Goal: Task Accomplishment & Management: Use online tool/utility

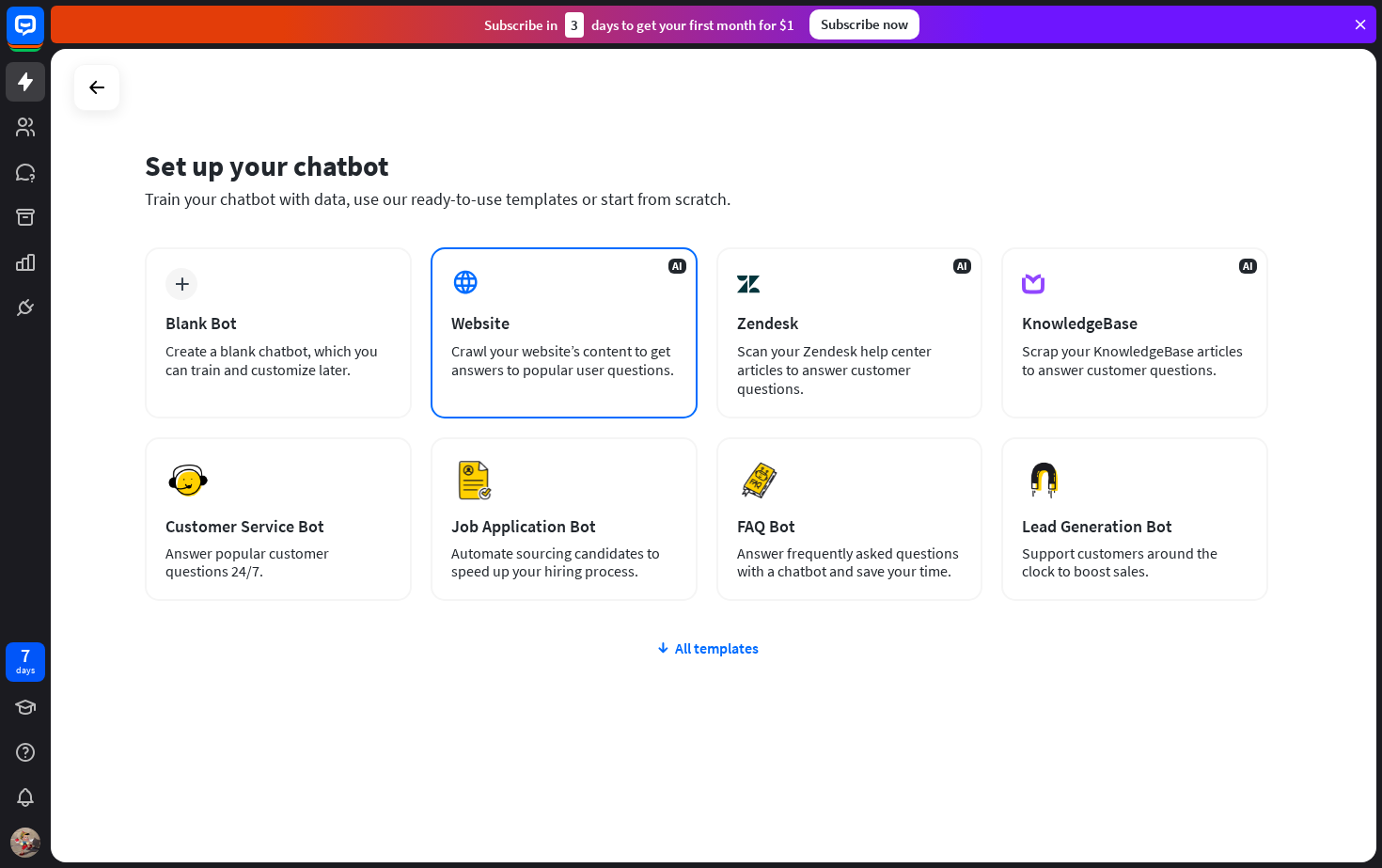
click at [450, 326] on div "AI Website Crawl your website’s content to get answers to popular user question…" at bounding box center [563, 332] width 267 height 171
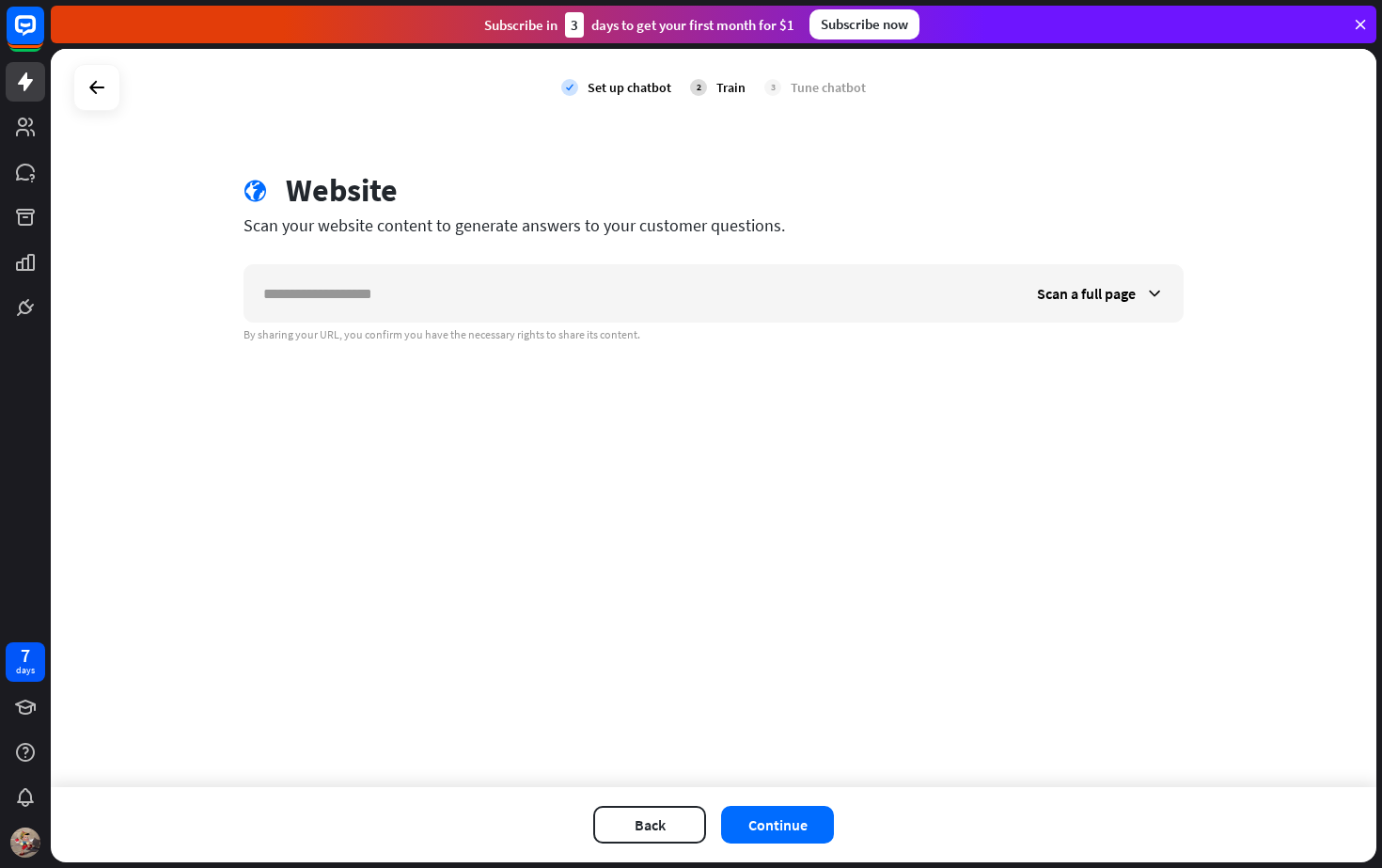
drag, startPoint x: 514, startPoint y: 311, endPoint x: 493, endPoint y: 333, distance: 30.4
click at [514, 311] on input "text" at bounding box center [631, 293] width 774 height 57
click at [1105, 282] on div "Scan a full page" at bounding box center [1100, 293] width 164 height 57
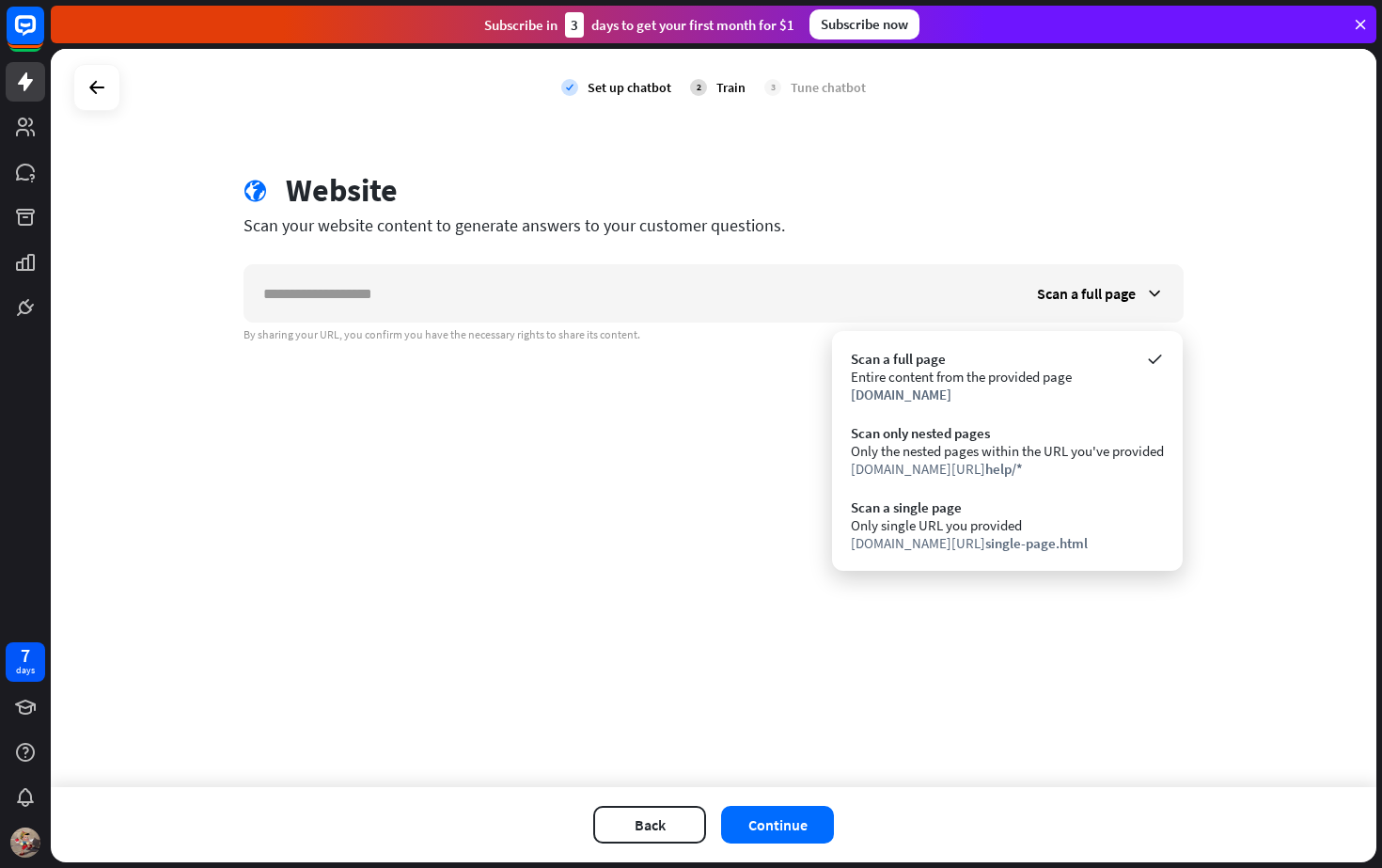
click at [1147, 161] on div "check Set up chatbot 2 Train 3 Tune chatbot globe Website Scan your website con…" at bounding box center [713, 418] width 1325 height 738
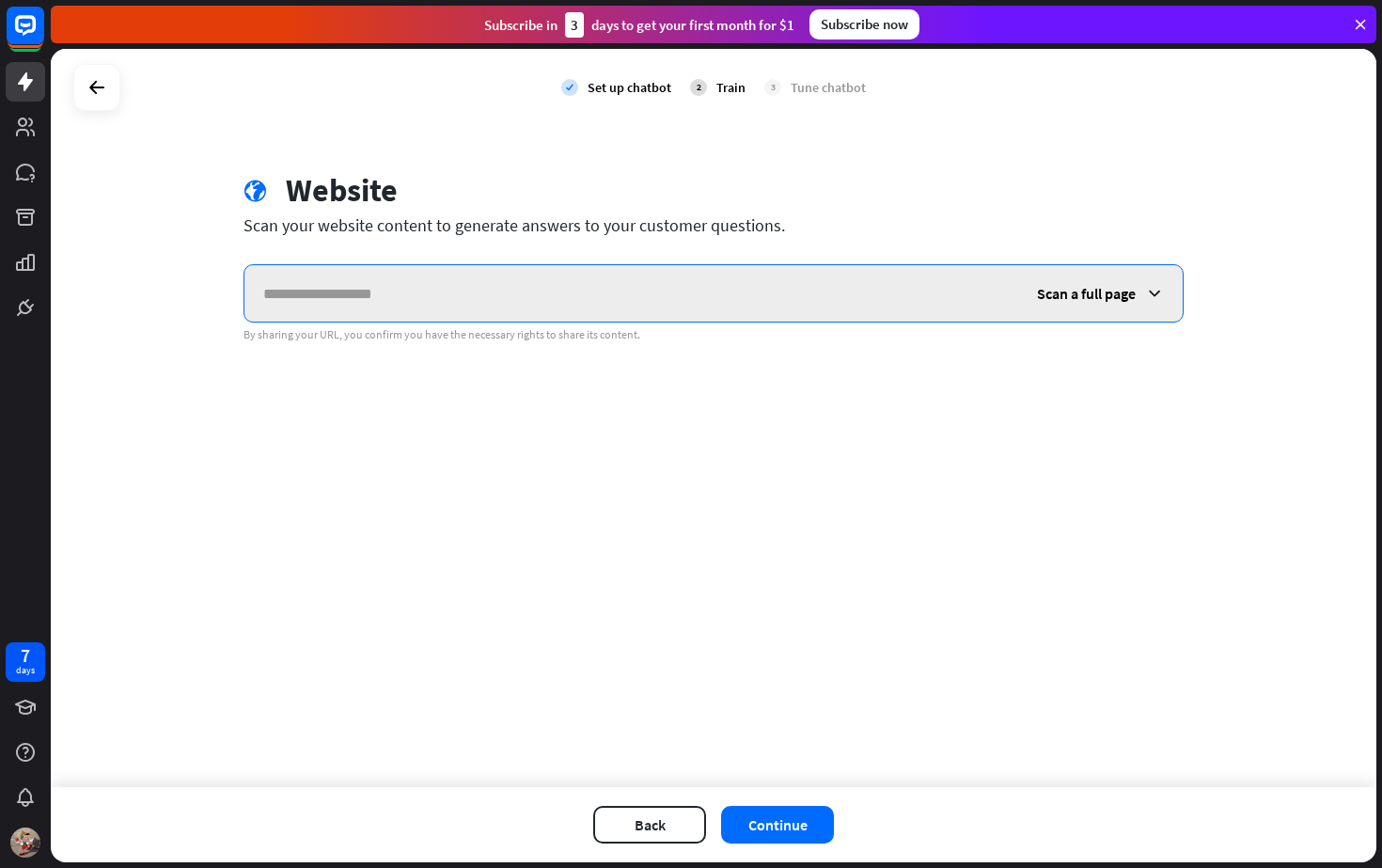
click at [502, 298] on input "text" at bounding box center [631, 293] width 774 height 57
paste input "**********"
type input "**********"
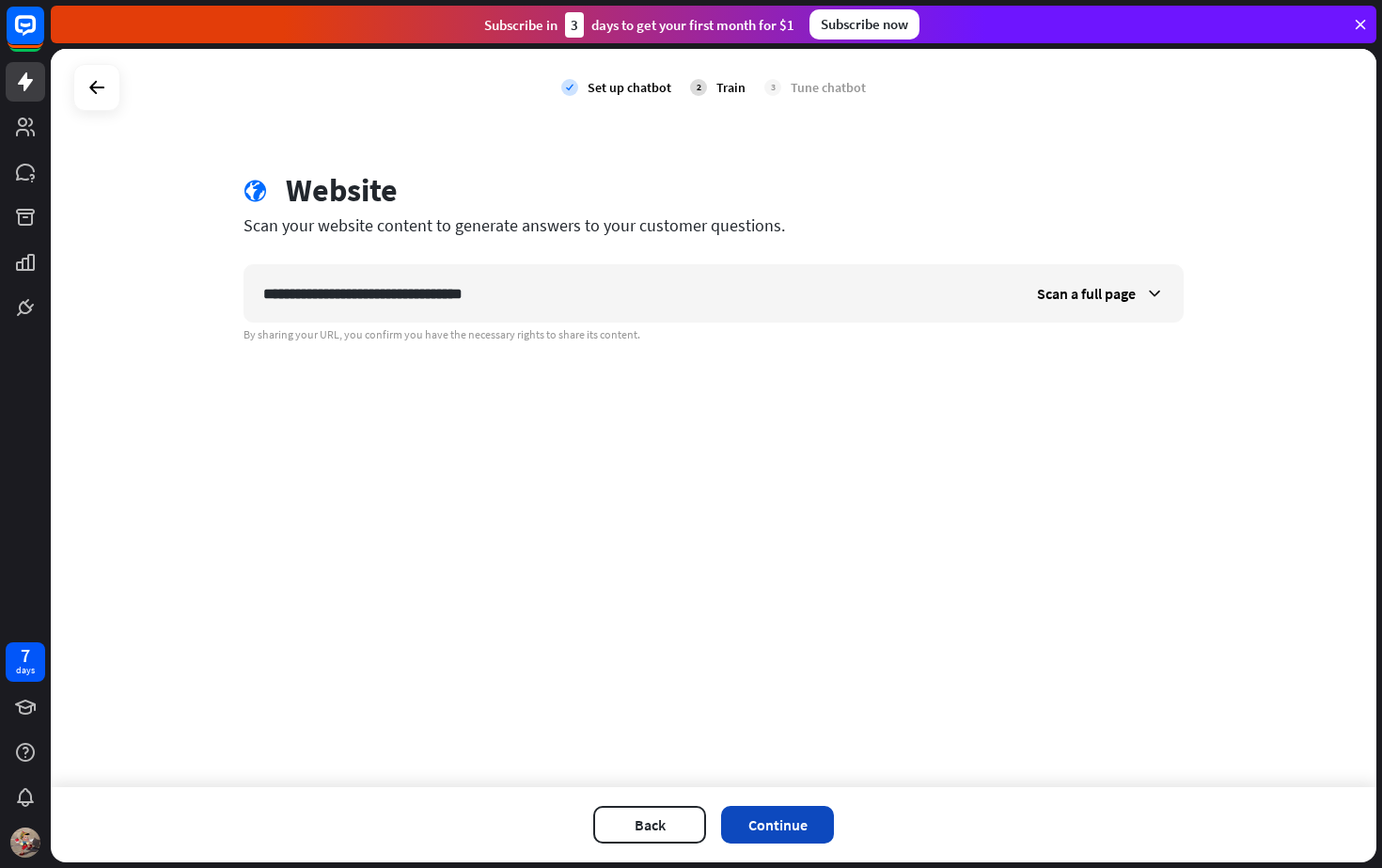
click at [771, 833] on button "Continue" at bounding box center [777, 825] width 113 height 38
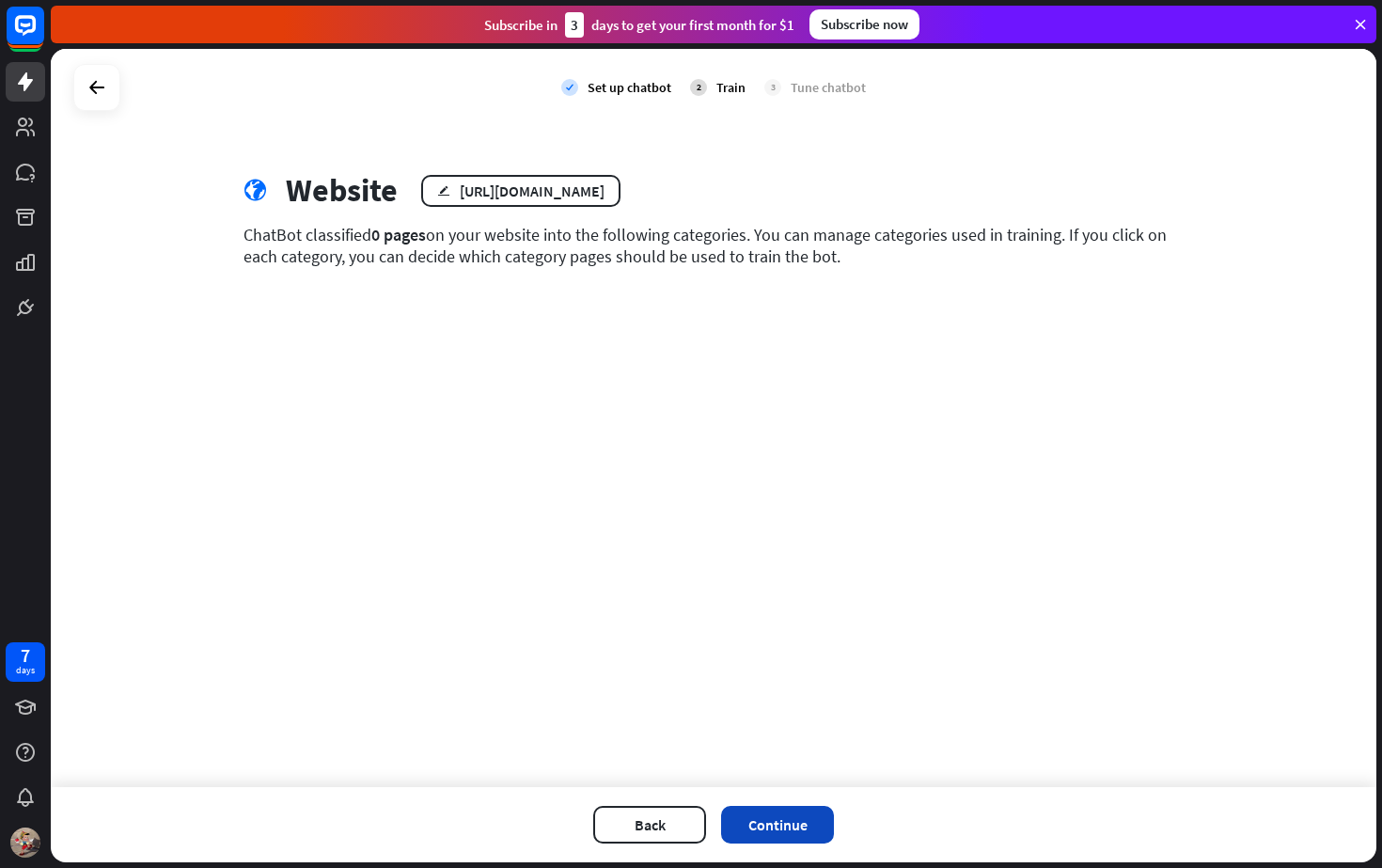
click at [746, 823] on button "Continue" at bounding box center [777, 825] width 113 height 38
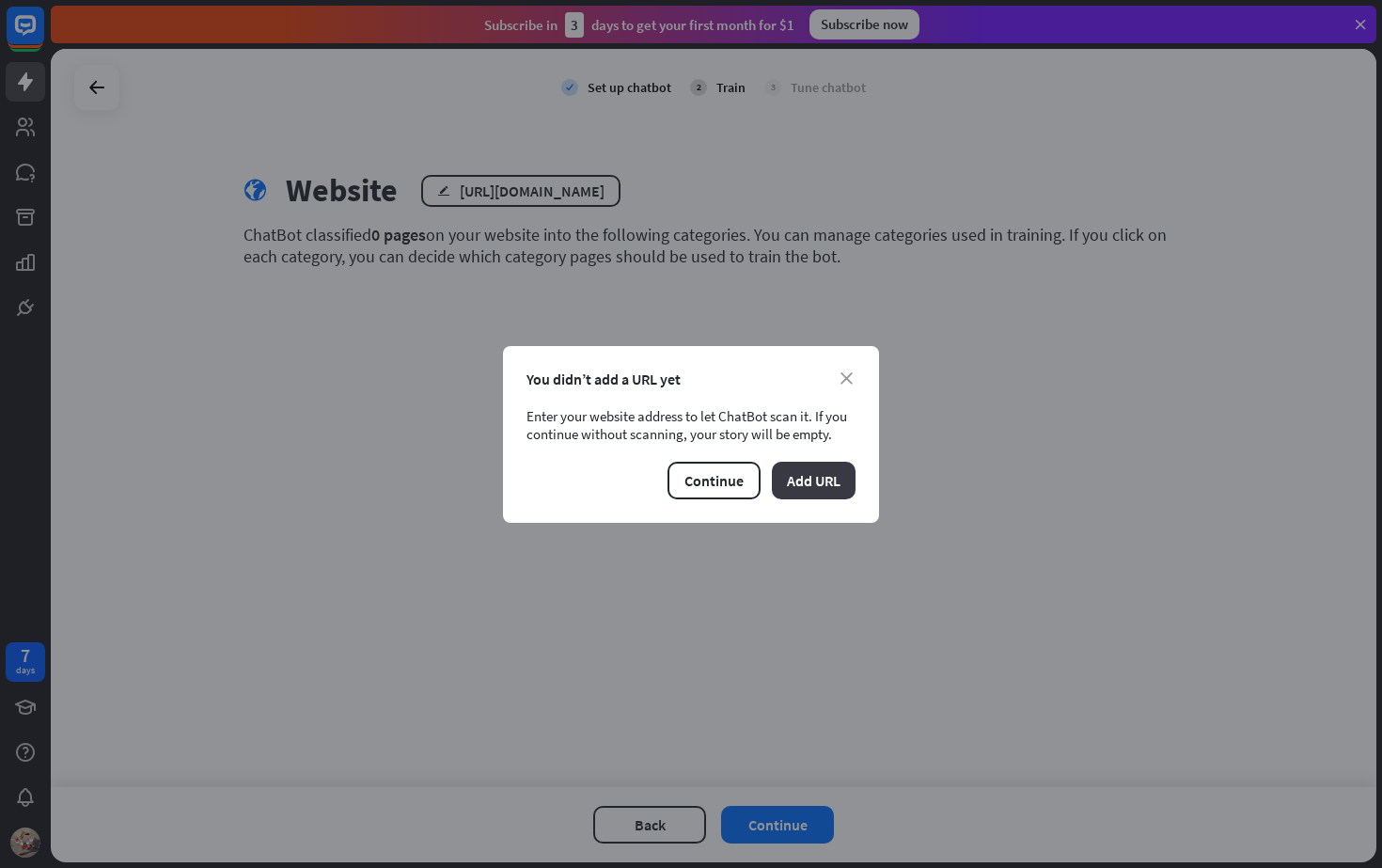
click at [806, 467] on button "Add URL" at bounding box center [813, 480] width 84 height 38
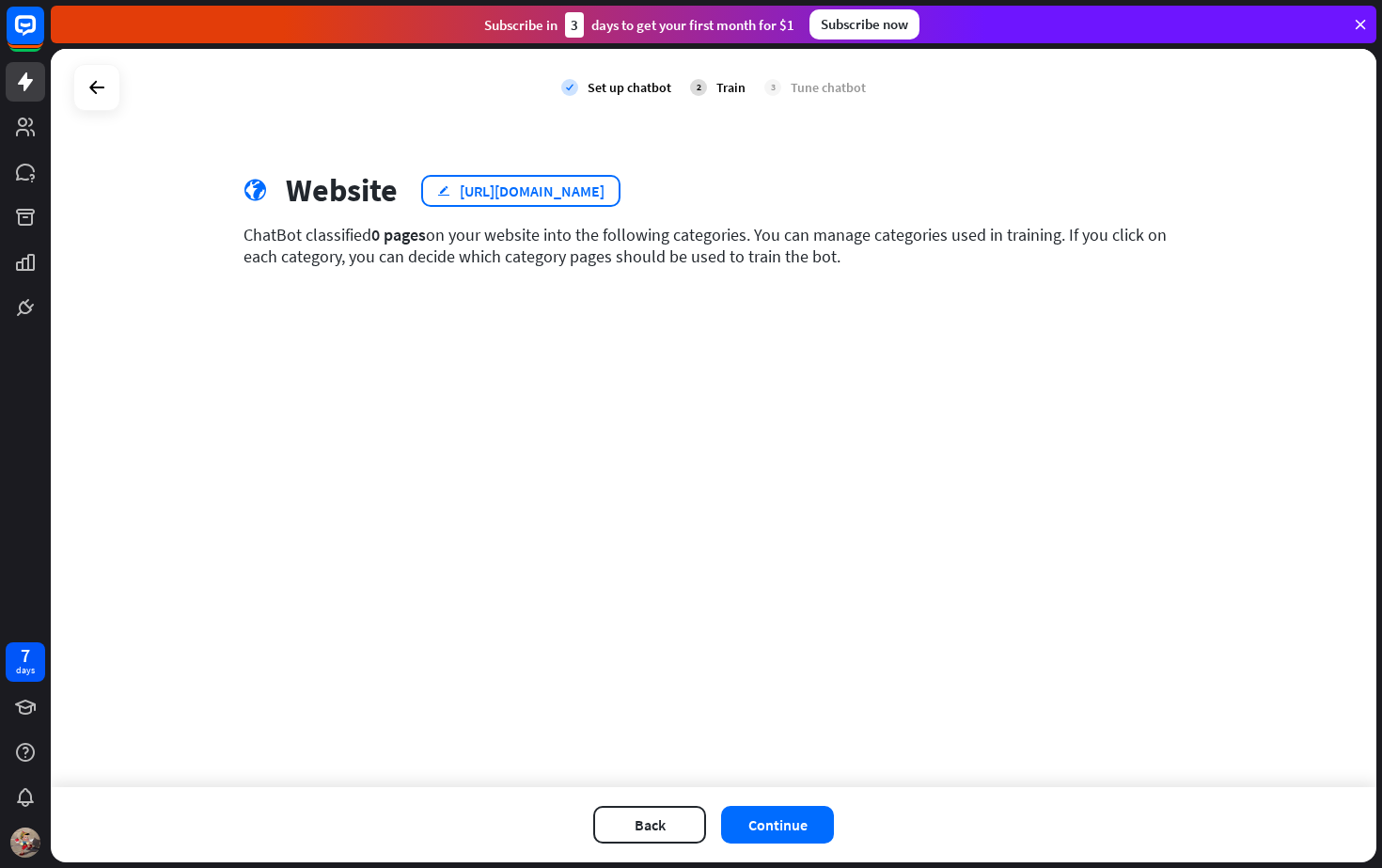
click at [535, 192] on div "https://thecitypizza.ca/" at bounding box center [531, 191] width 144 height 19
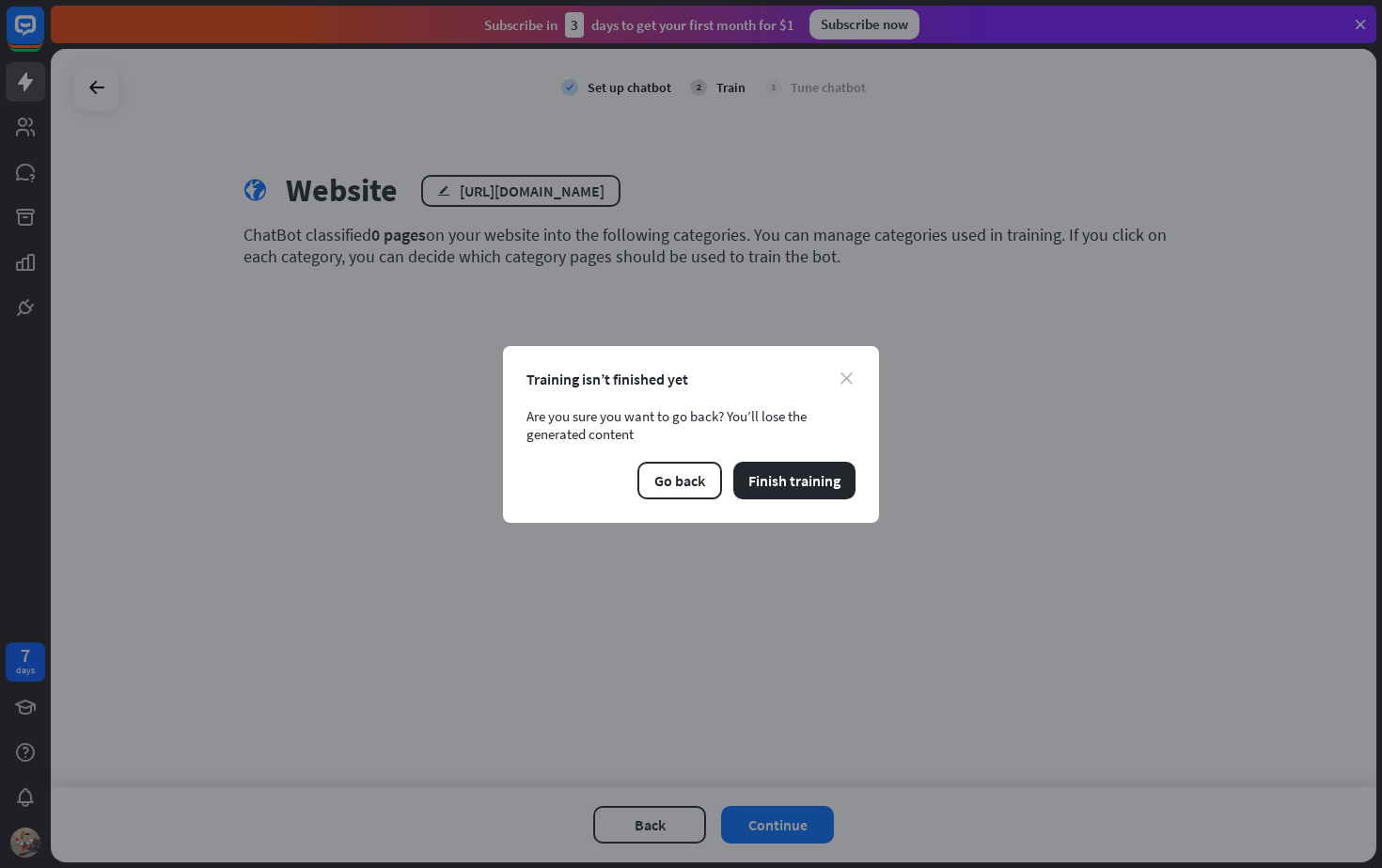
click at [844, 373] on icon "close" at bounding box center [846, 378] width 12 height 12
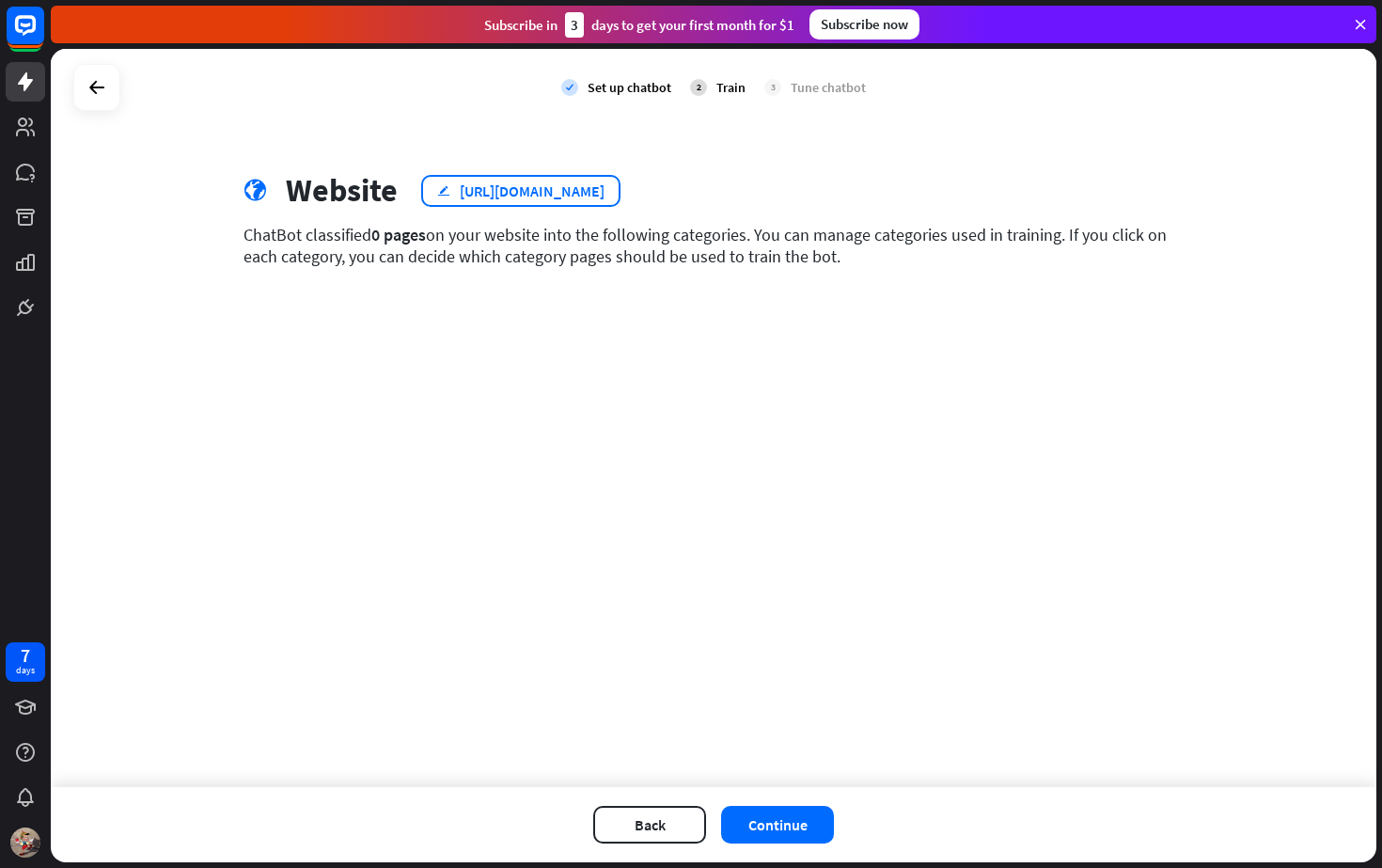
click at [540, 193] on div "https://thecitypizza.ca/" at bounding box center [531, 191] width 144 height 19
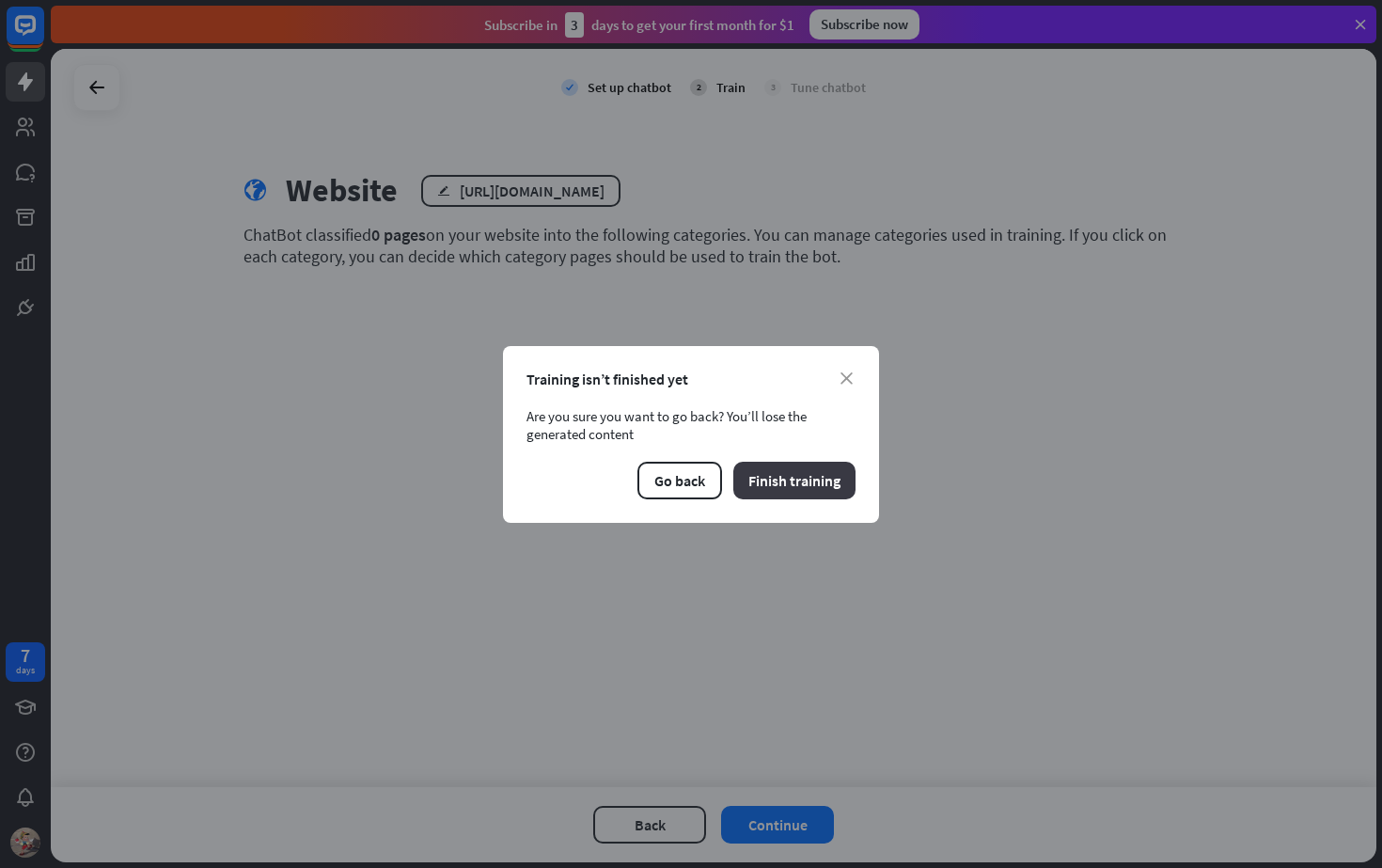
click at [804, 482] on button "Finish training" at bounding box center [794, 480] width 123 height 38
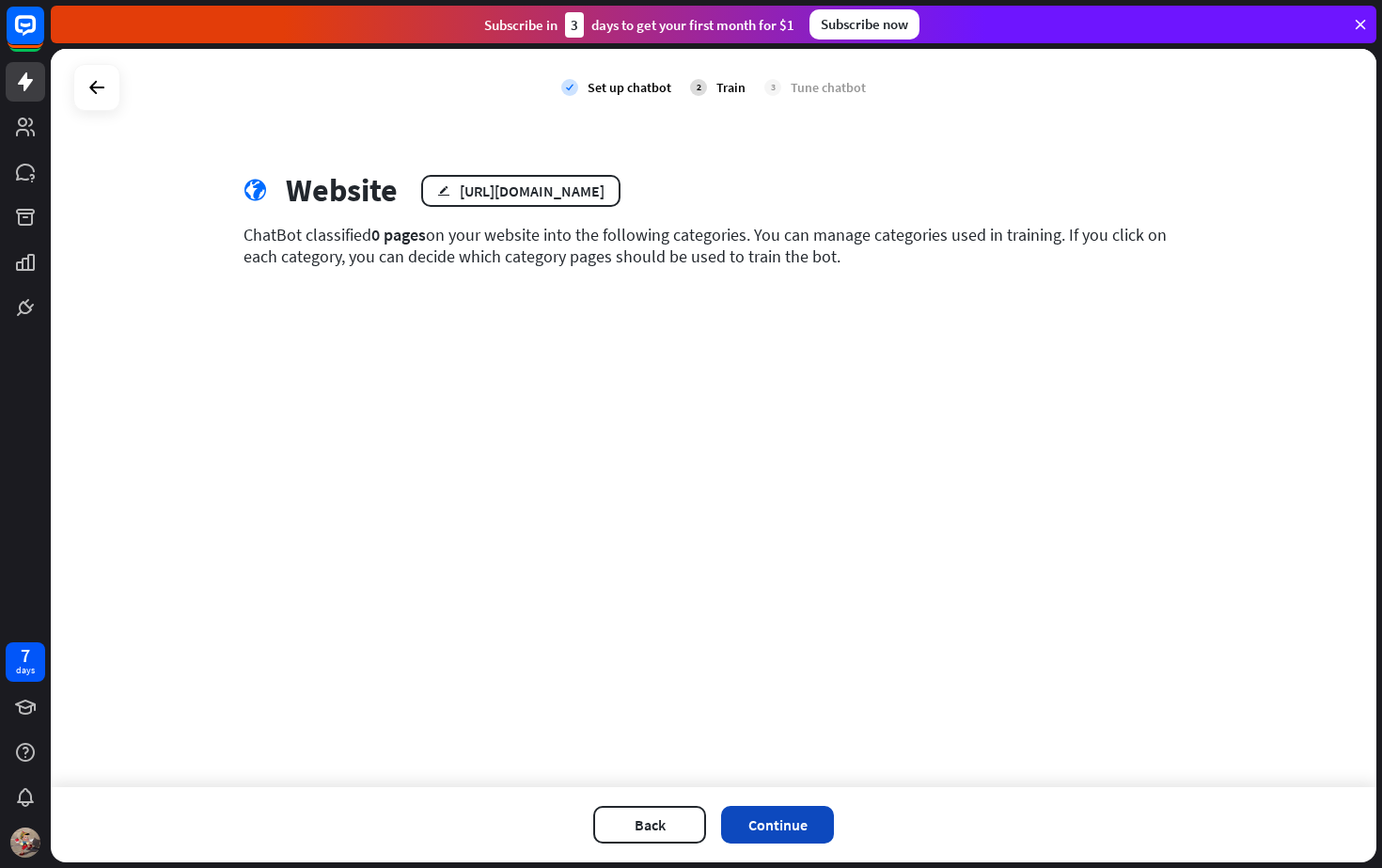
click at [782, 839] on button "Continue" at bounding box center [777, 825] width 113 height 38
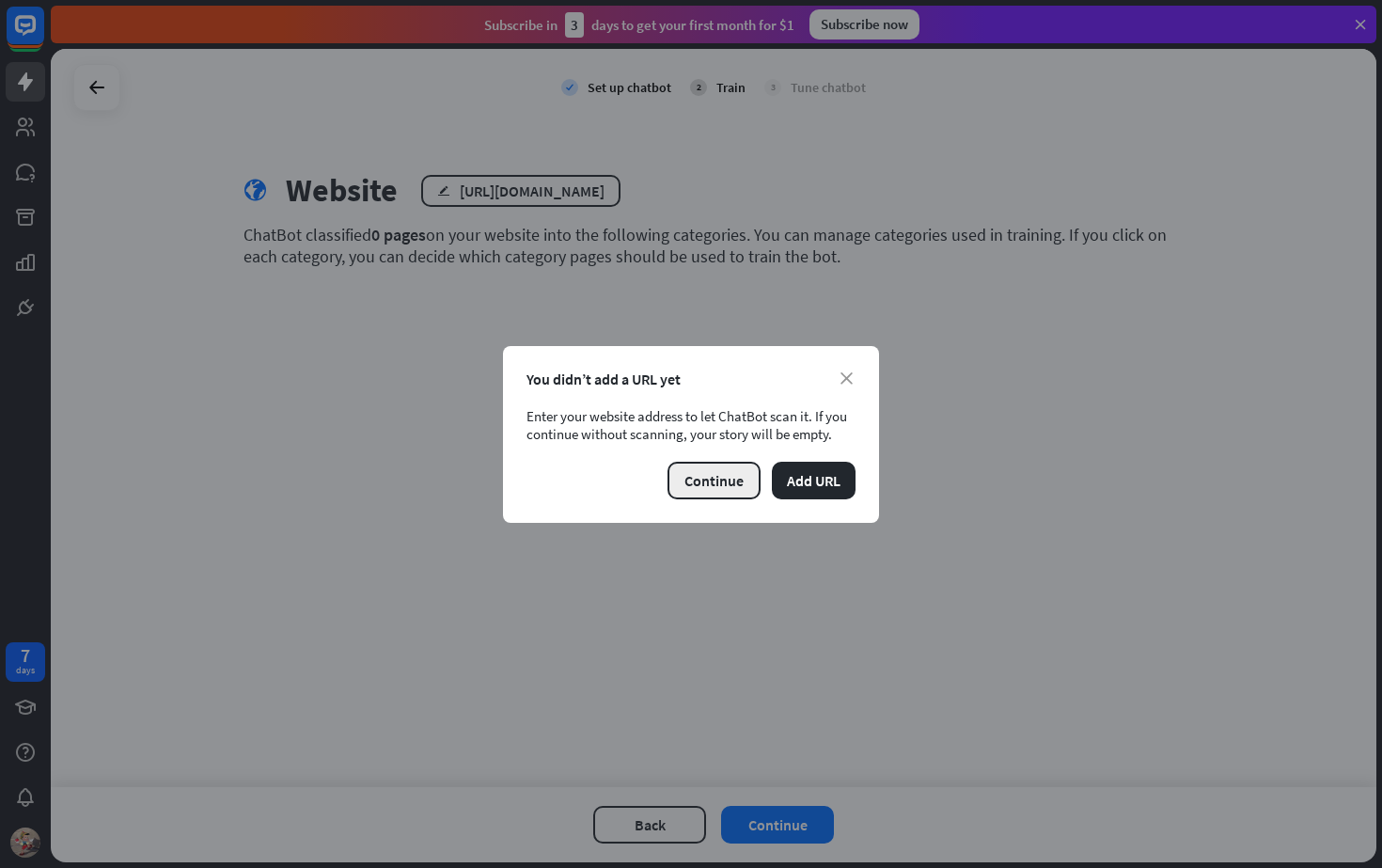
click at [746, 487] on button "Continue" at bounding box center [714, 480] width 93 height 38
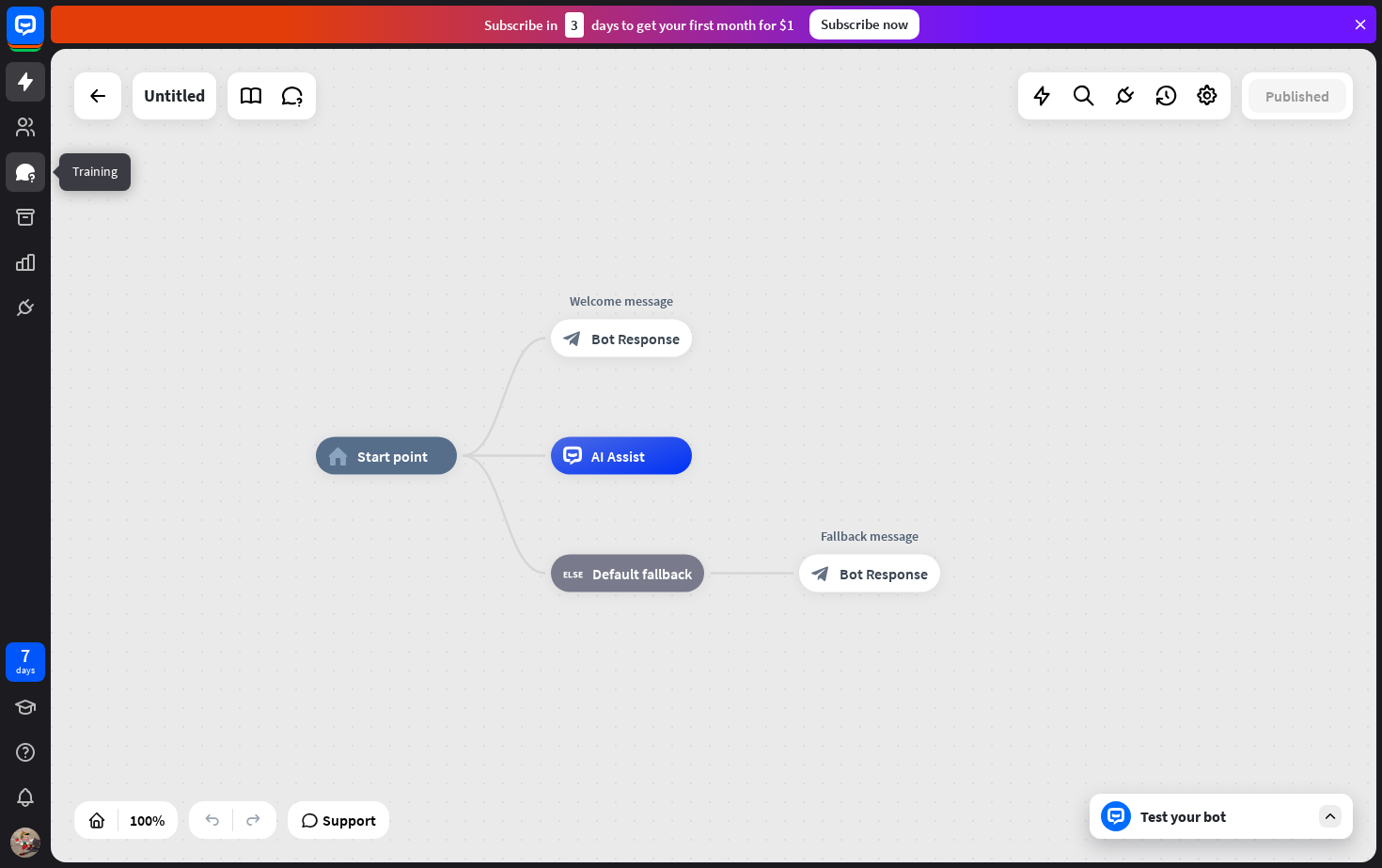
click at [30, 181] on icon at bounding box center [25, 172] width 23 height 23
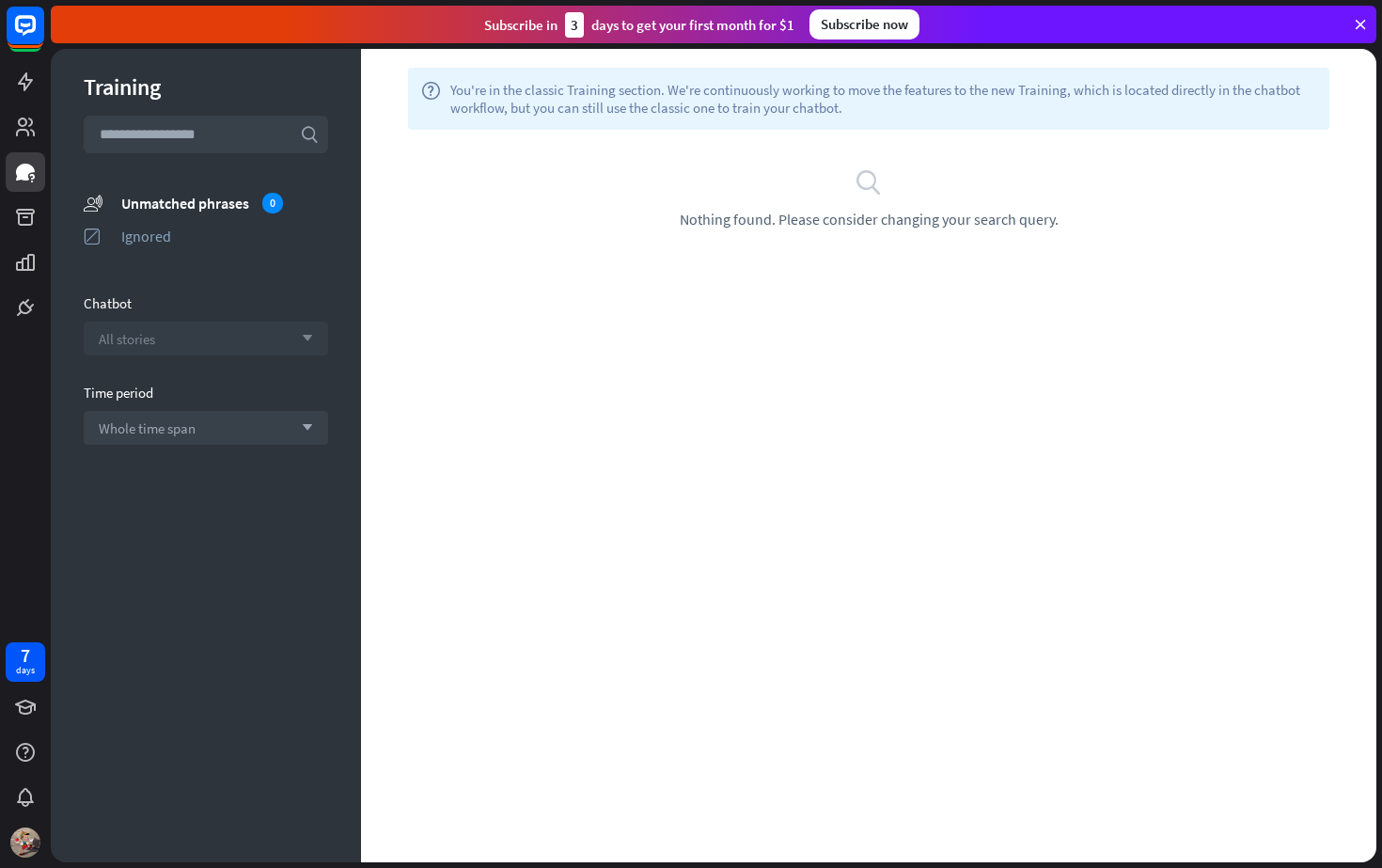
click at [175, 326] on div "All stories arrow_down" at bounding box center [206, 339] width 244 height 34
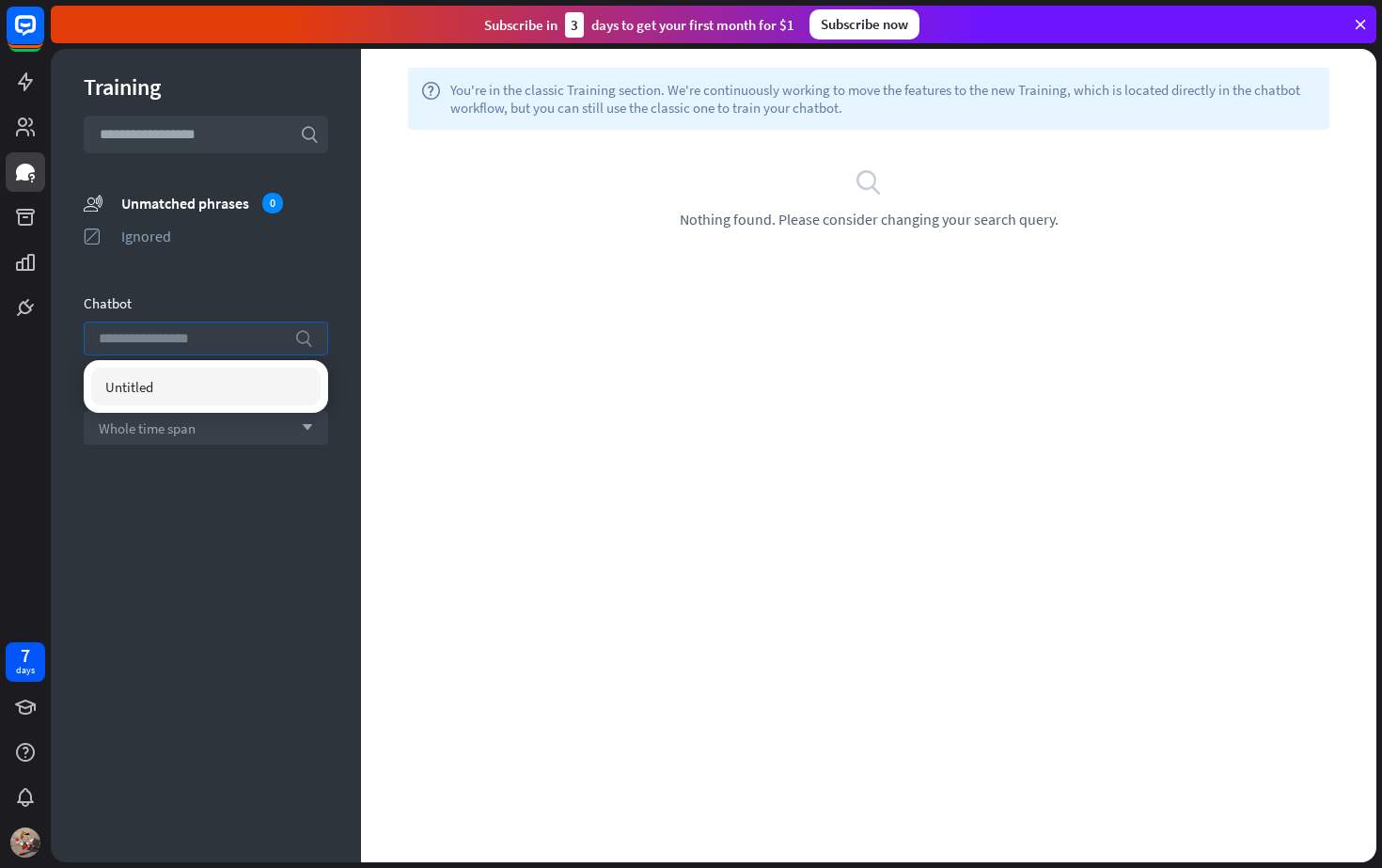
click at [178, 337] on input "search" at bounding box center [191, 339] width 186 height 32
click at [203, 304] on div "Chatbot" at bounding box center [206, 303] width 244 height 18
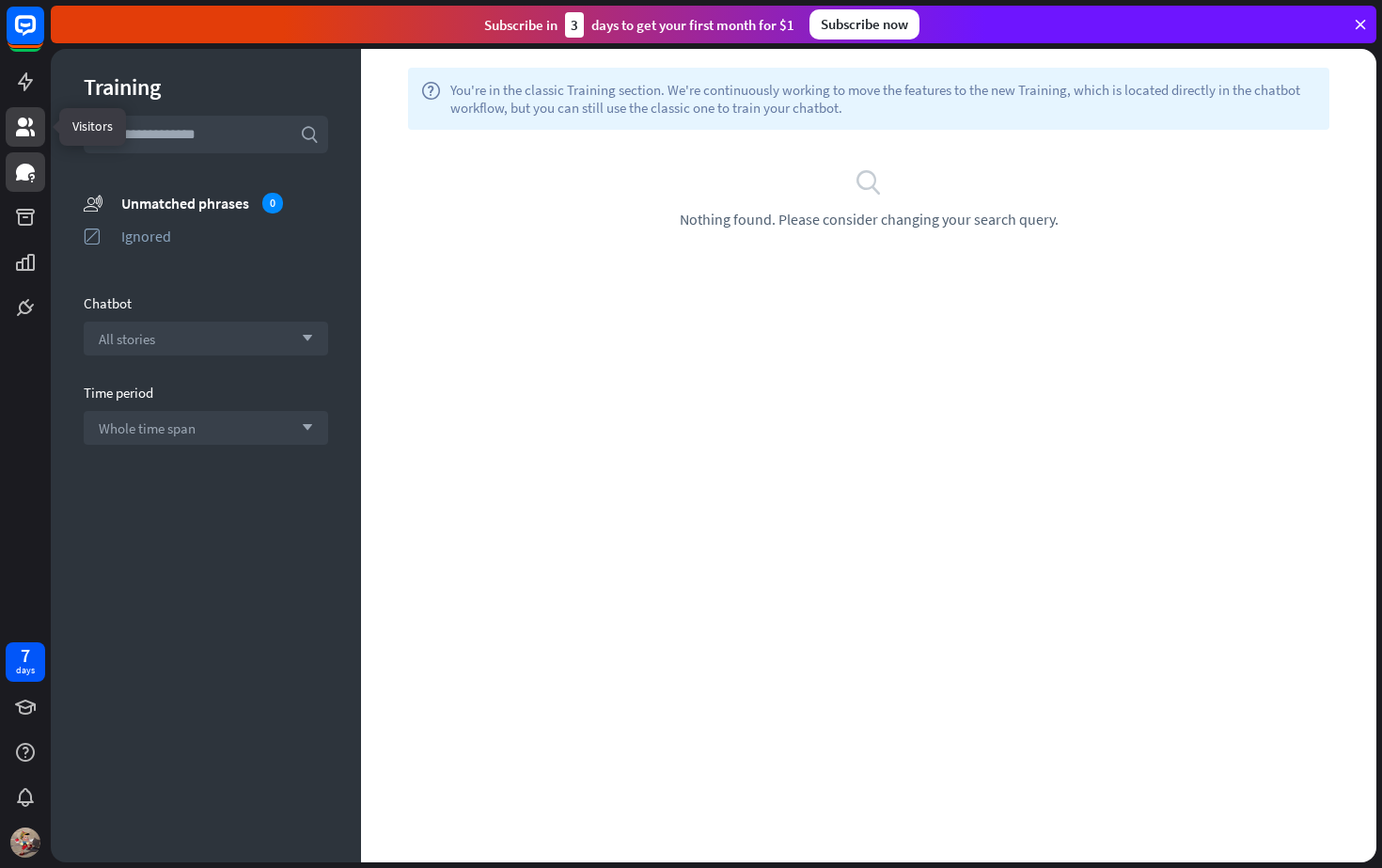
click at [21, 141] on link at bounding box center [25, 127] width 40 height 40
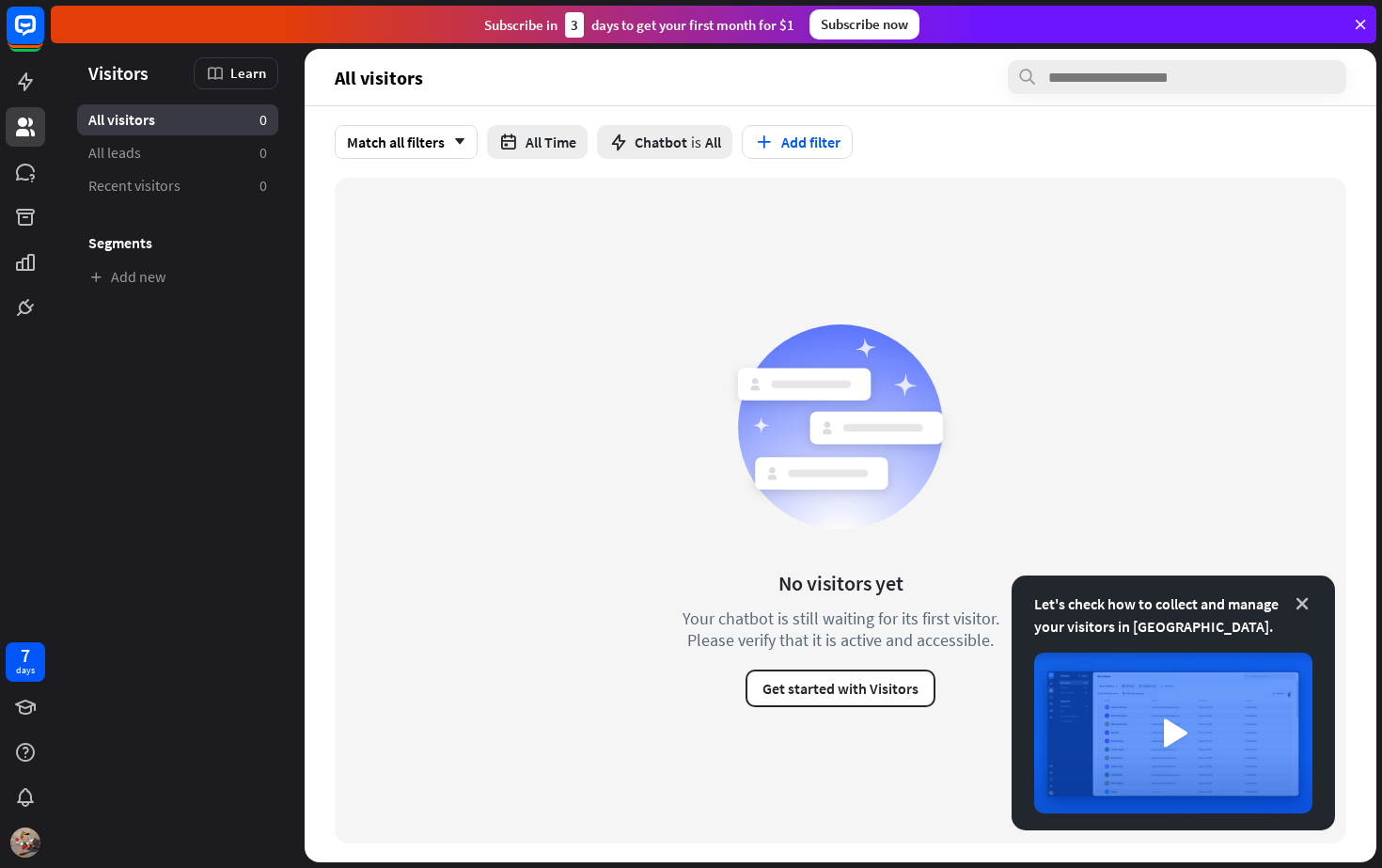
click at [1304, 602] on icon at bounding box center [1302, 604] width 19 height 19
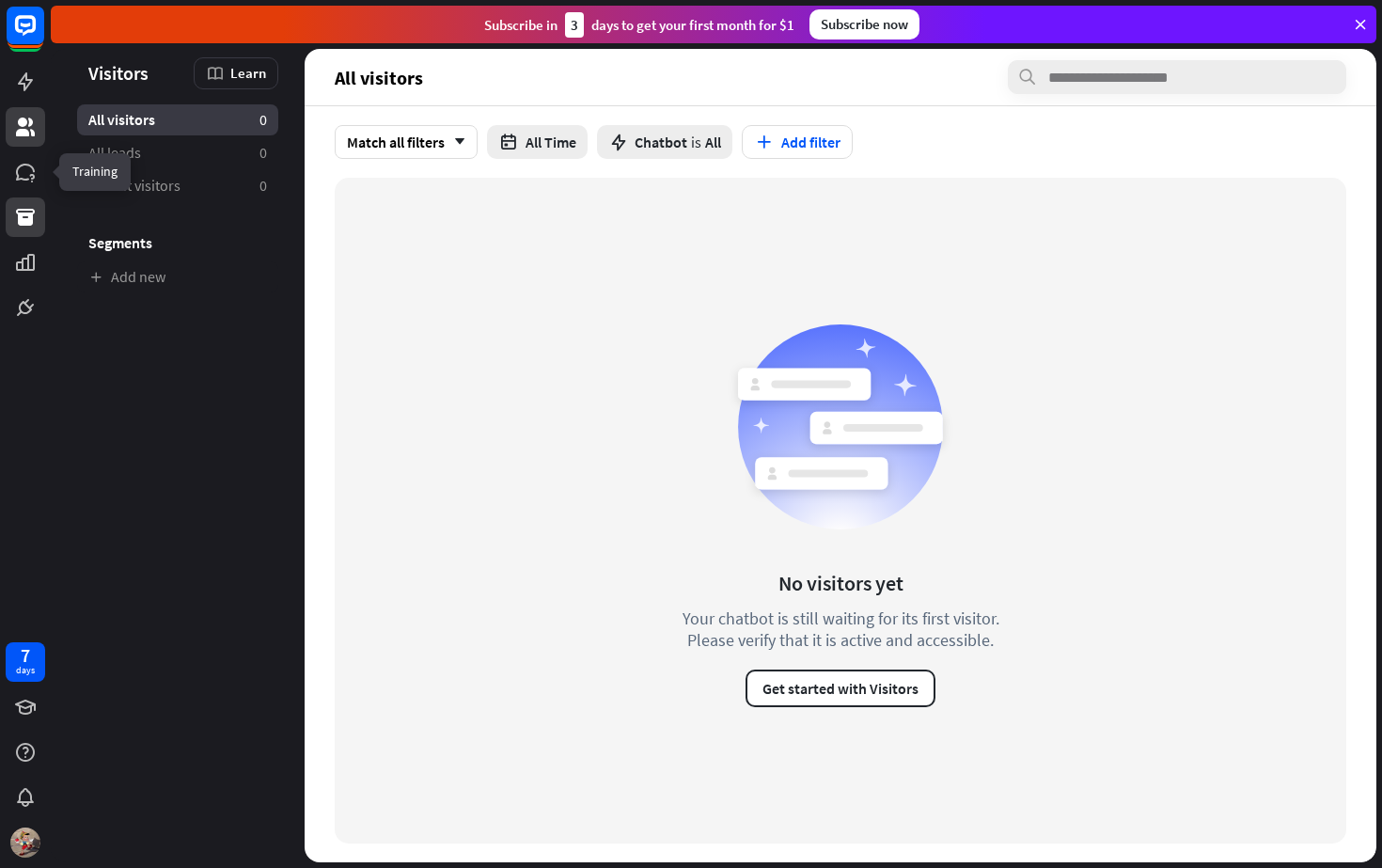
click at [26, 211] on icon at bounding box center [25, 217] width 23 height 23
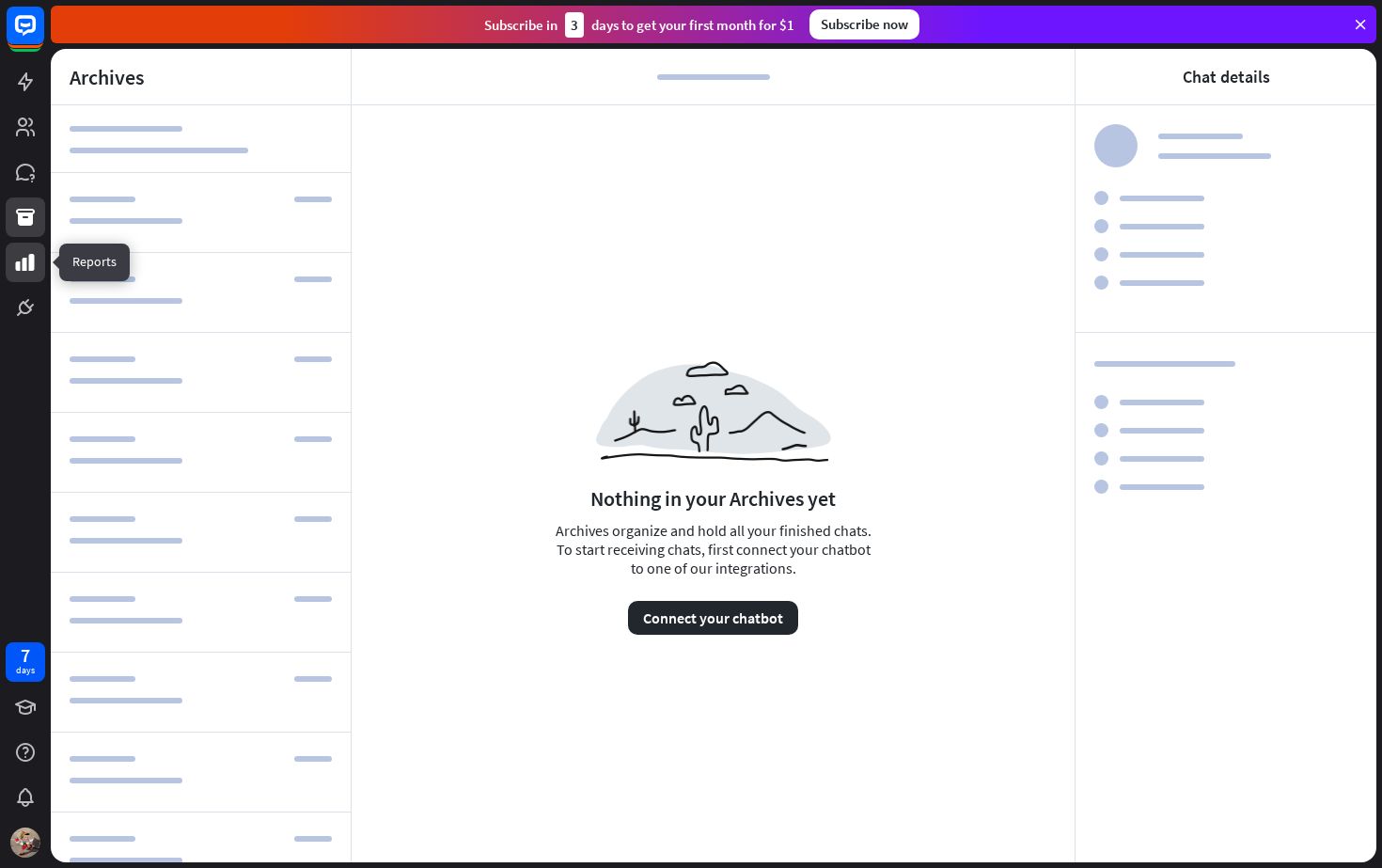
click at [26, 255] on icon at bounding box center [25, 262] width 23 height 23
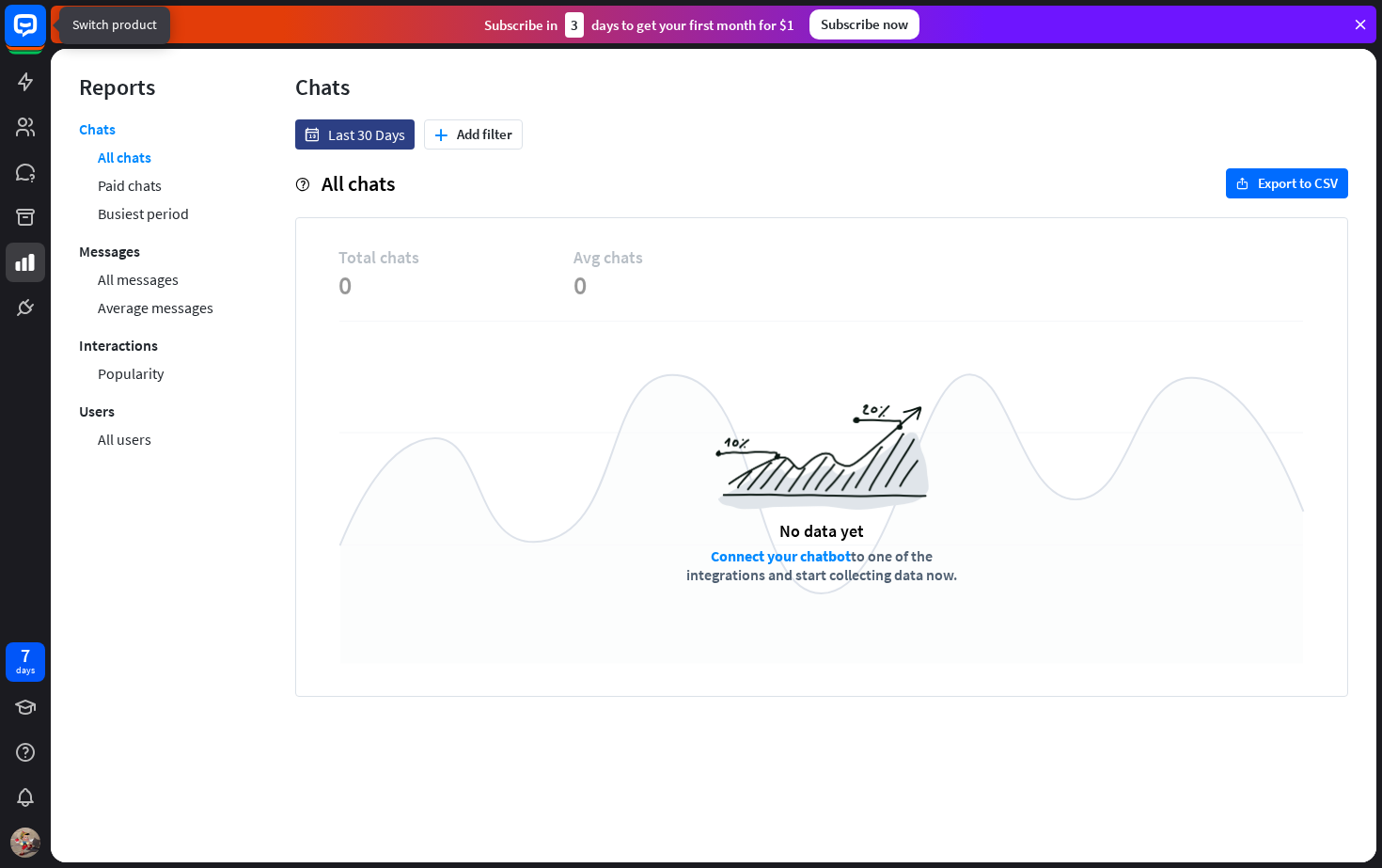
click at [29, 46] on div at bounding box center [25, 25] width 43 height 43
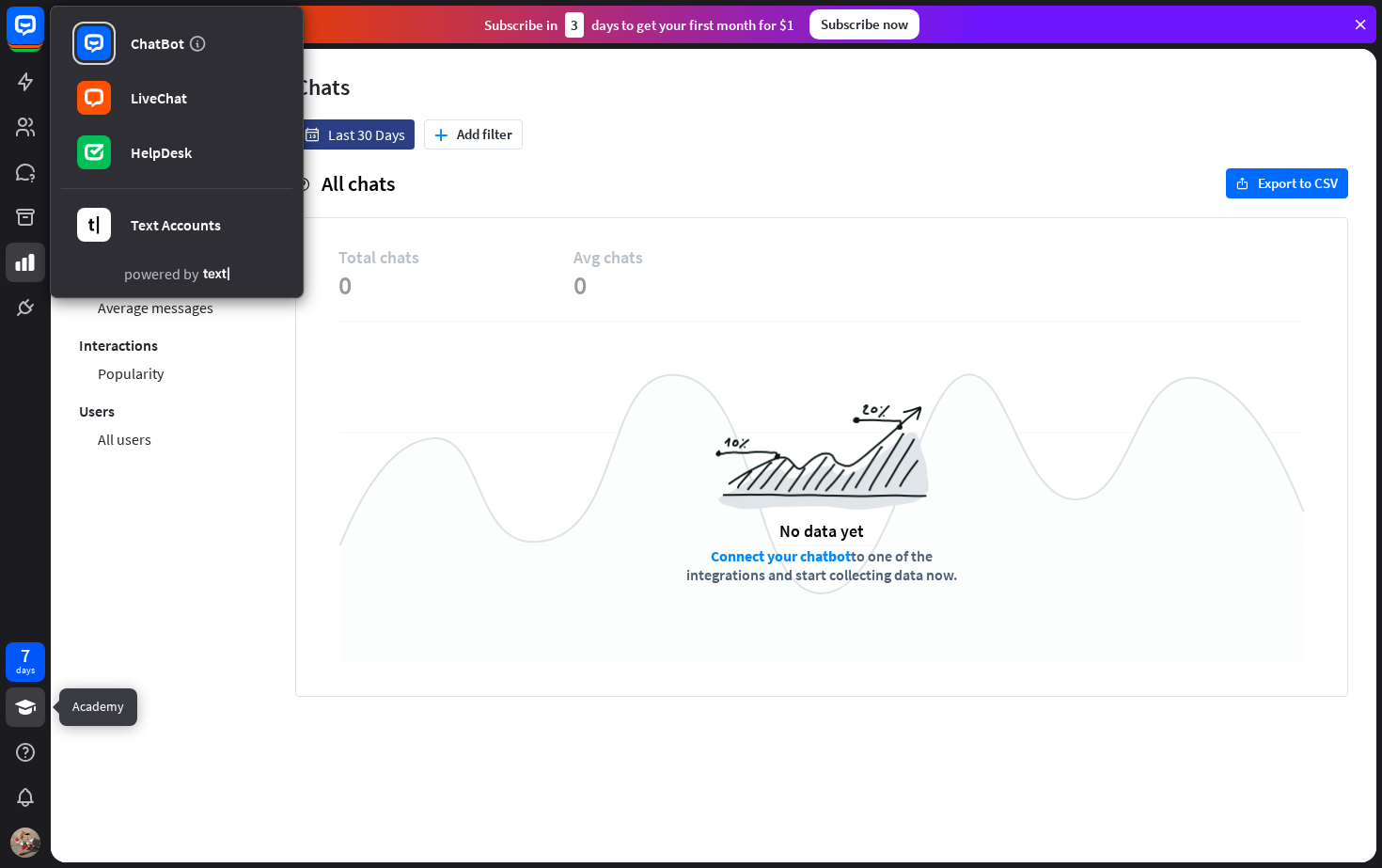
click at [28, 693] on link at bounding box center [25, 708] width 40 height 40
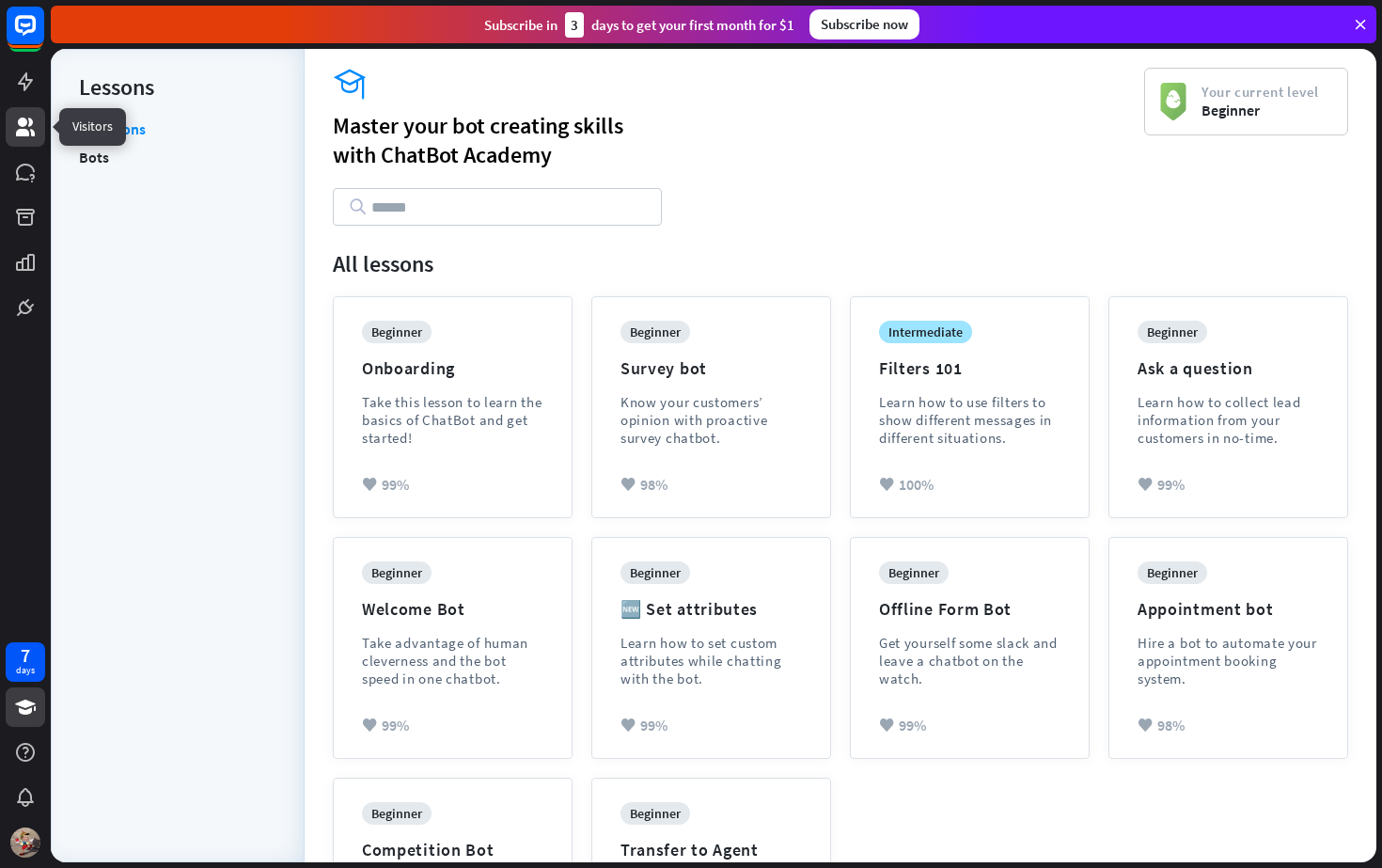
click at [24, 125] on icon at bounding box center [25, 127] width 19 height 19
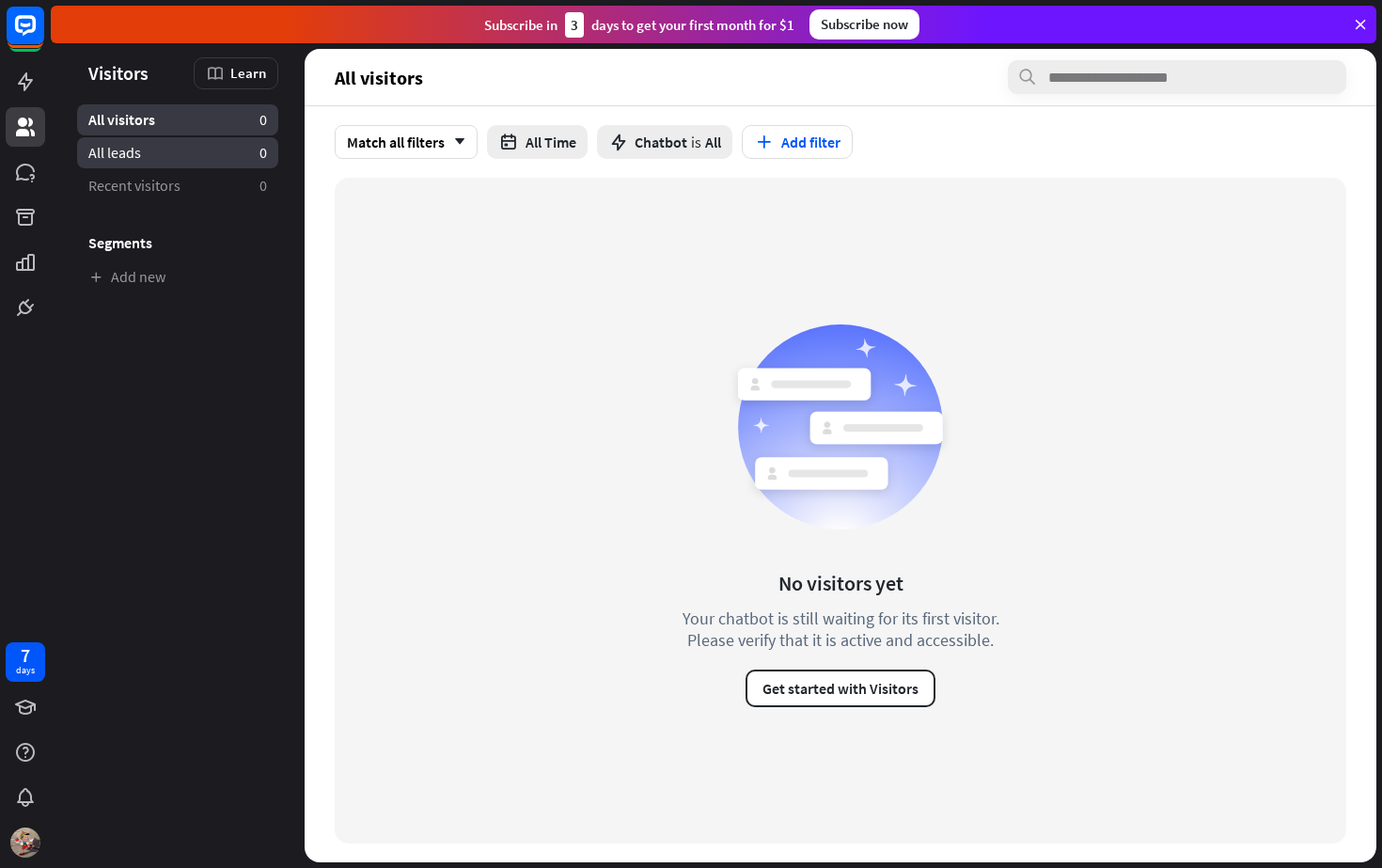
click at [226, 159] on link "All leads 0" at bounding box center [177, 153] width 201 height 31
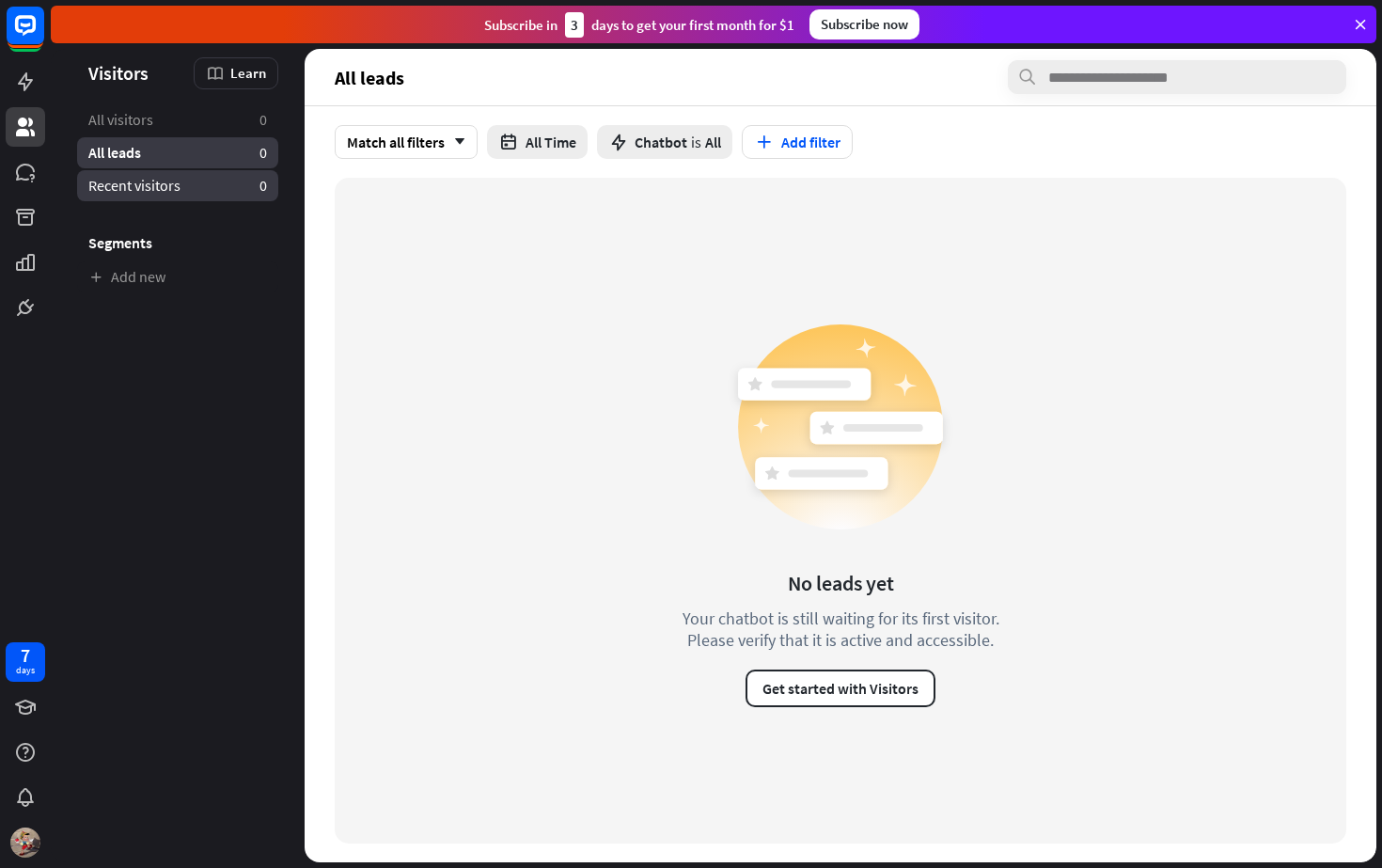
click at [208, 187] on link "Recent visitors 0" at bounding box center [177, 185] width 201 height 31
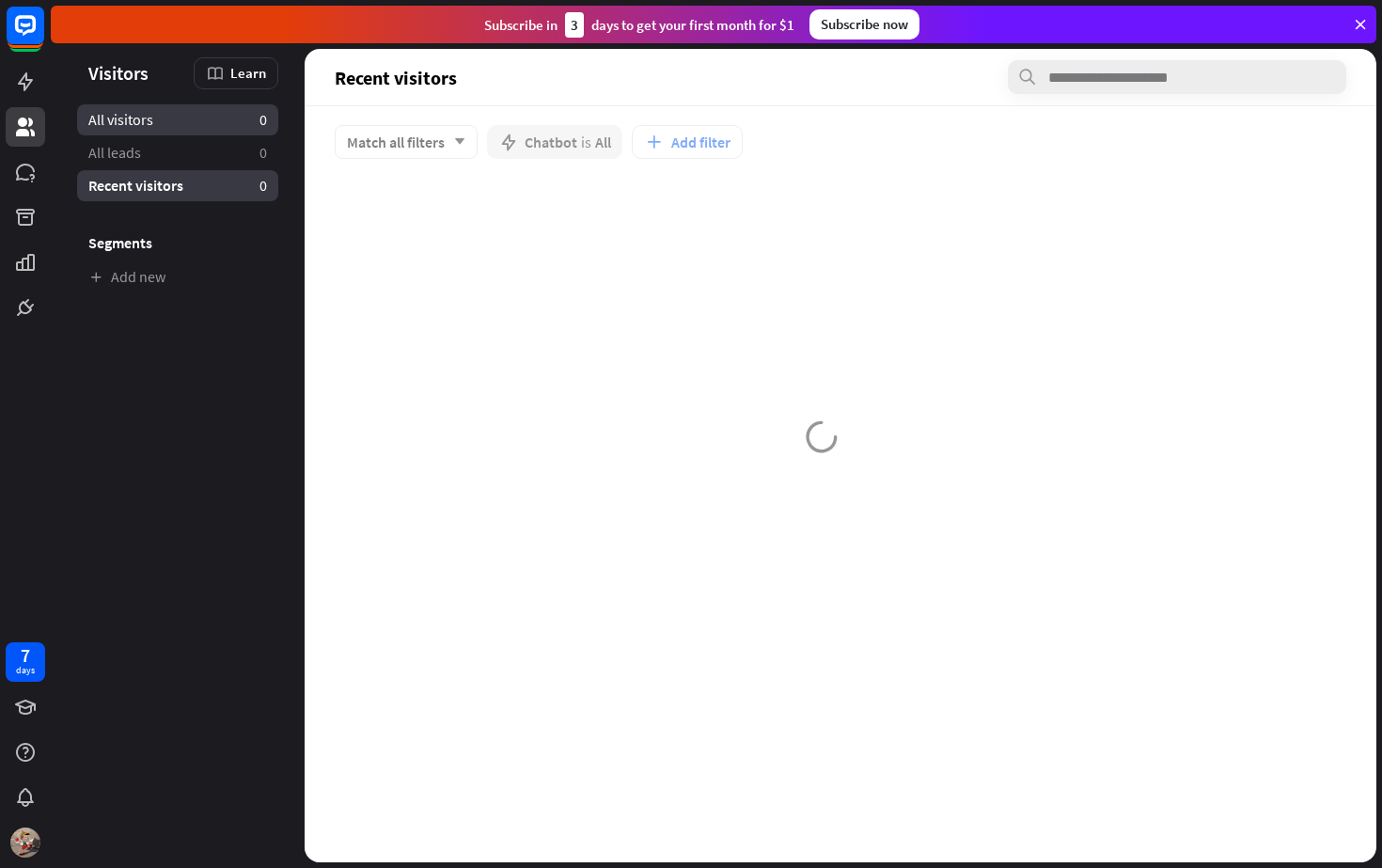
click at [224, 120] on link "All visitors 0" at bounding box center [177, 120] width 201 height 31
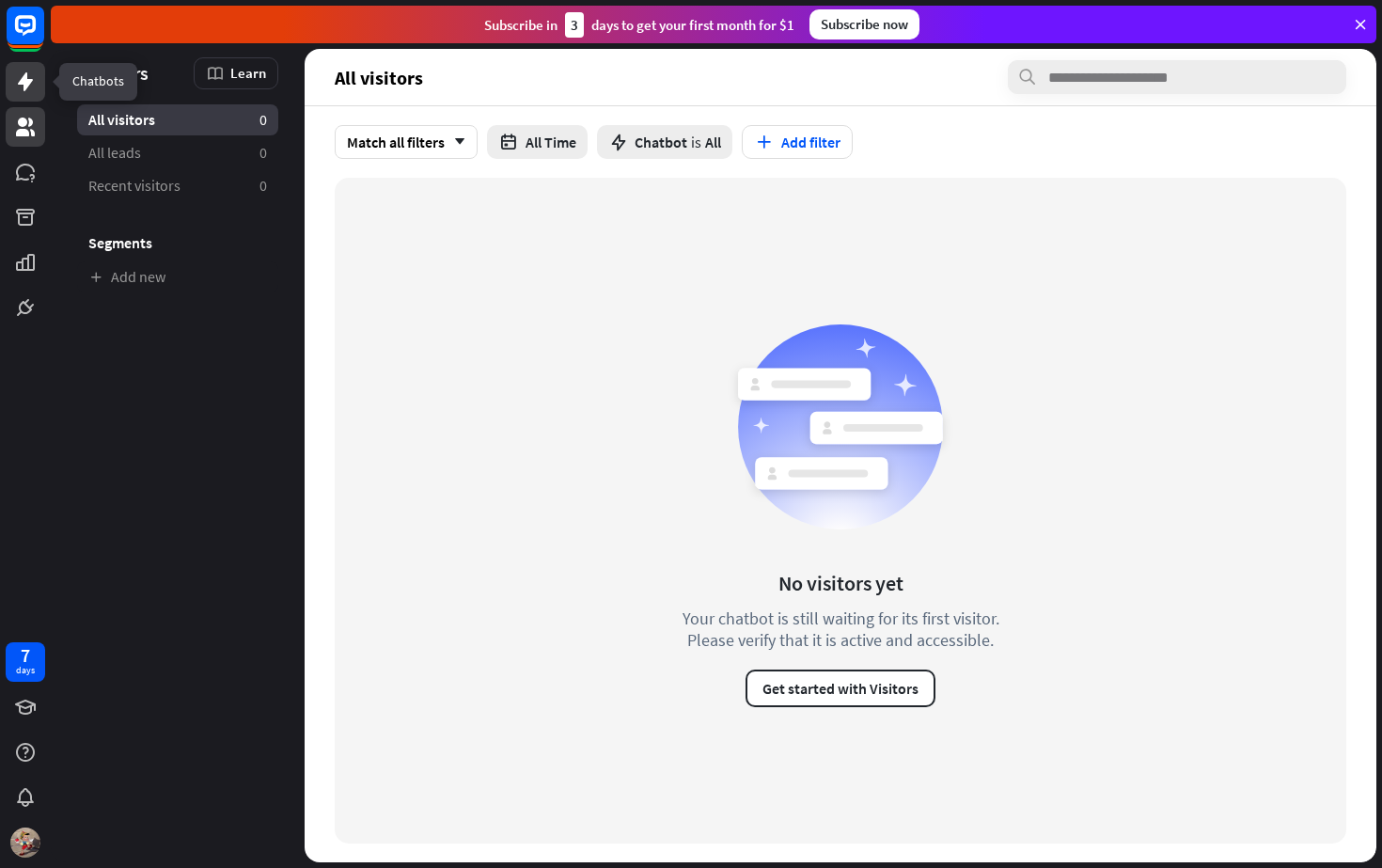
click at [29, 75] on icon at bounding box center [25, 82] width 23 height 23
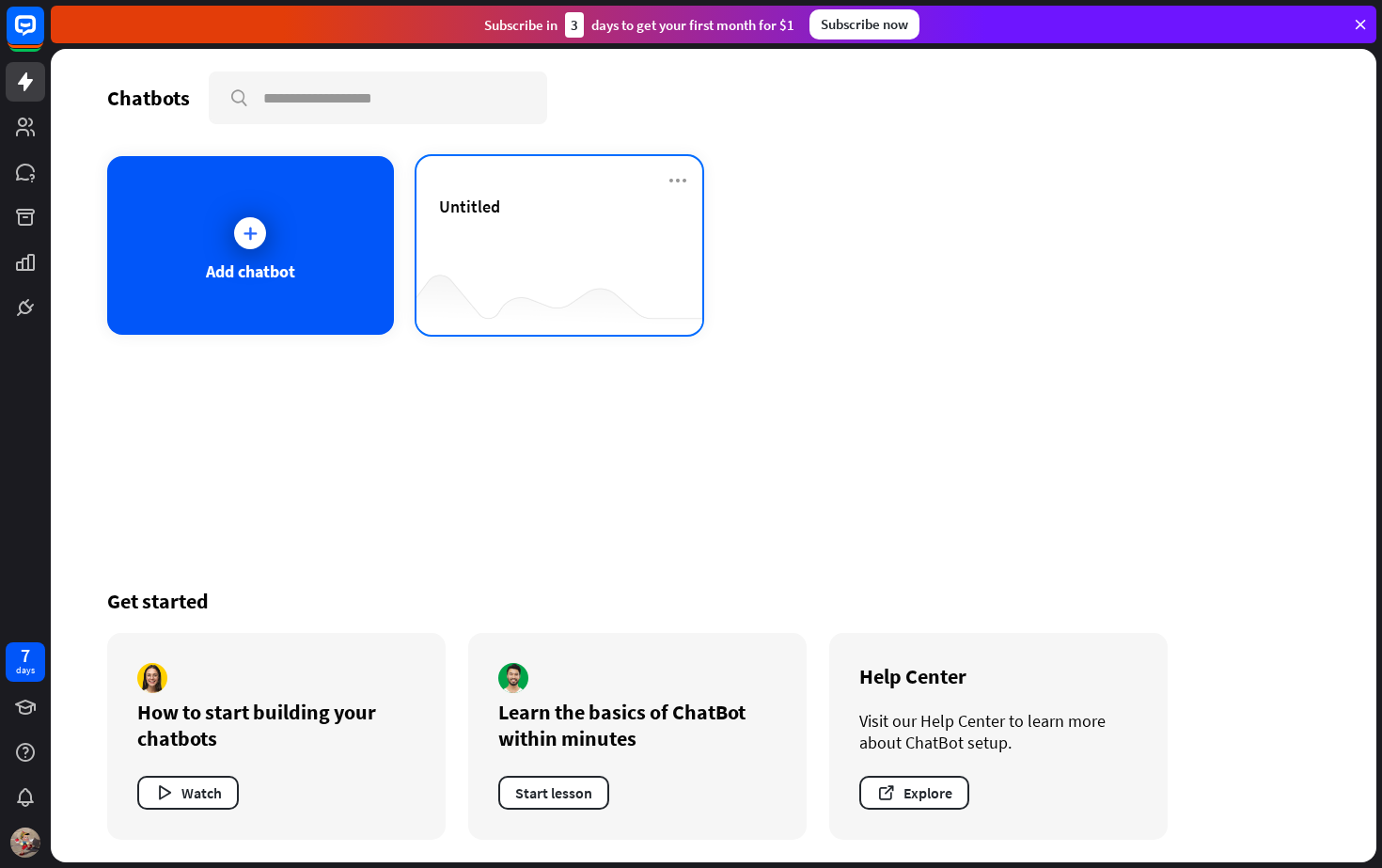
click at [610, 256] on div "Untitled" at bounding box center [559, 228] width 241 height 66
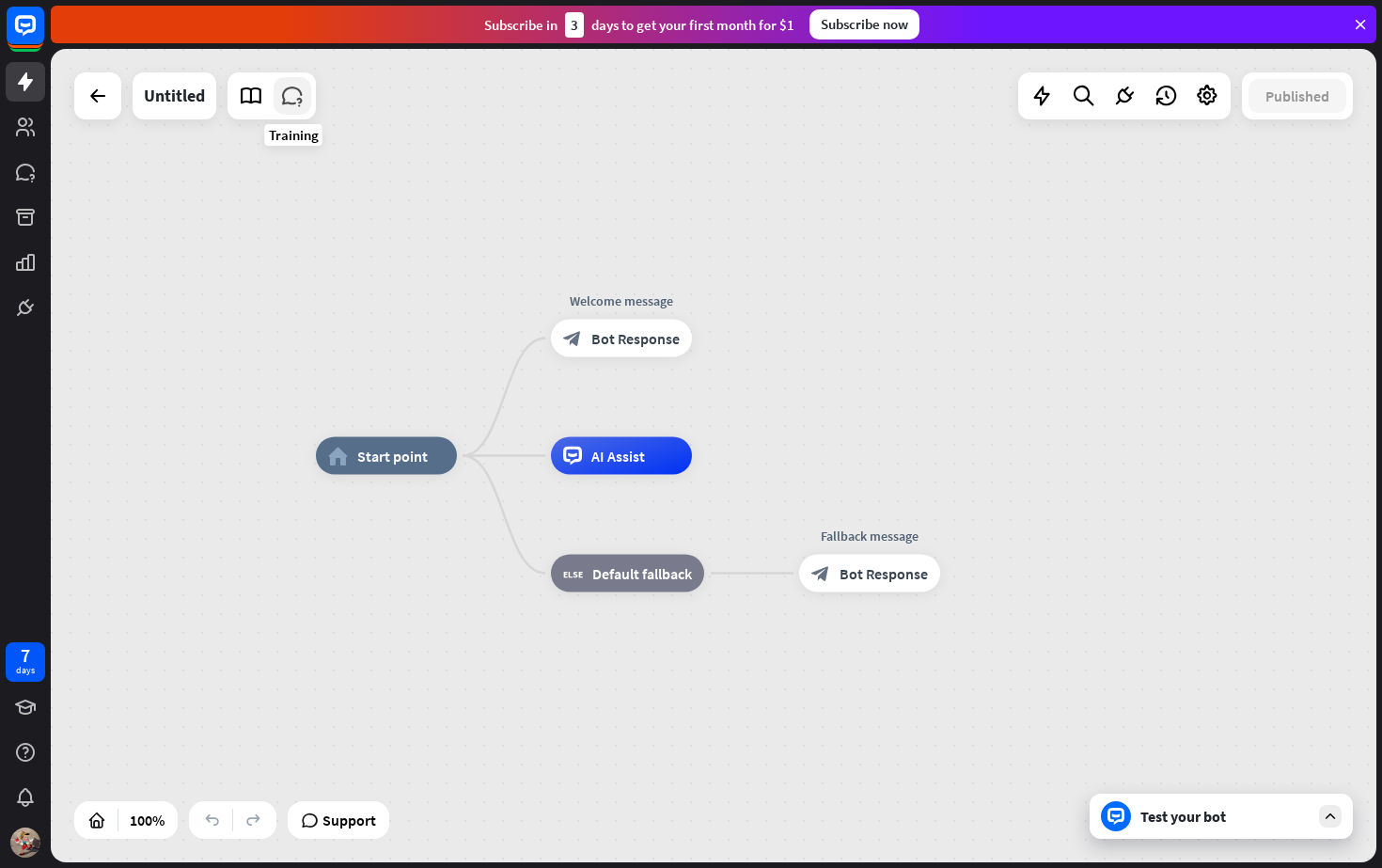
click at [295, 109] on link at bounding box center [292, 96] width 38 height 38
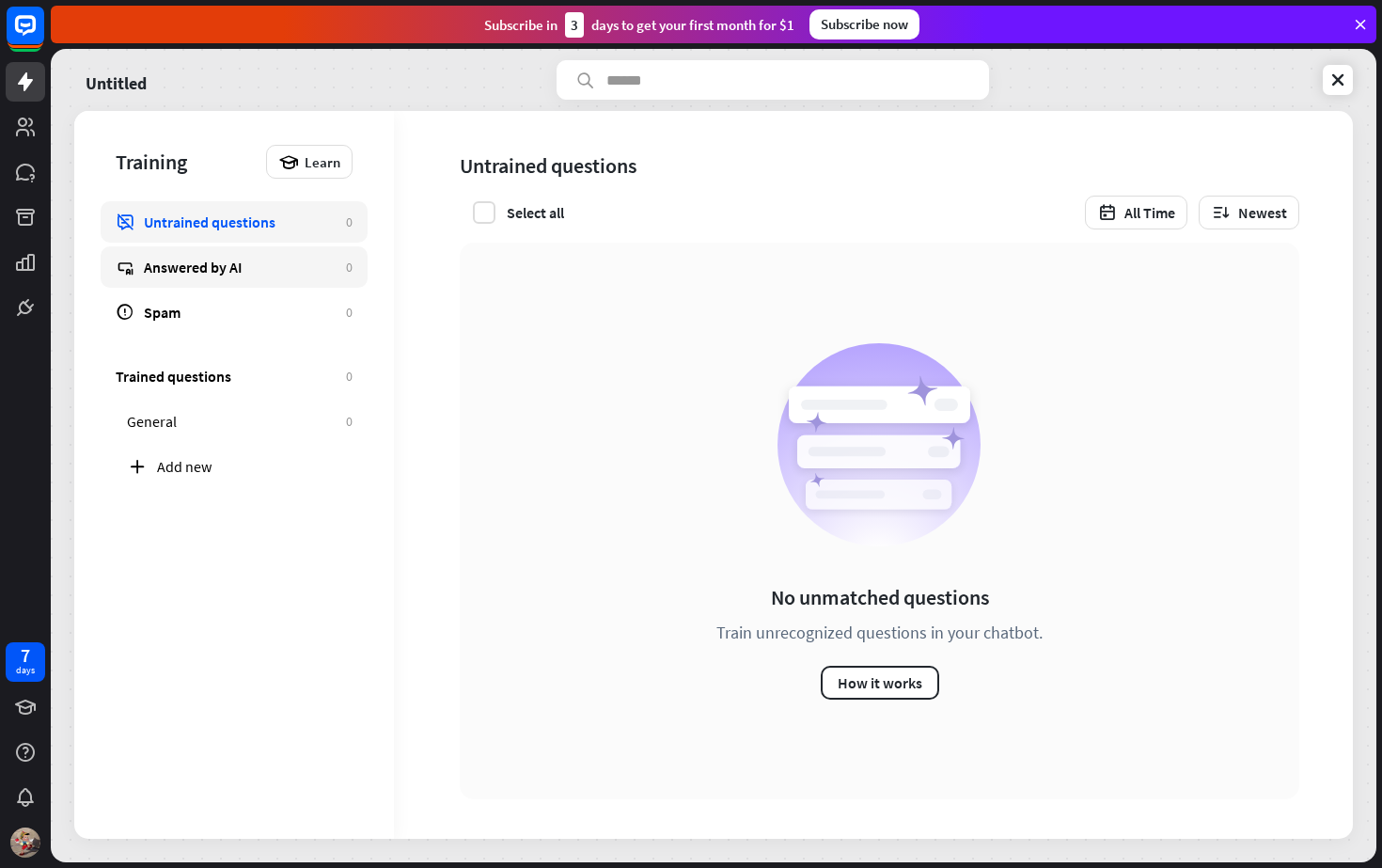
click at [290, 257] on link "Answered by AI 0" at bounding box center [234, 267] width 267 height 42
click at [304, 232] on link "Untrained questions 0" at bounding box center [234, 222] width 267 height 42
click at [235, 465] on div "Add new" at bounding box center [254, 466] width 195 height 19
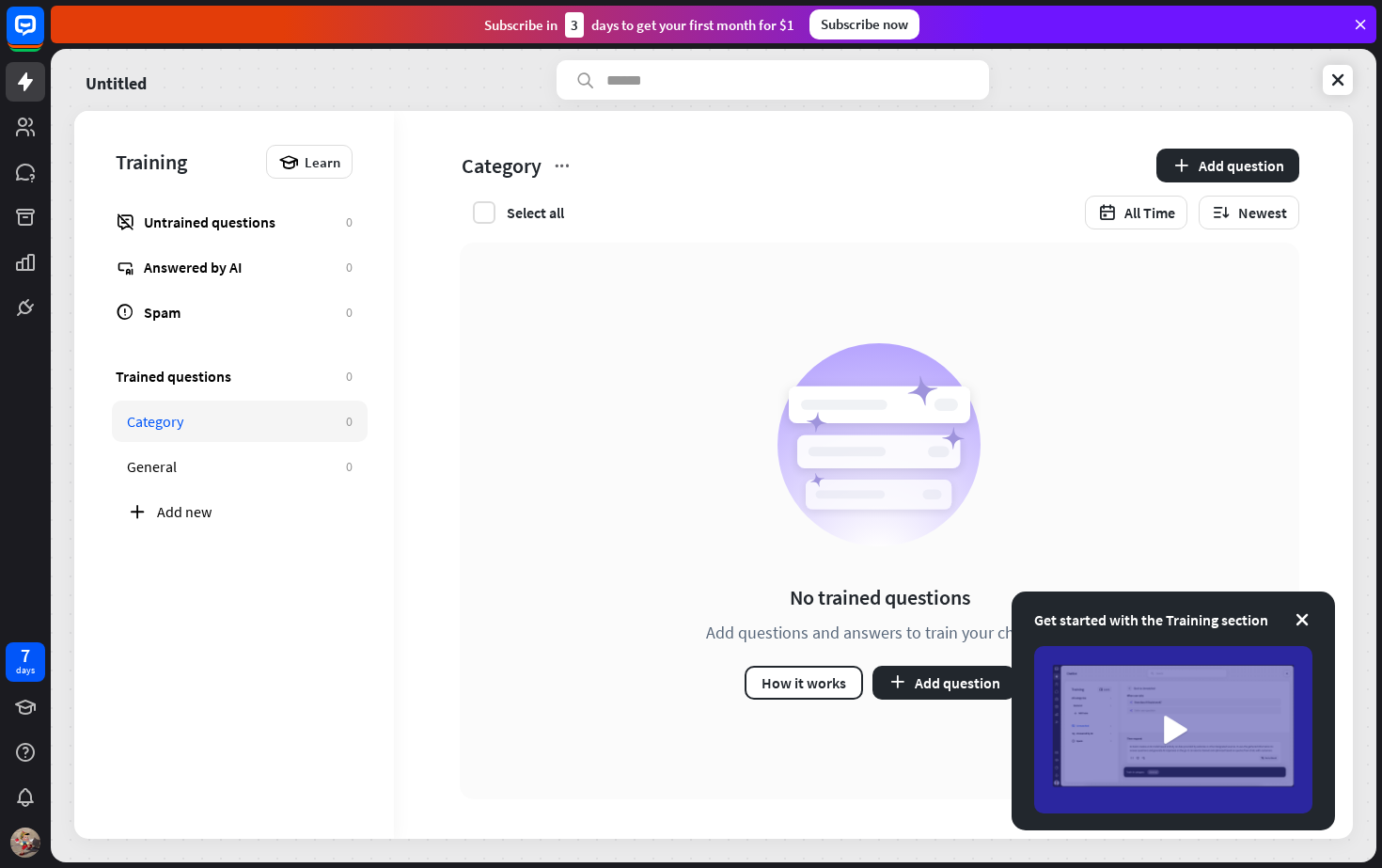
click at [1313, 626] on div "Get started with the Training section" at bounding box center [1173, 710] width 324 height 239
click at [1303, 625] on icon at bounding box center [1302, 620] width 19 height 19
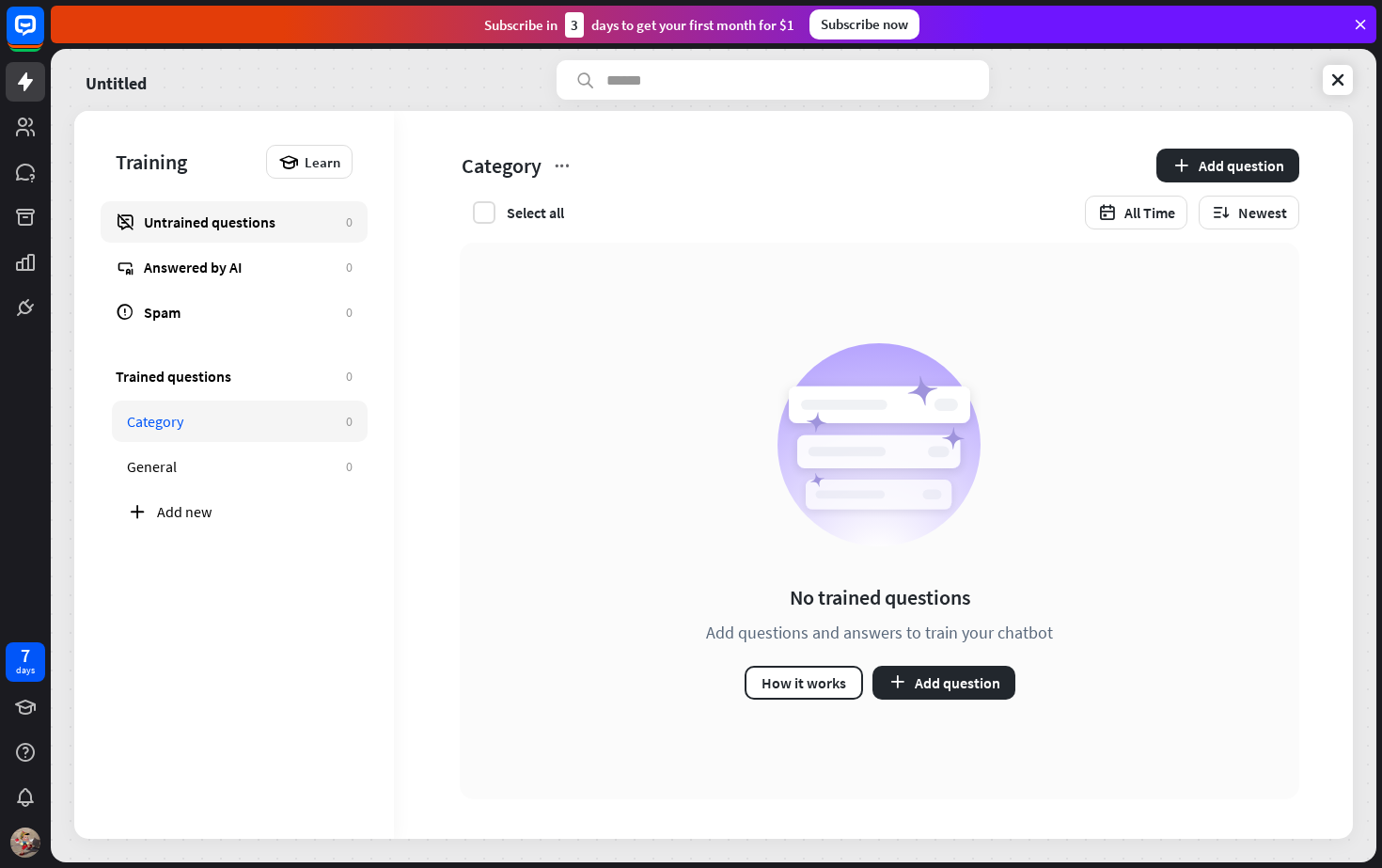
click at [202, 219] on div "Untrained questions" at bounding box center [240, 222] width 192 height 19
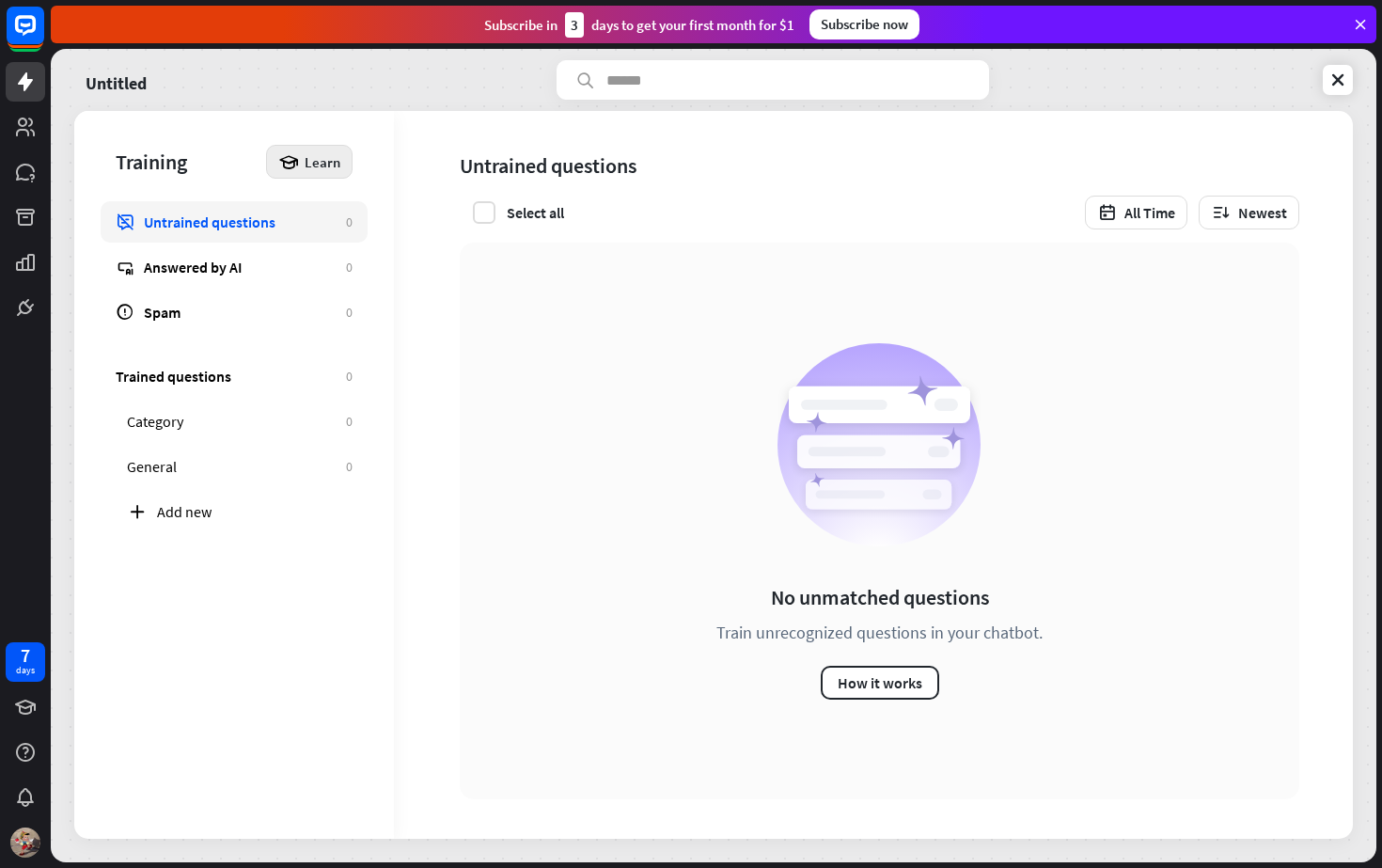
click at [314, 160] on span "Learn" at bounding box center [323, 161] width 36 height 18
click at [34, 83] on icon at bounding box center [25, 82] width 23 height 23
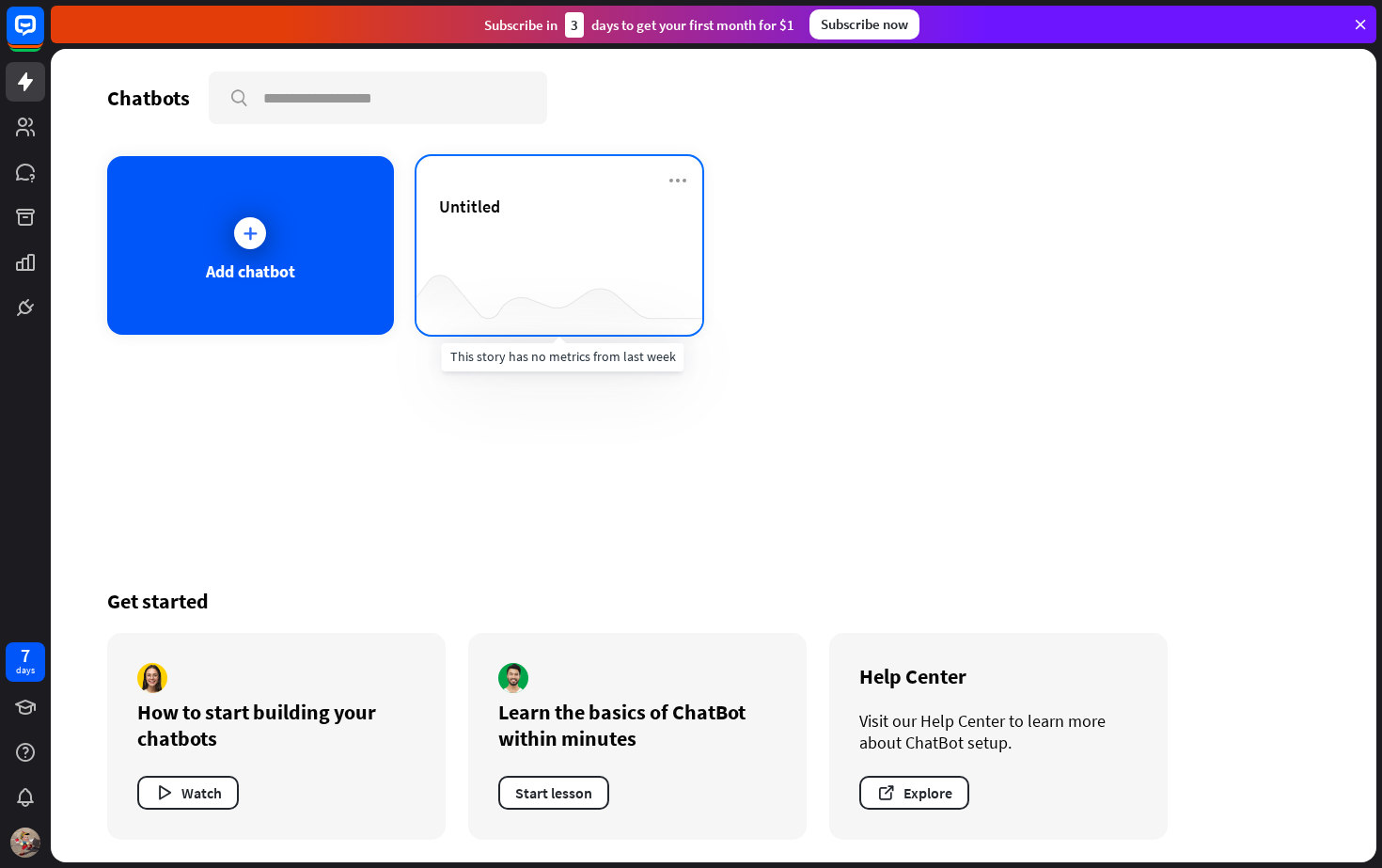
click at [518, 270] on div at bounding box center [559, 297] width 287 height 73
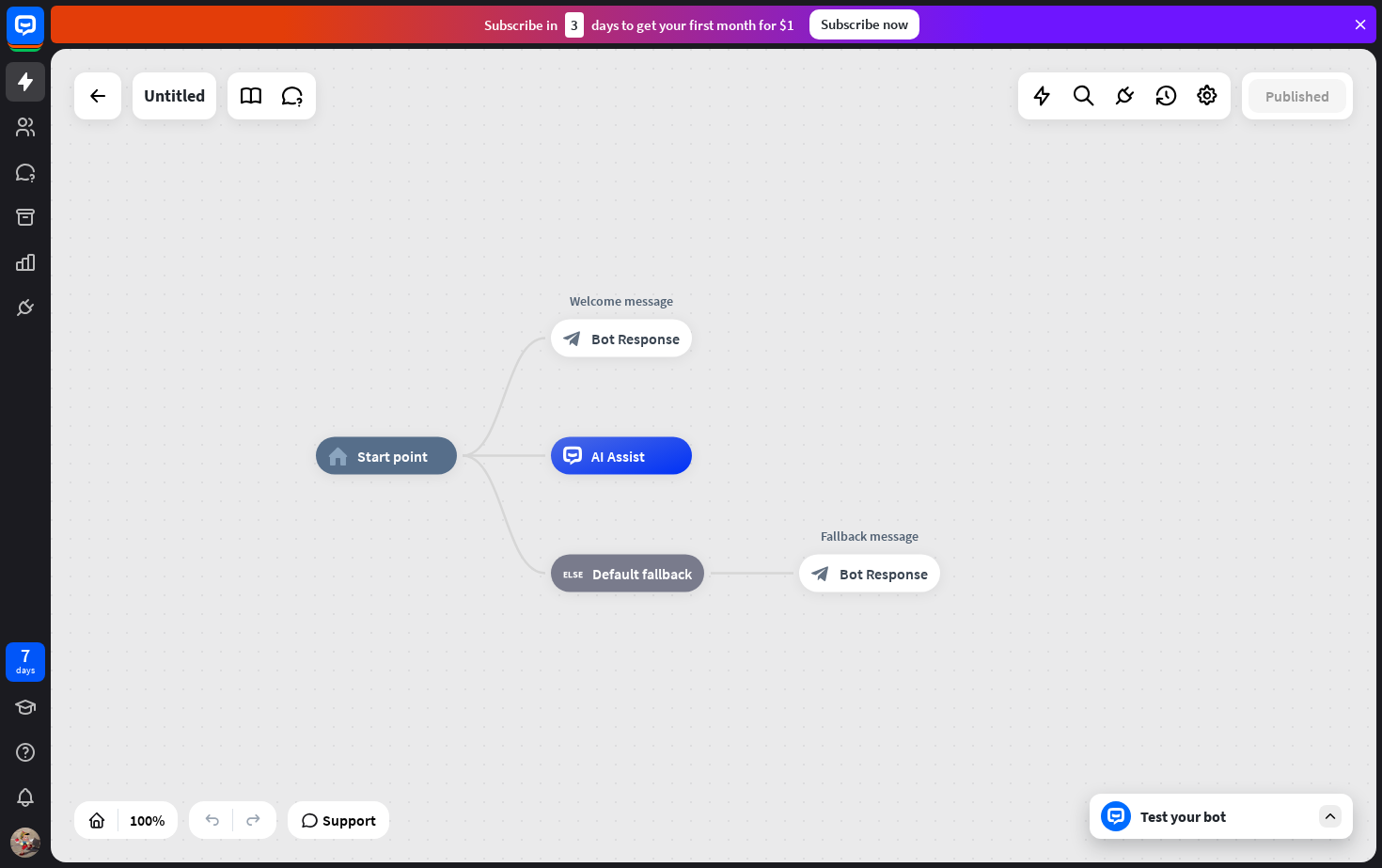
click at [1155, 811] on div "Test your bot" at bounding box center [1224, 816] width 169 height 19
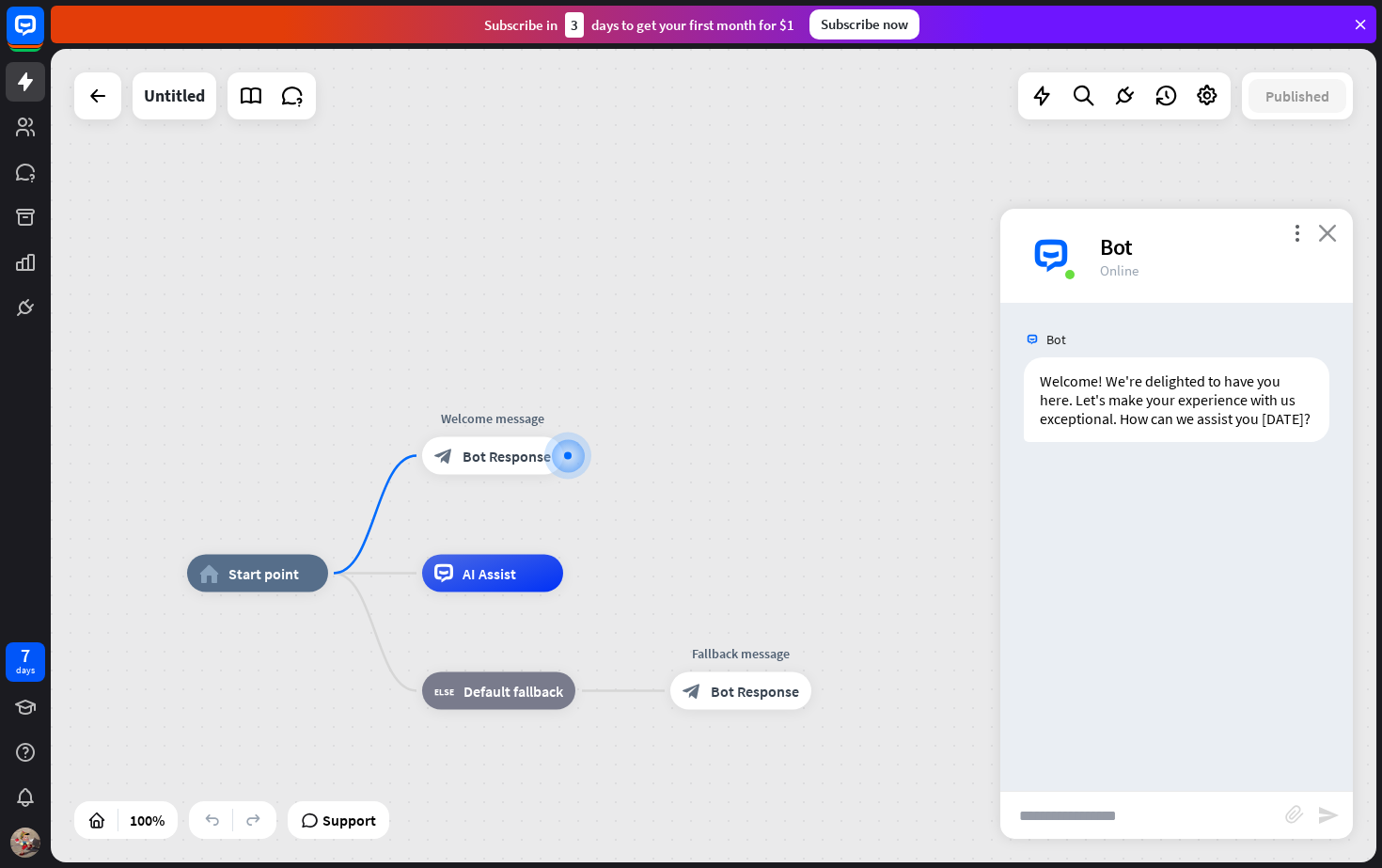
click at [1333, 231] on icon "close" at bounding box center [1327, 232] width 19 height 18
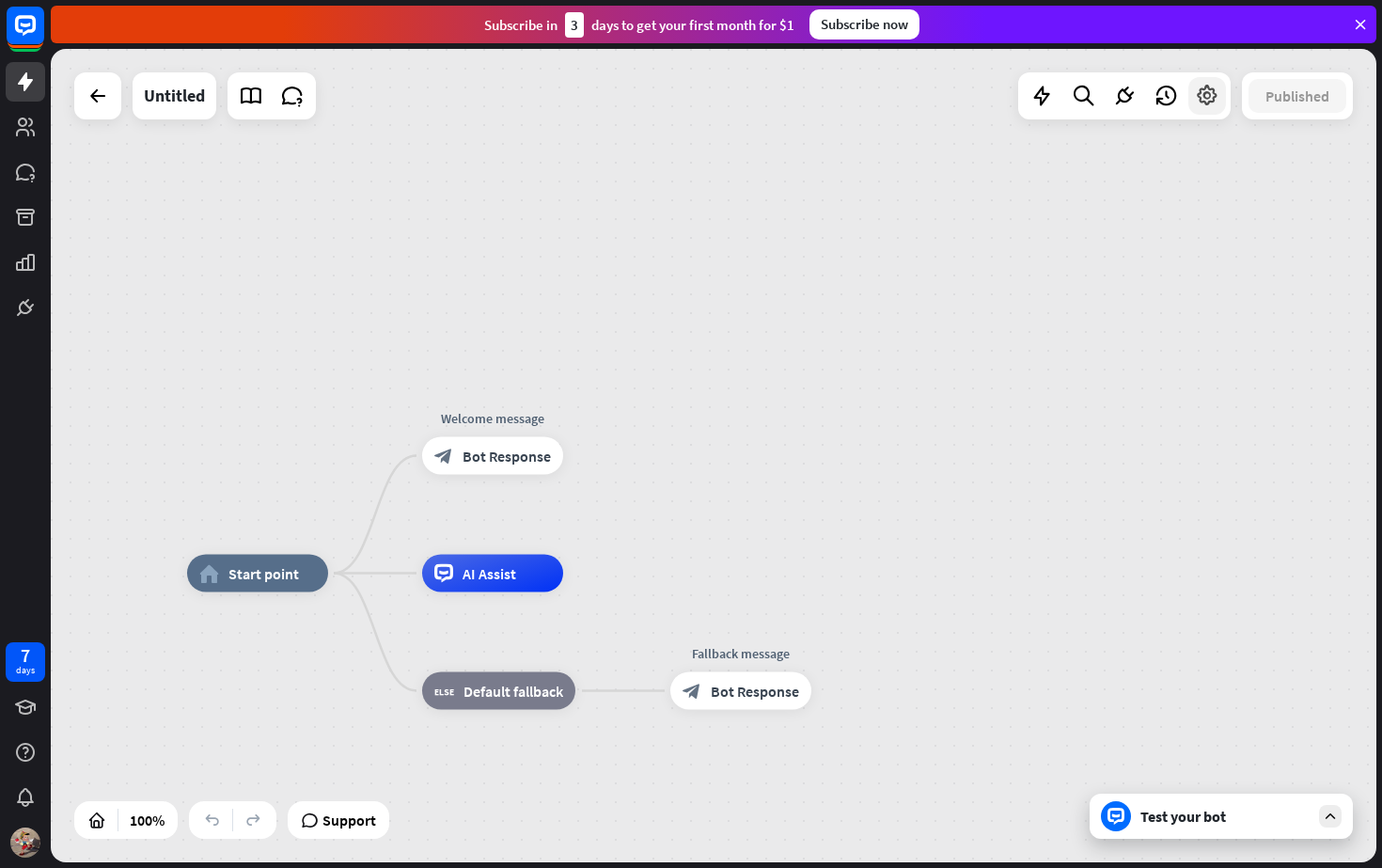
click at [1218, 104] on icon at bounding box center [1207, 96] width 25 height 25
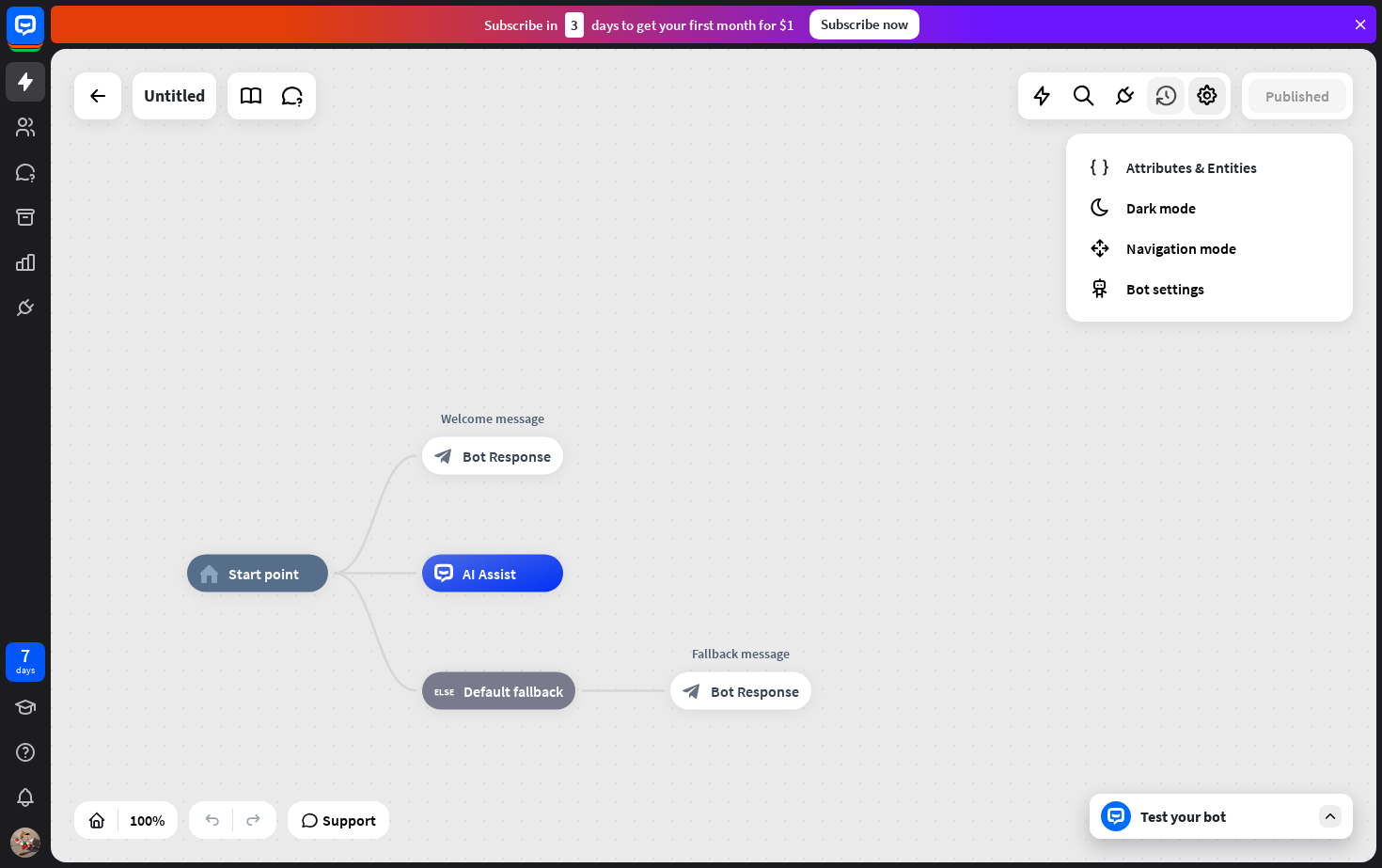
click at [1166, 105] on icon at bounding box center [1166, 96] width 25 height 25
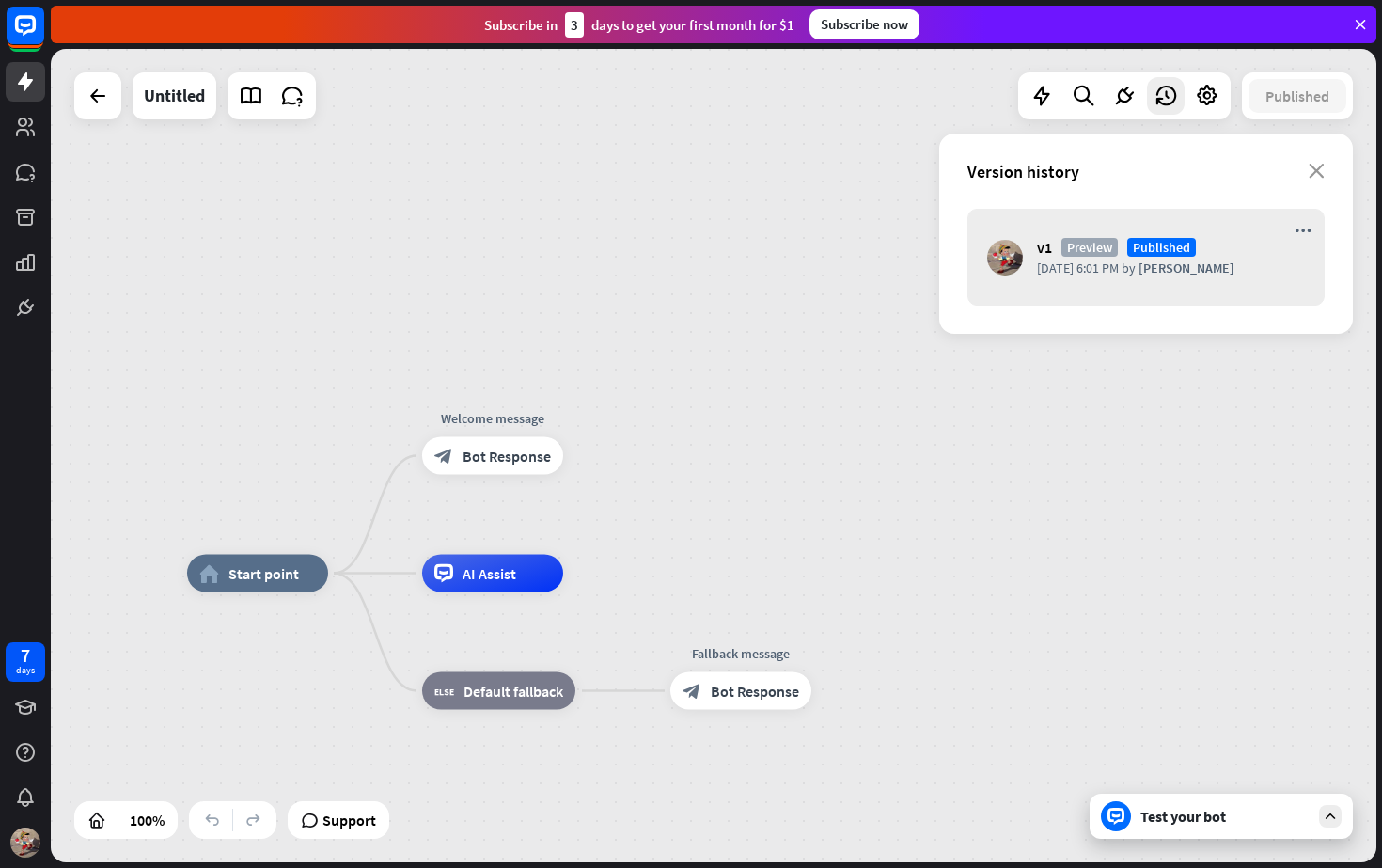
click at [1326, 173] on div "Version history close" at bounding box center [1146, 172] width 413 height 75
click at [1125, 101] on icon at bounding box center [1124, 96] width 25 height 25
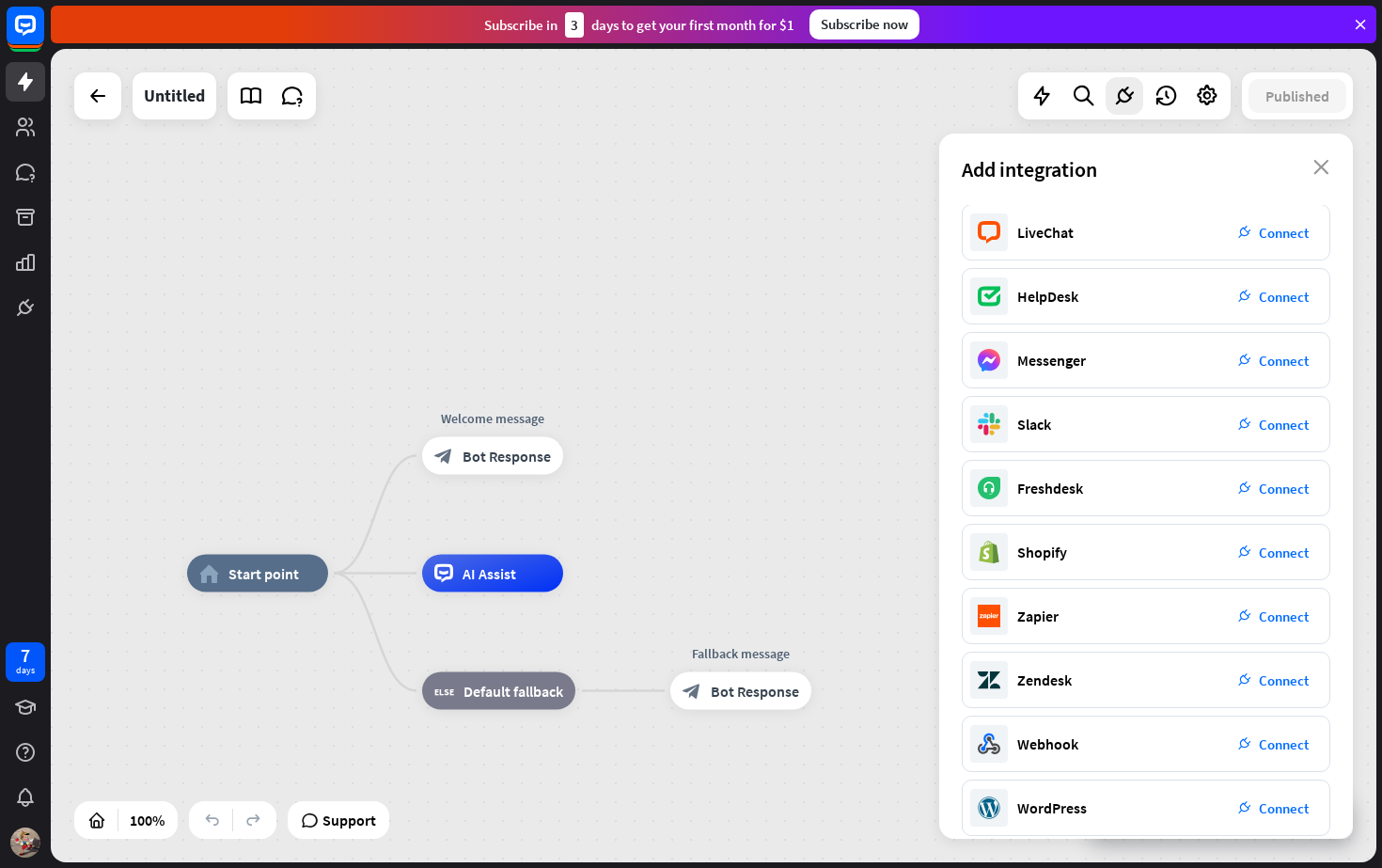
scroll to position [85, 0]
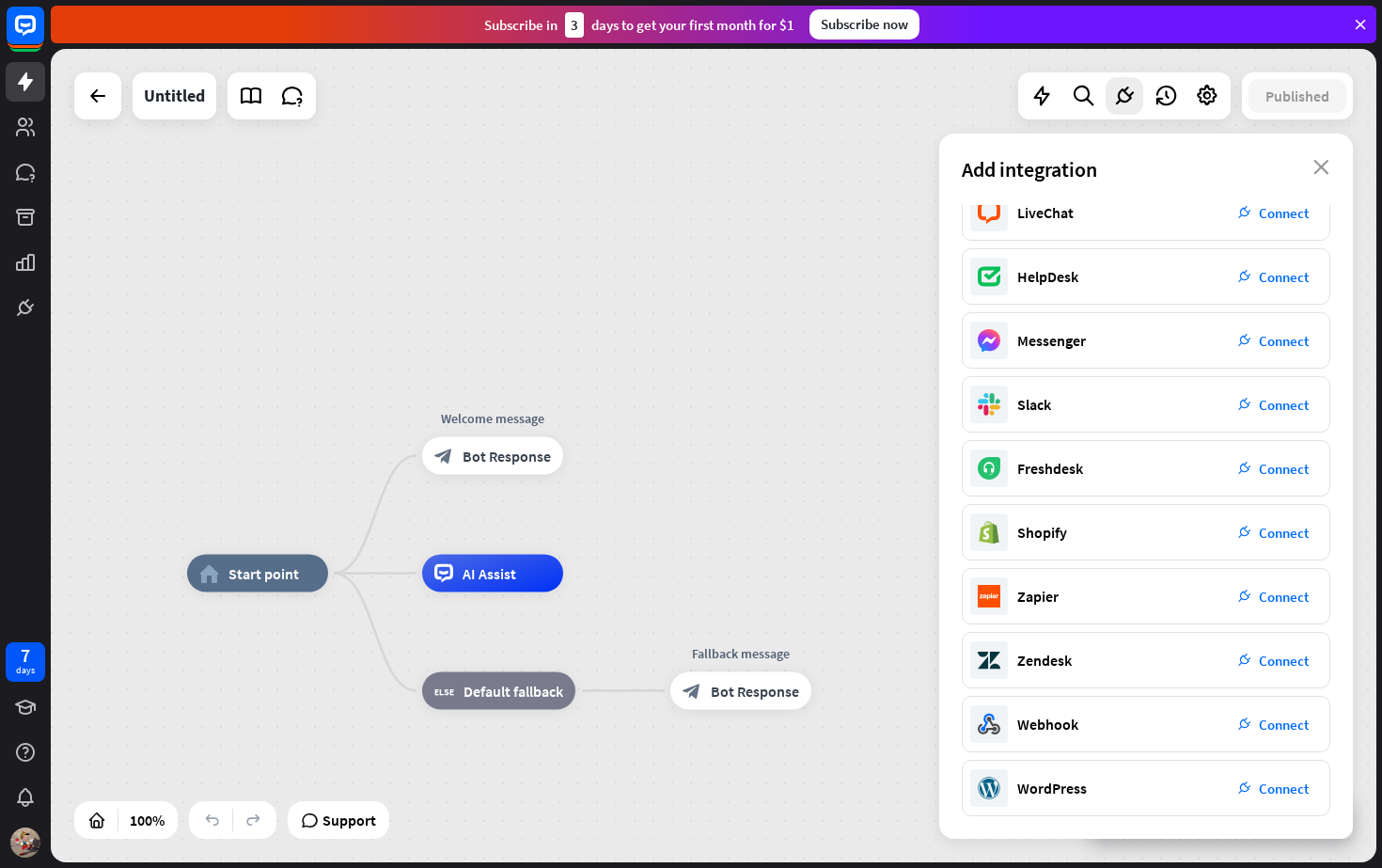
click at [1309, 170] on div "Add integration close" at bounding box center [1146, 170] width 413 height 72
click at [1092, 97] on icon at bounding box center [1083, 96] width 25 height 25
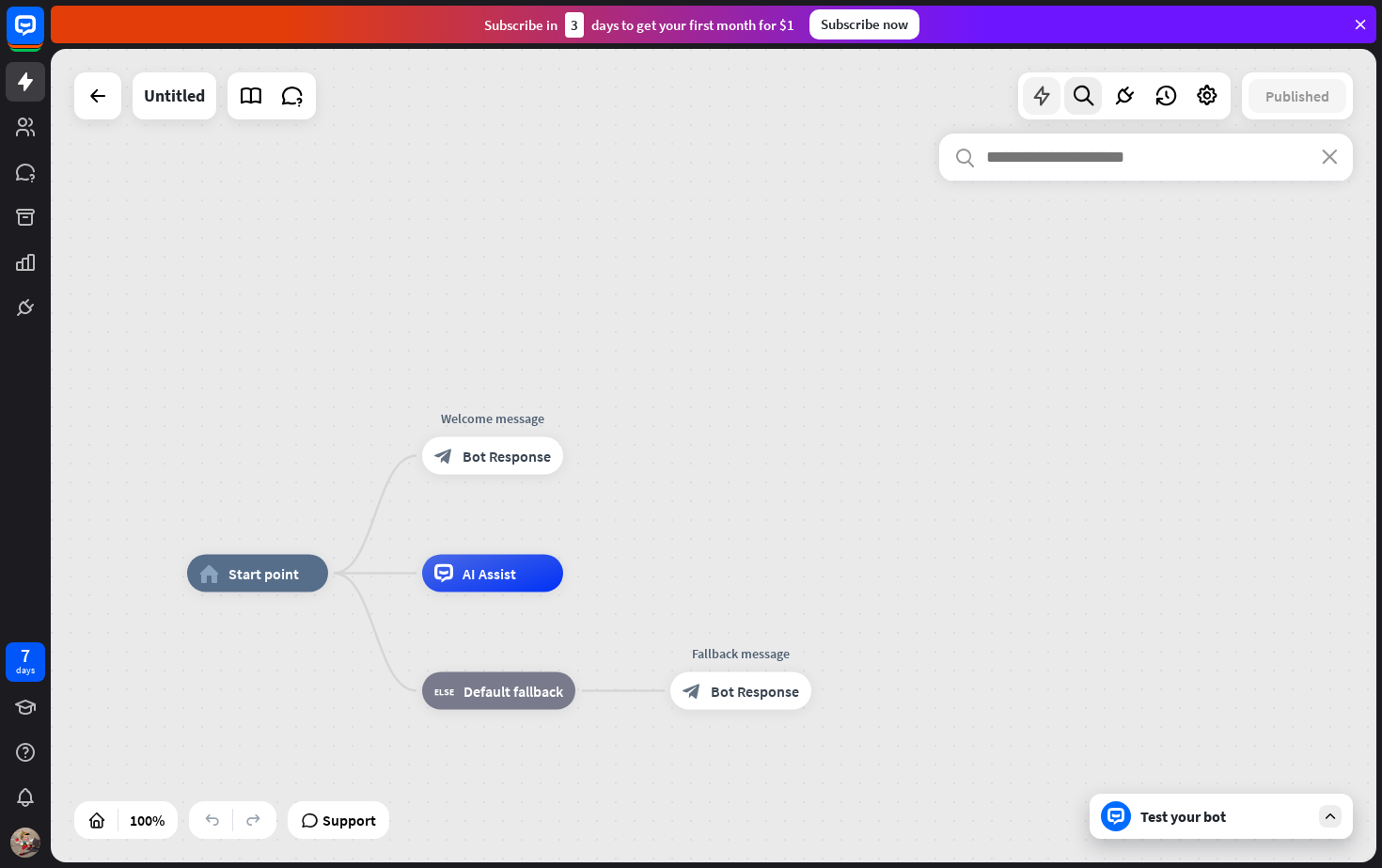
click at [1047, 98] on icon at bounding box center [1041, 96] width 25 height 25
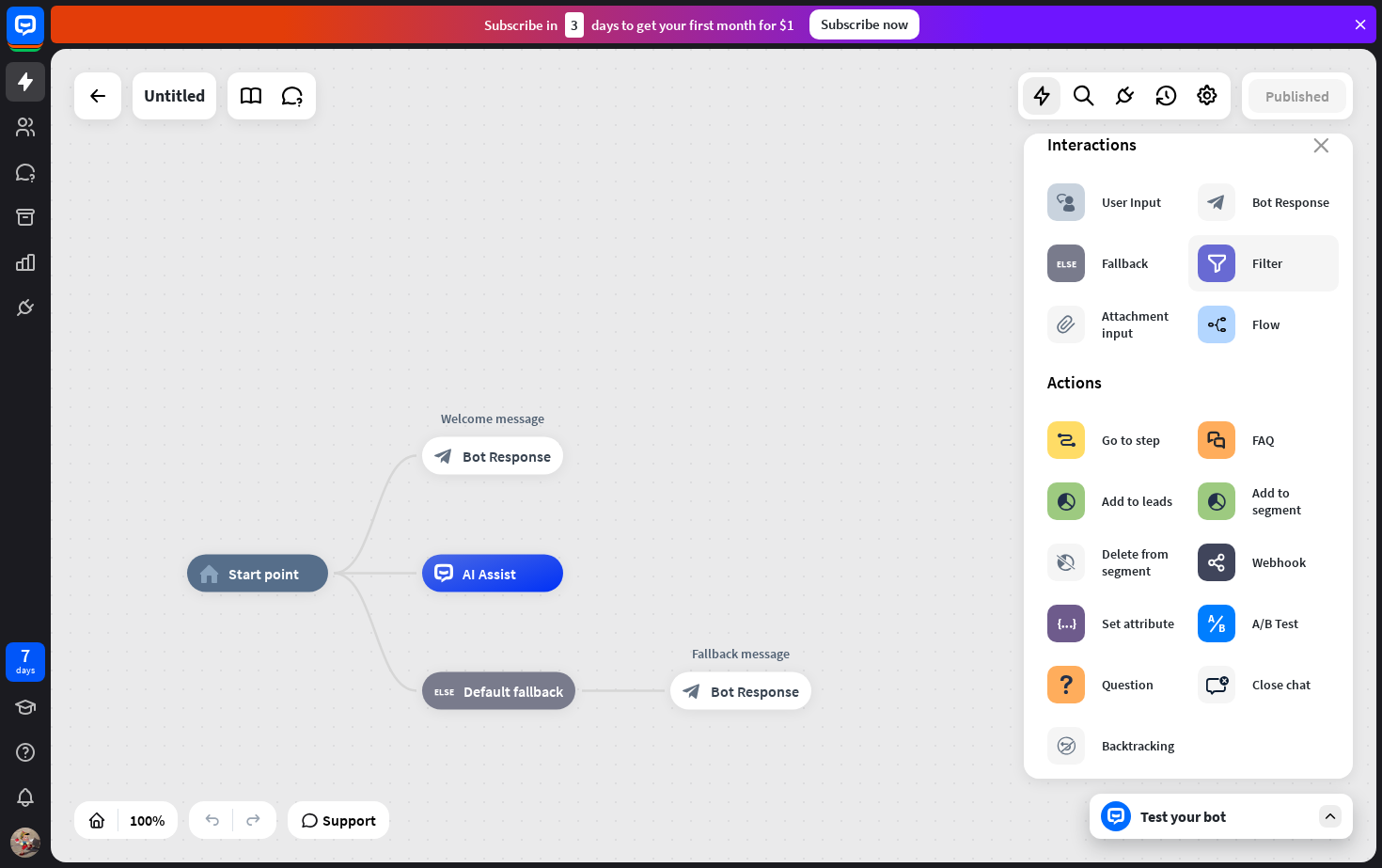
scroll to position [26, 0]
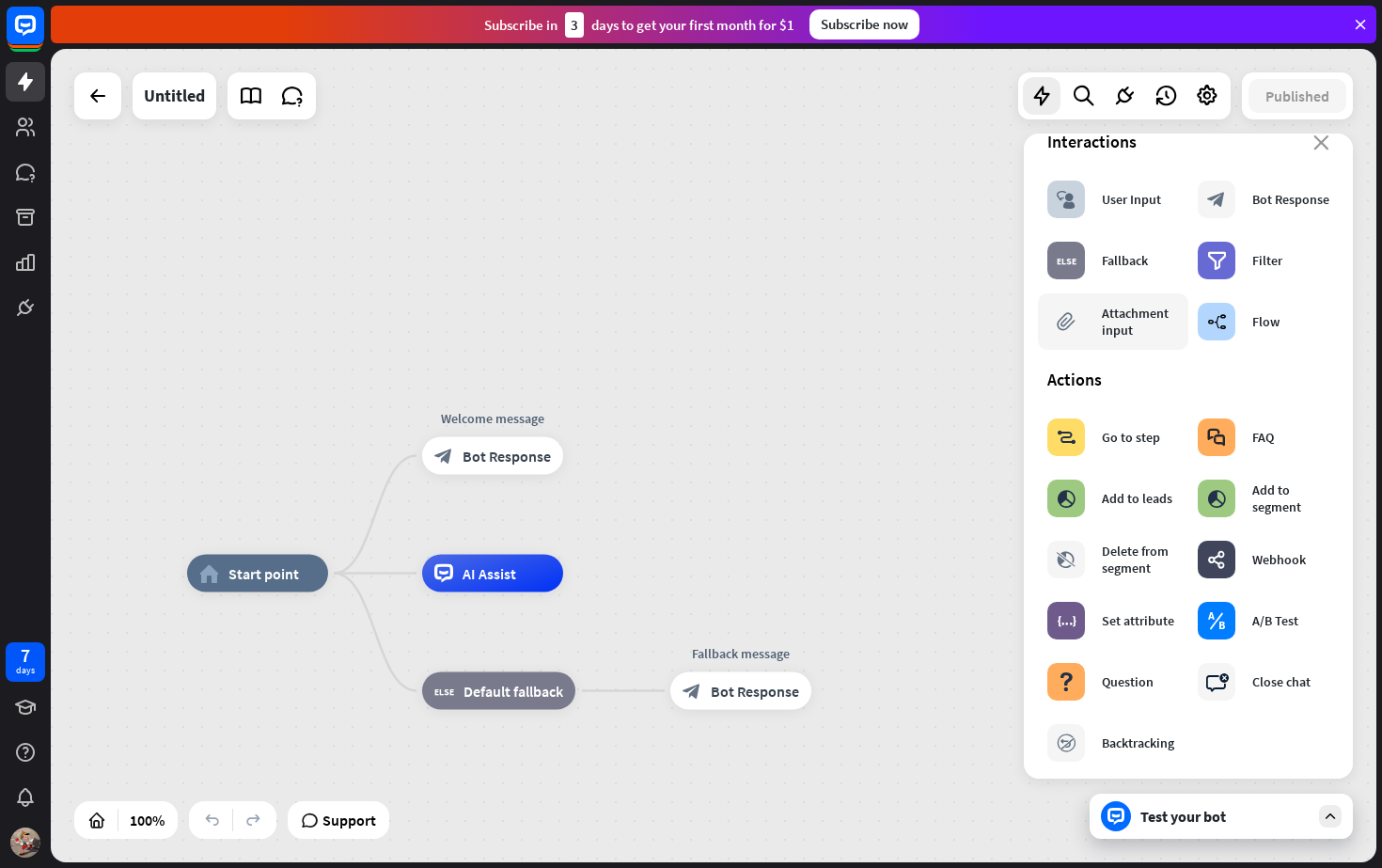
click at [1154, 327] on div "Attachment input" at bounding box center [1141, 322] width 77 height 34
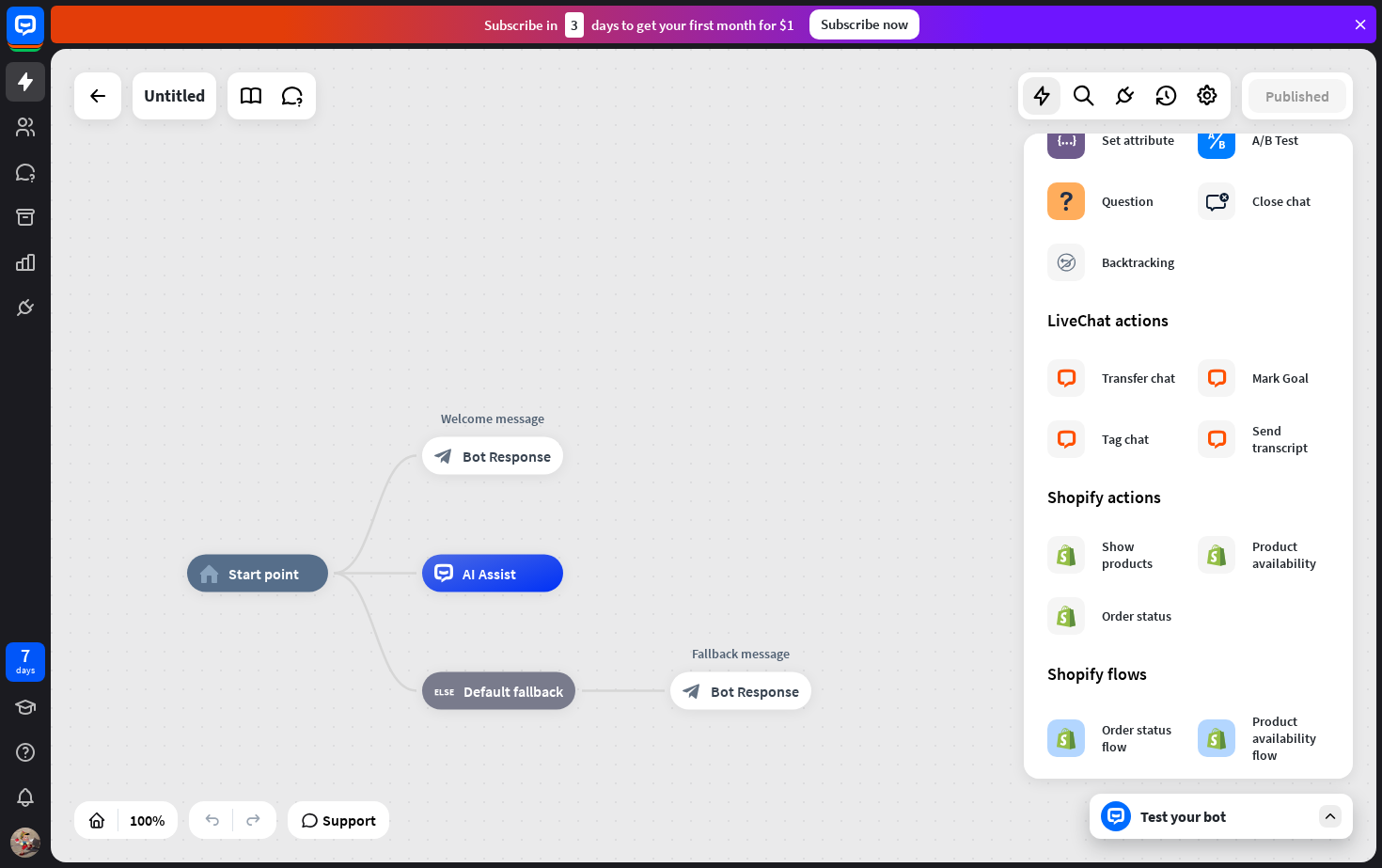
scroll to position [872, 0]
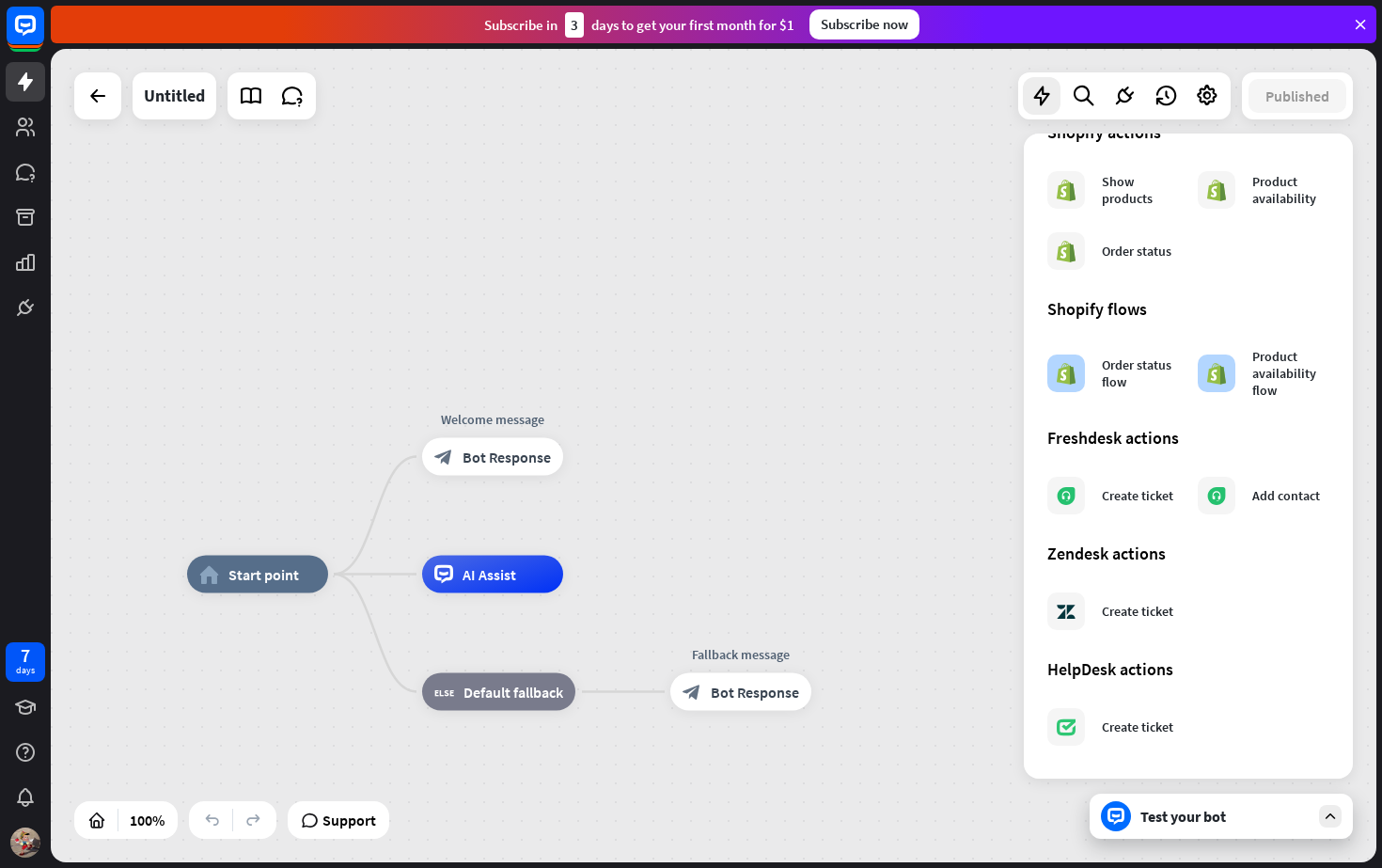
click at [315, 208] on div "home_2 Start point Welcome message block_bot_response Bot Response AI Assist bl…" at bounding box center [713, 456] width 1325 height 813
click at [307, 96] on link at bounding box center [292, 96] width 38 height 38
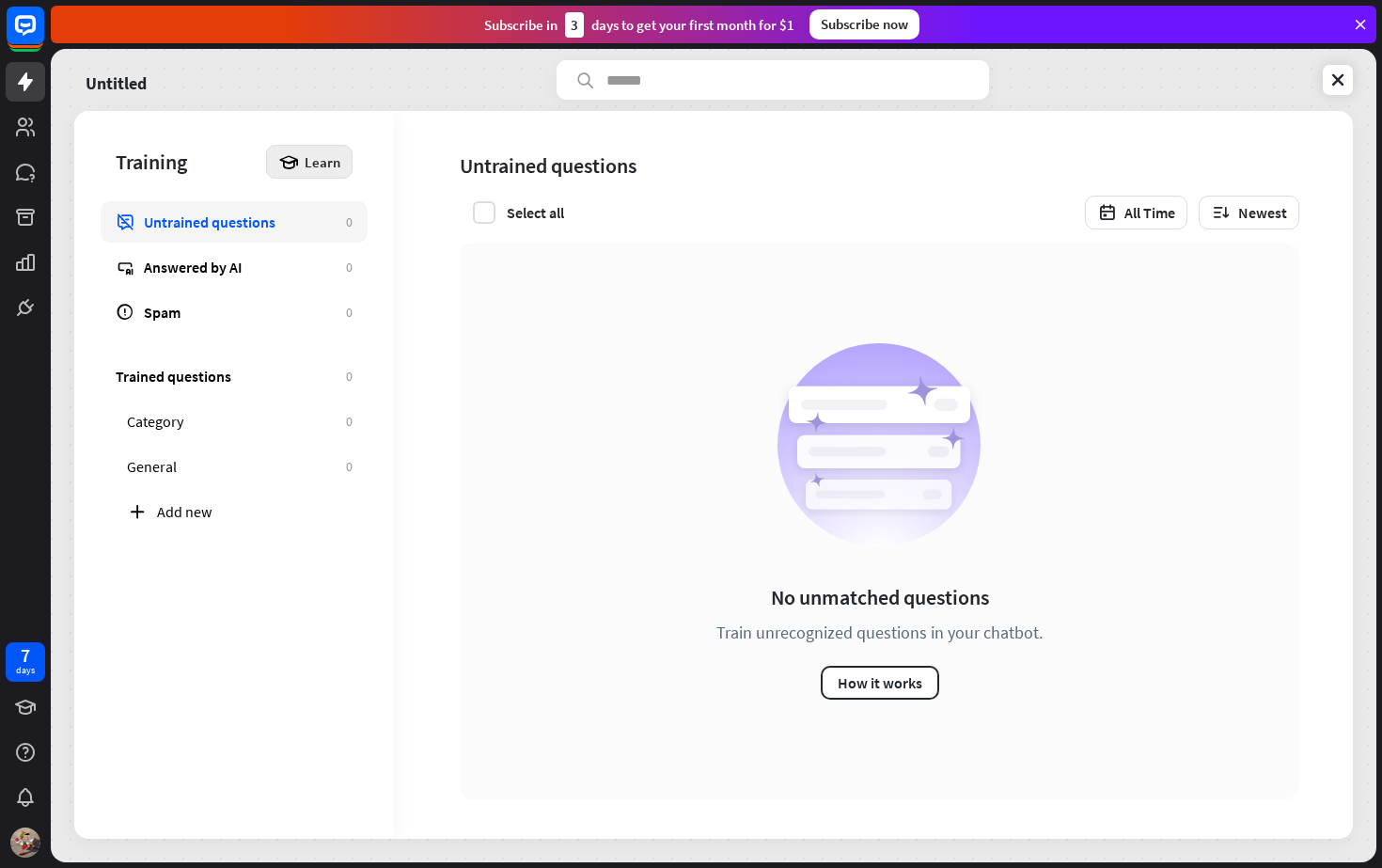
click at [326, 155] on span "Learn" at bounding box center [323, 161] width 36 height 18
click at [853, 677] on button "How it works" at bounding box center [880, 683] width 119 height 34
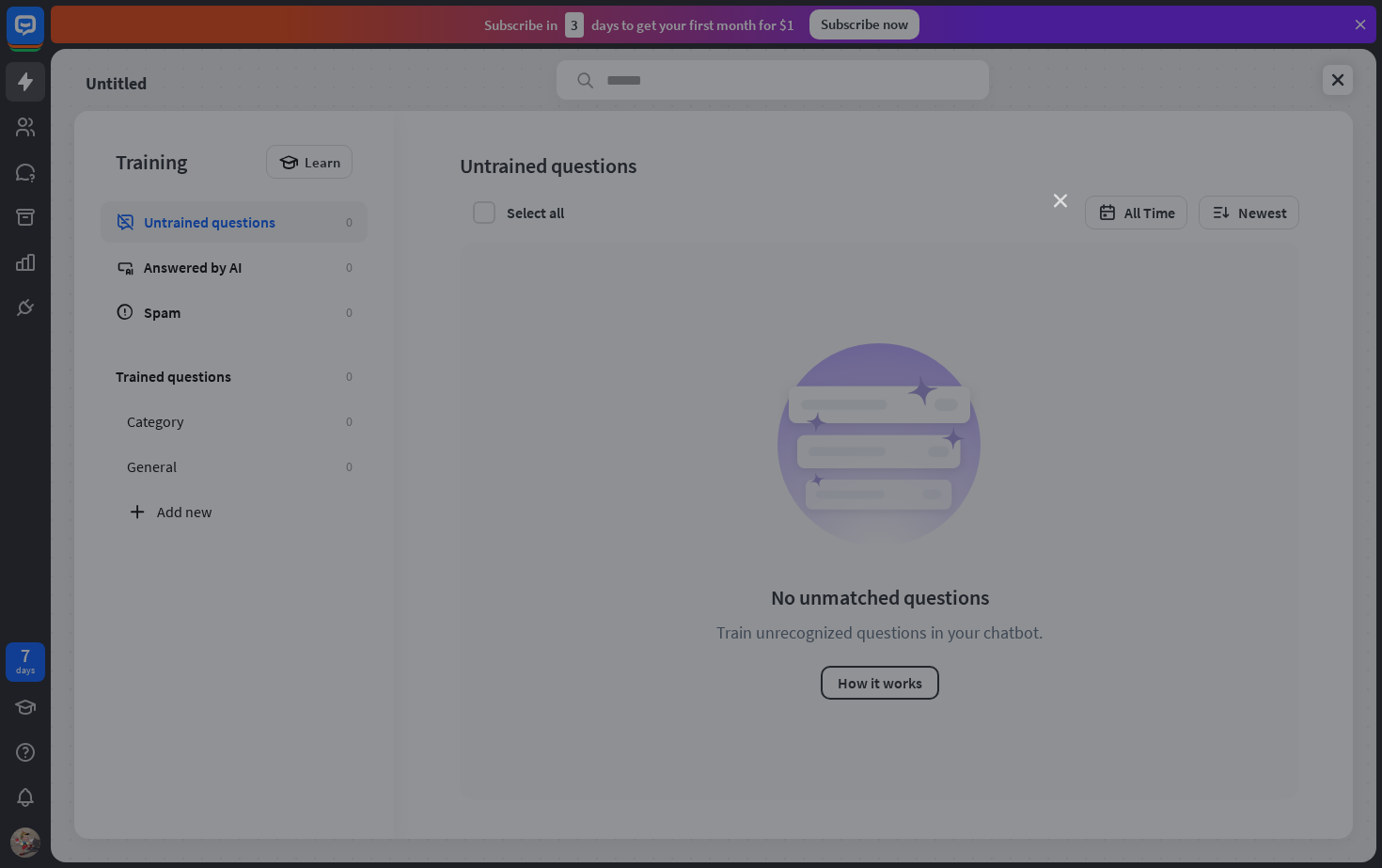
click at [1057, 202] on icon "close" at bounding box center [1060, 201] width 13 height 13
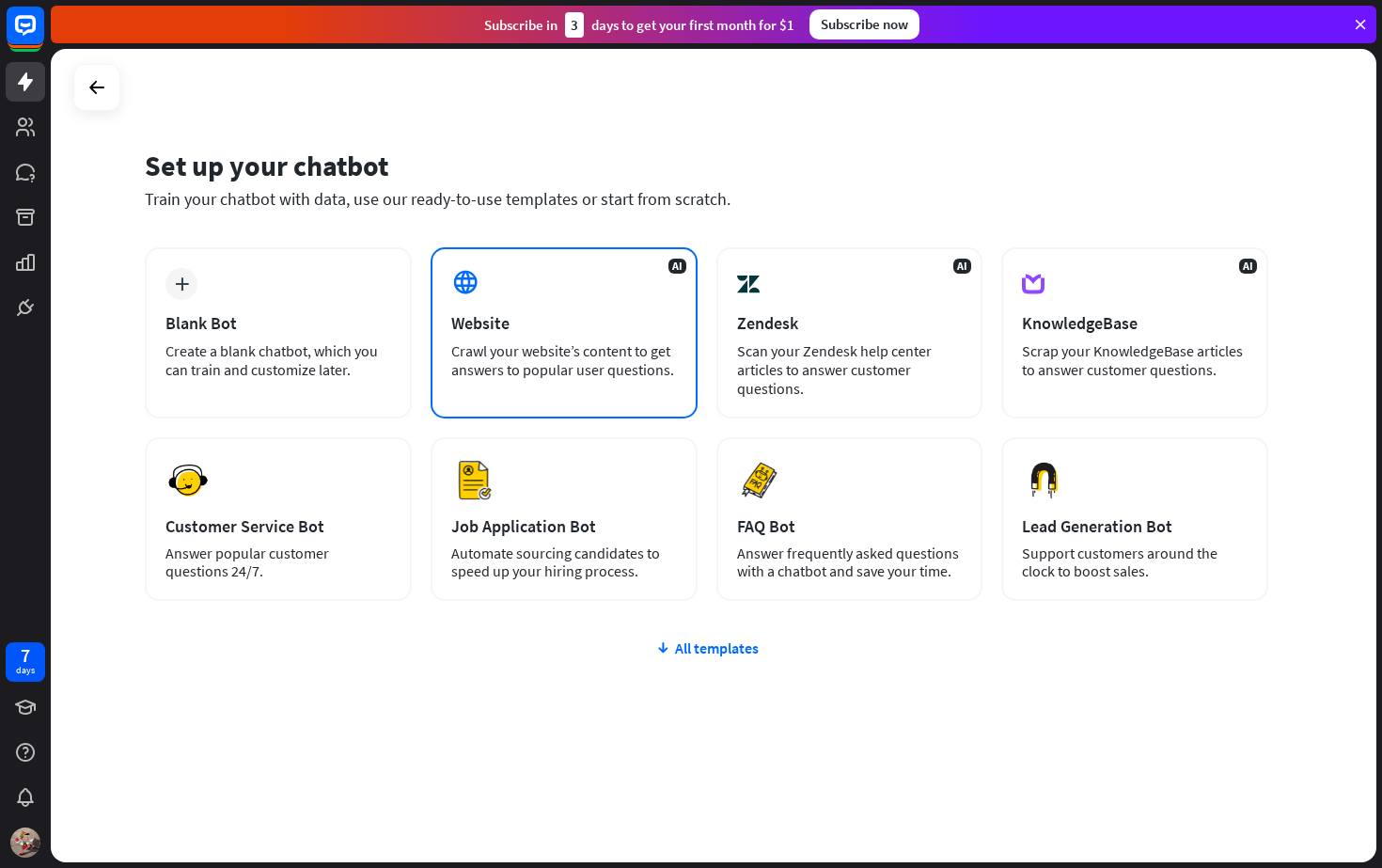
click at [551, 291] on div "AI Website Crawl your website’s content to get answers to popular user question…" at bounding box center [563, 332] width 267 height 171
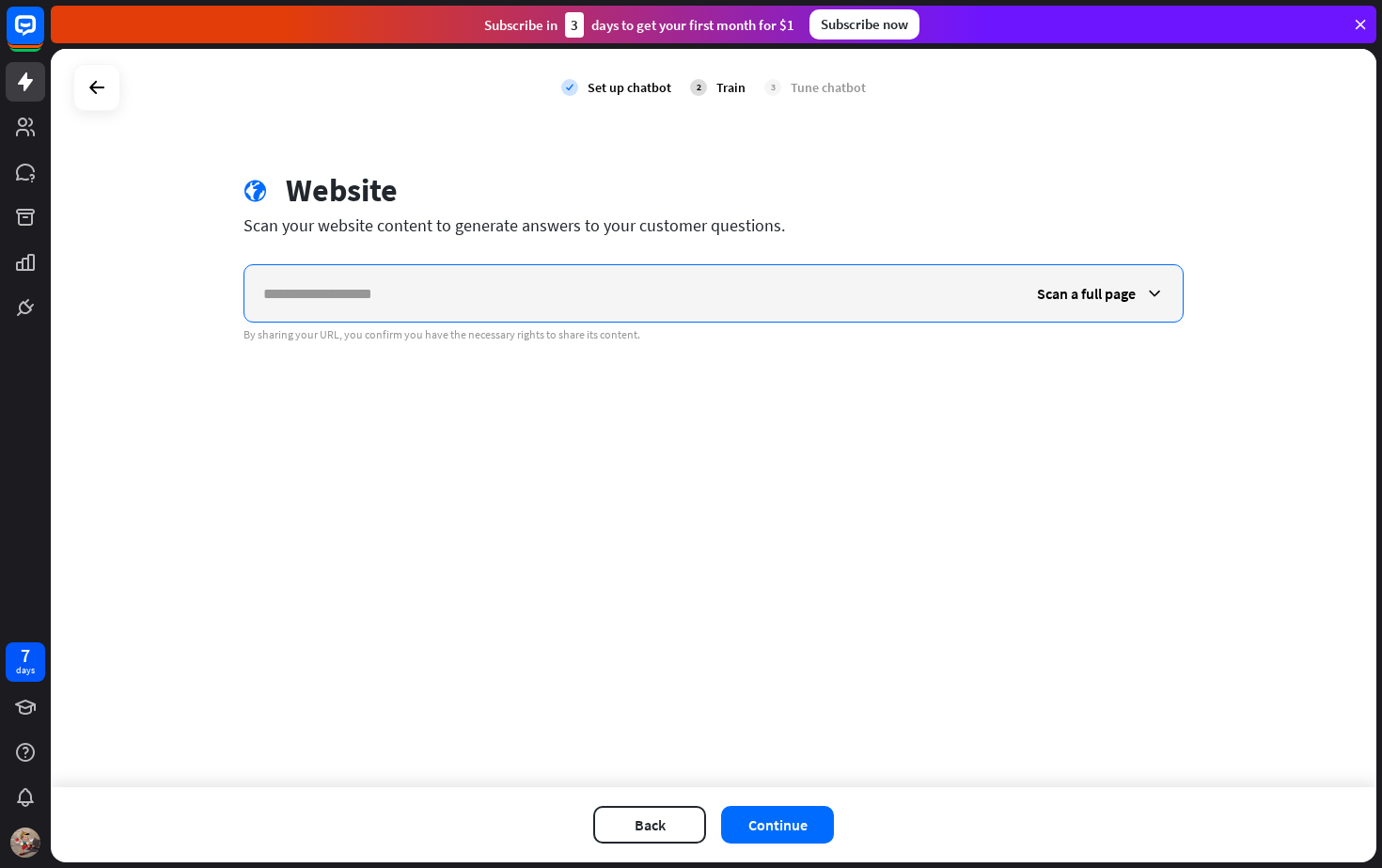
paste input "**********"
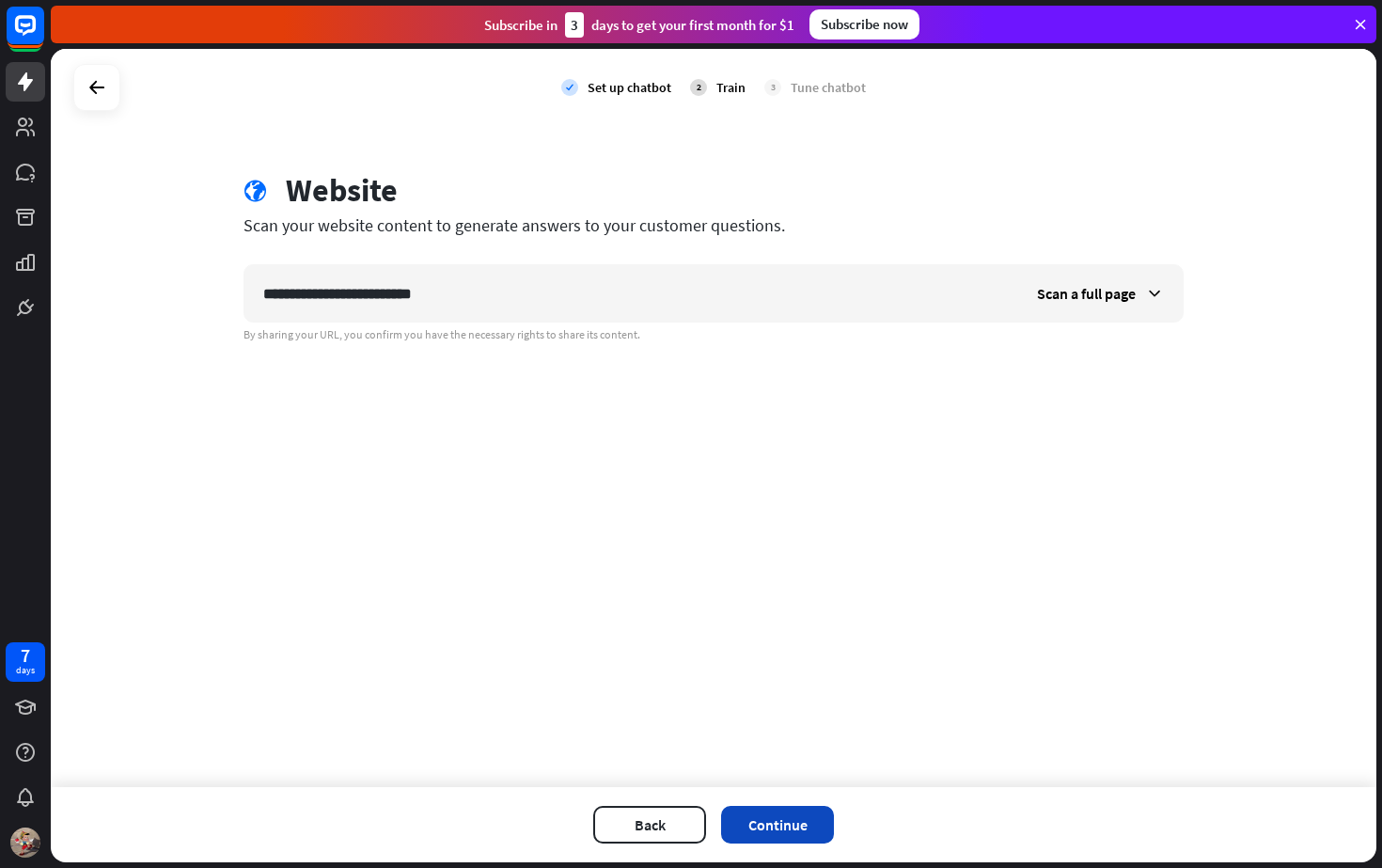
click at [777, 827] on button "Continue" at bounding box center [777, 825] width 113 height 38
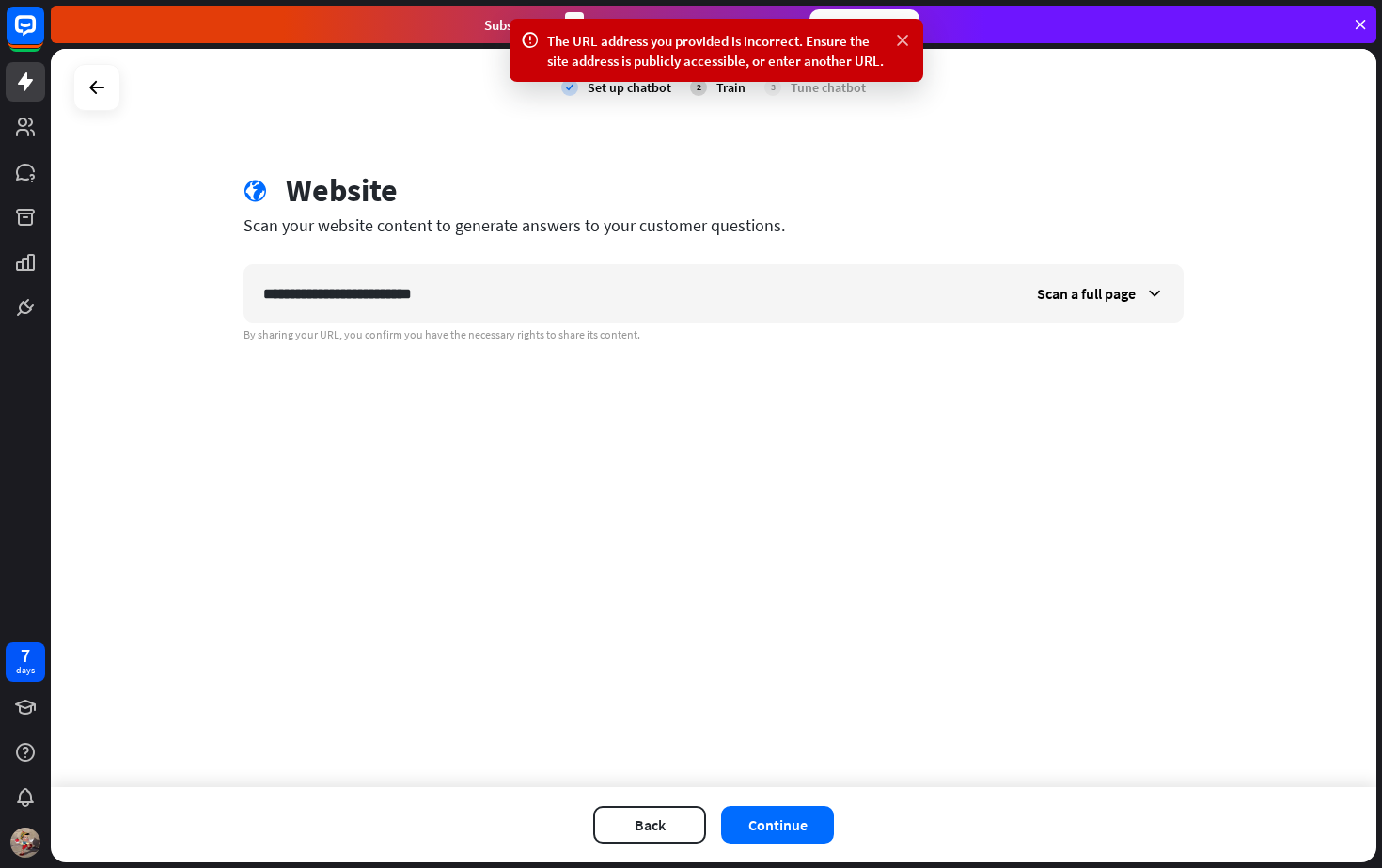
click at [904, 39] on icon at bounding box center [903, 41] width 19 height 20
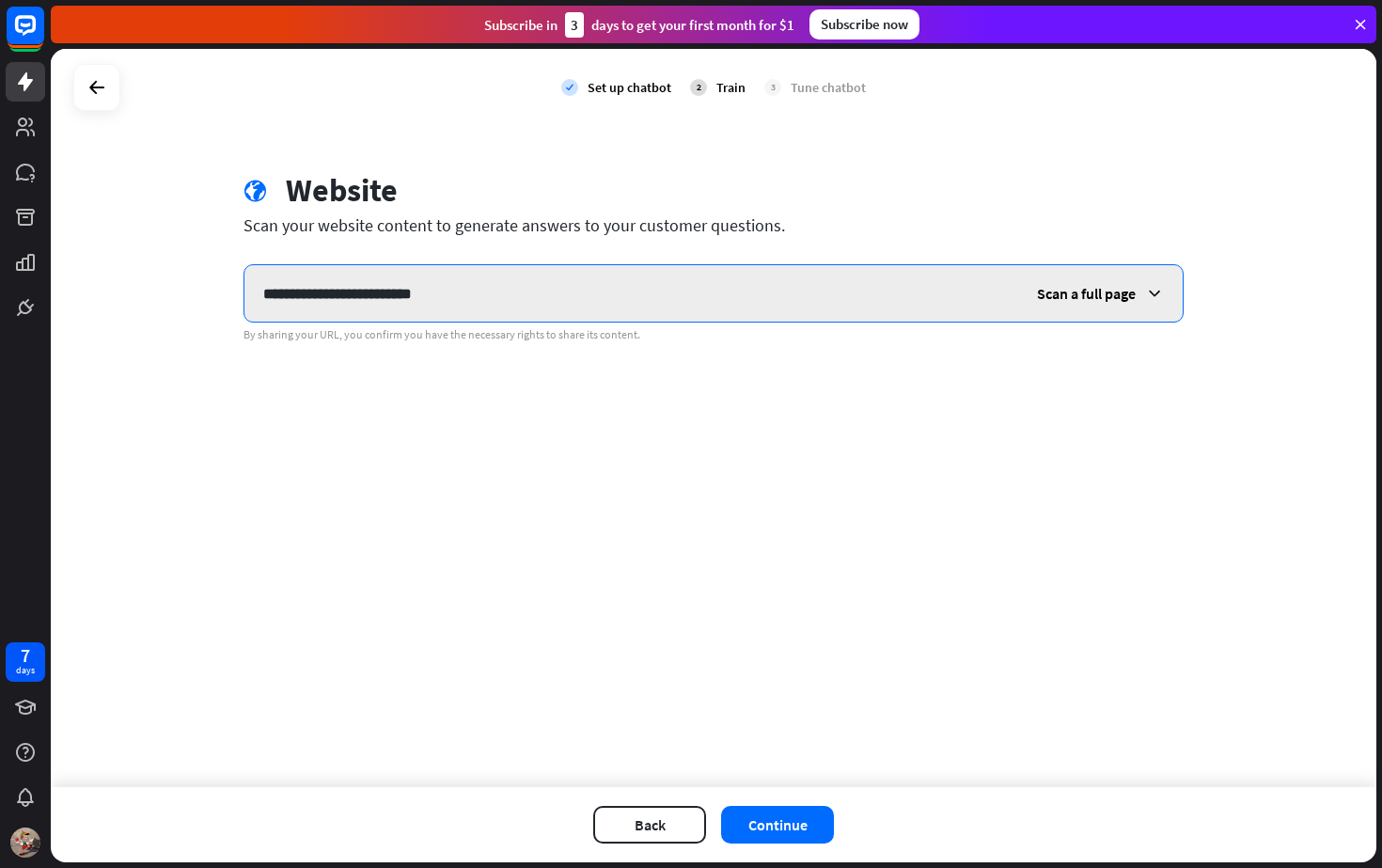
click at [530, 285] on input "**********" at bounding box center [631, 293] width 774 height 57
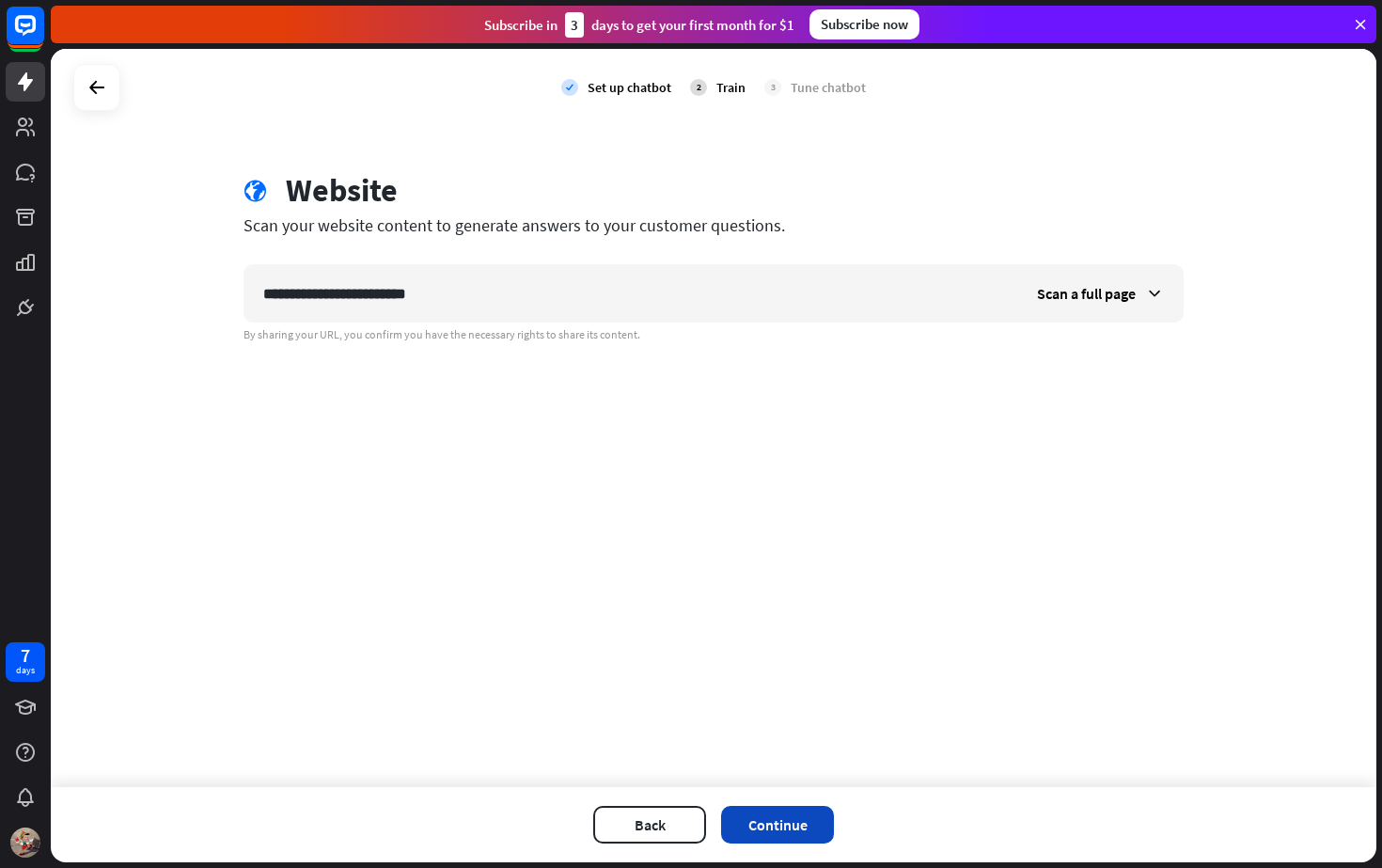
click at [770, 816] on button "Continue" at bounding box center [777, 825] width 113 height 38
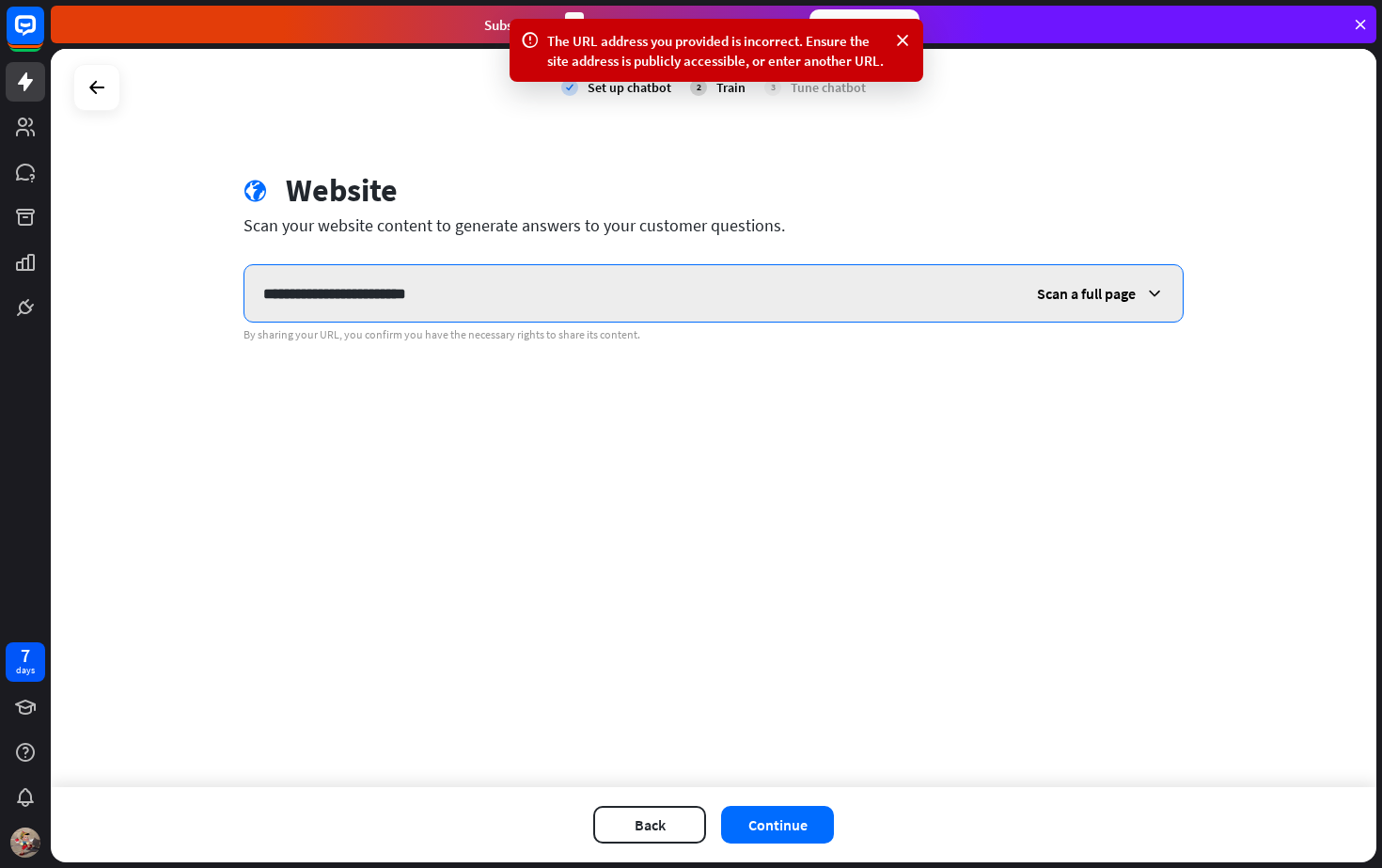
click at [487, 292] on input "**********" at bounding box center [631, 293] width 774 height 57
click at [365, 295] on input "**********" at bounding box center [631, 293] width 774 height 57
drag, startPoint x: 352, startPoint y: 297, endPoint x: 185, endPoint y: 296, distance: 167.0
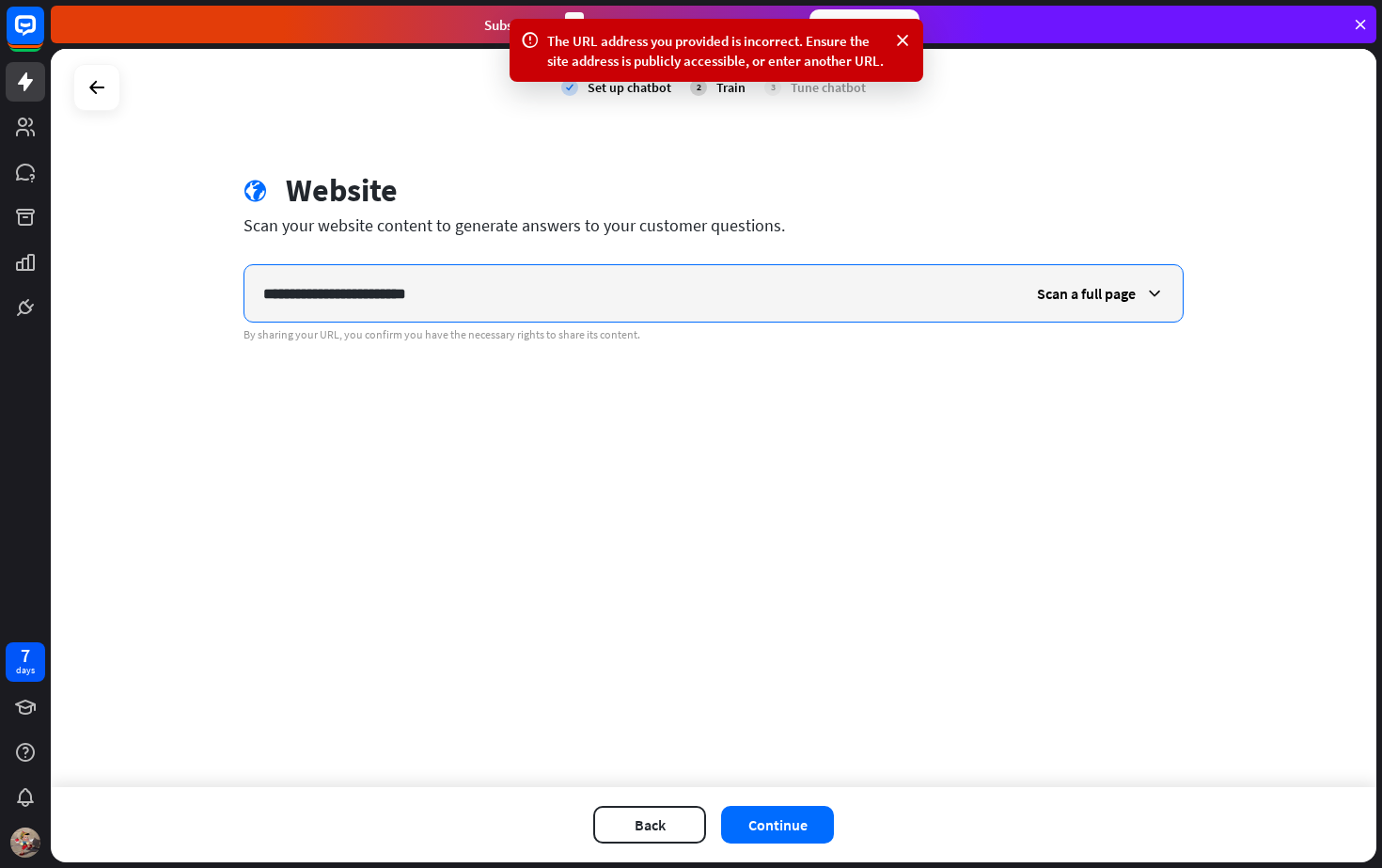
click at [185, 296] on div "**********" at bounding box center [713, 418] width 1325 height 738
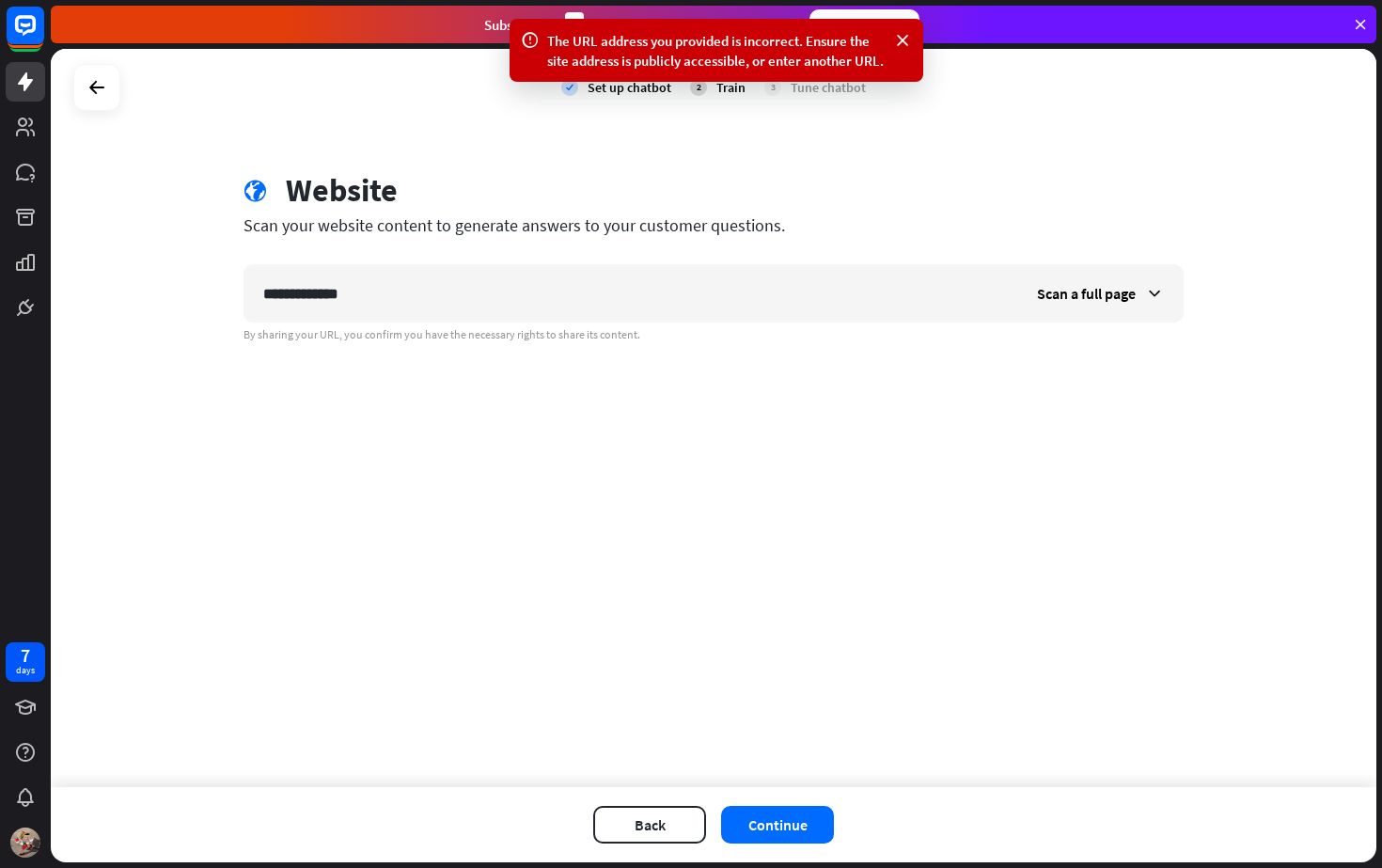
click at [776, 803] on div "Back Continue" at bounding box center [713, 825] width 1325 height 75
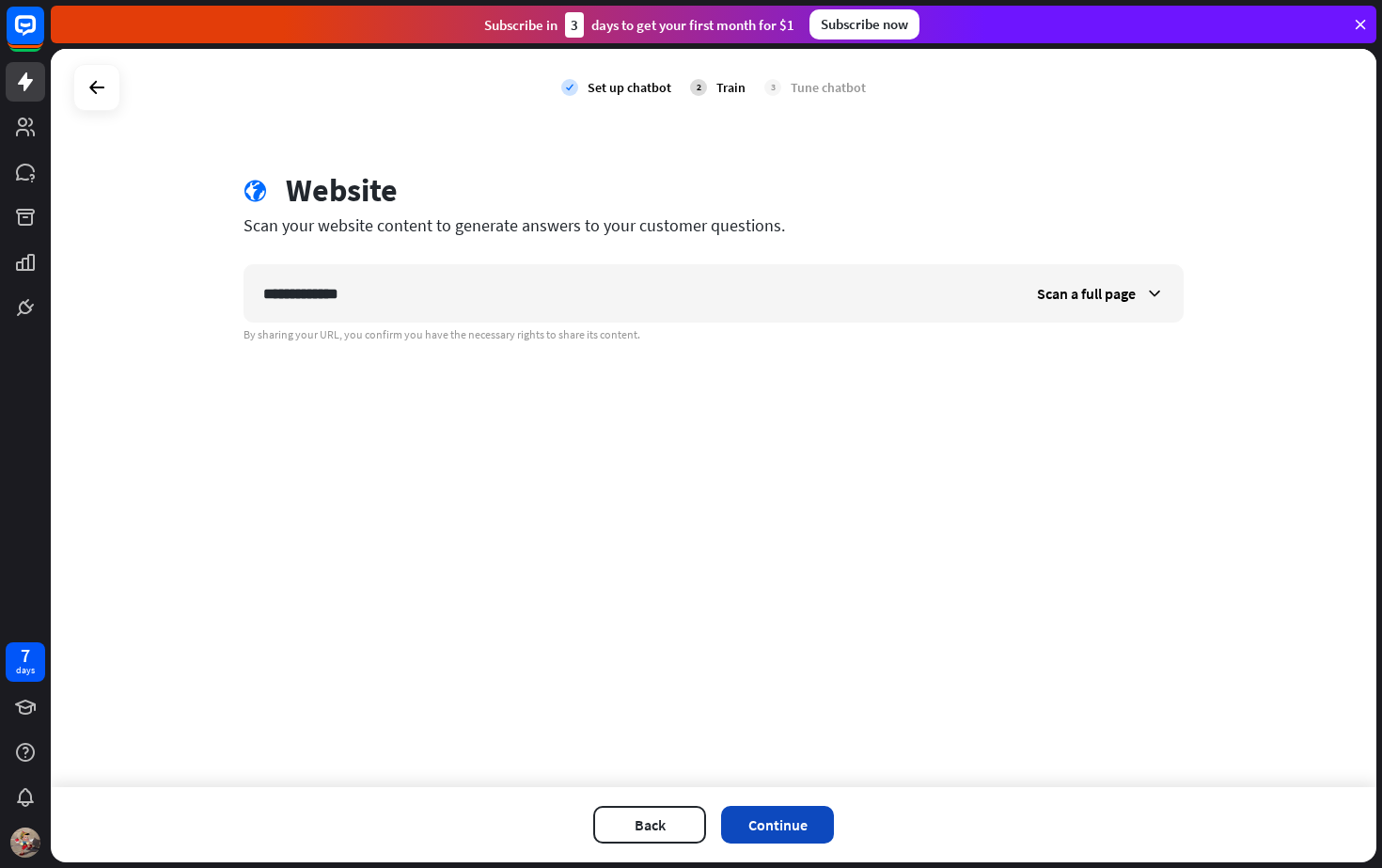
click at [775, 810] on button "Continue" at bounding box center [777, 825] width 113 height 38
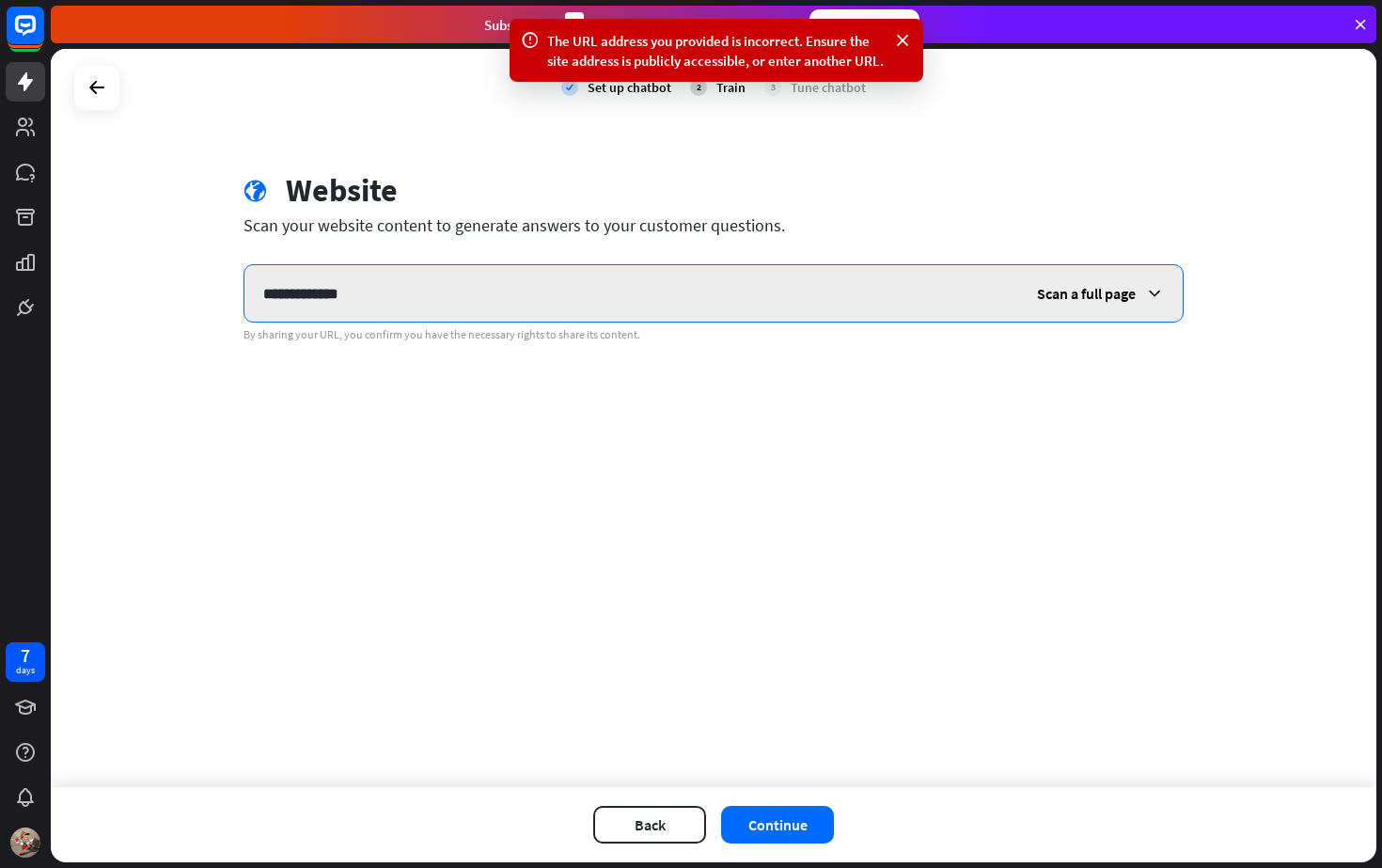
click at [645, 265] on input "**********" at bounding box center [631, 293] width 774 height 57
type input "*"
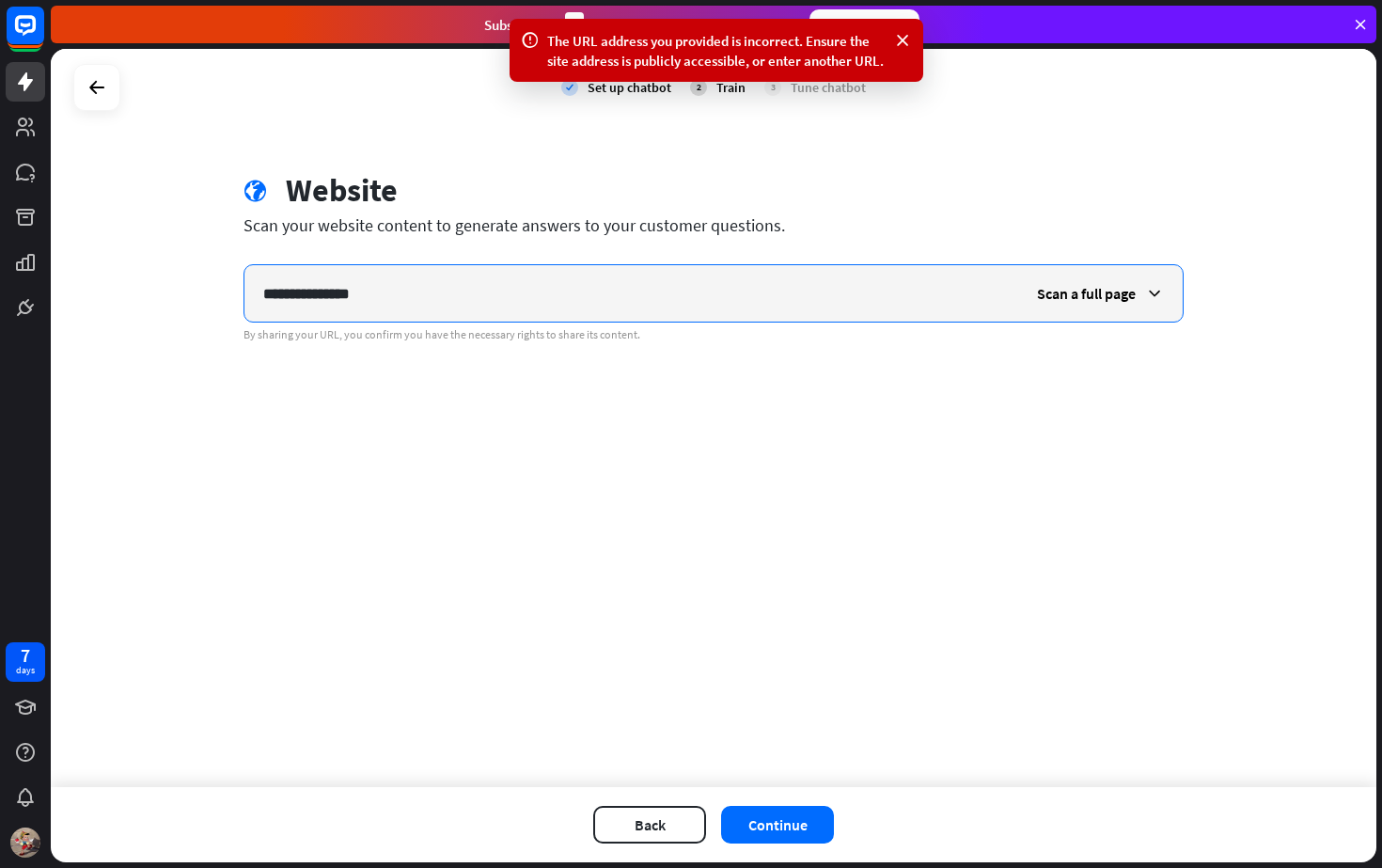
type input "**********"
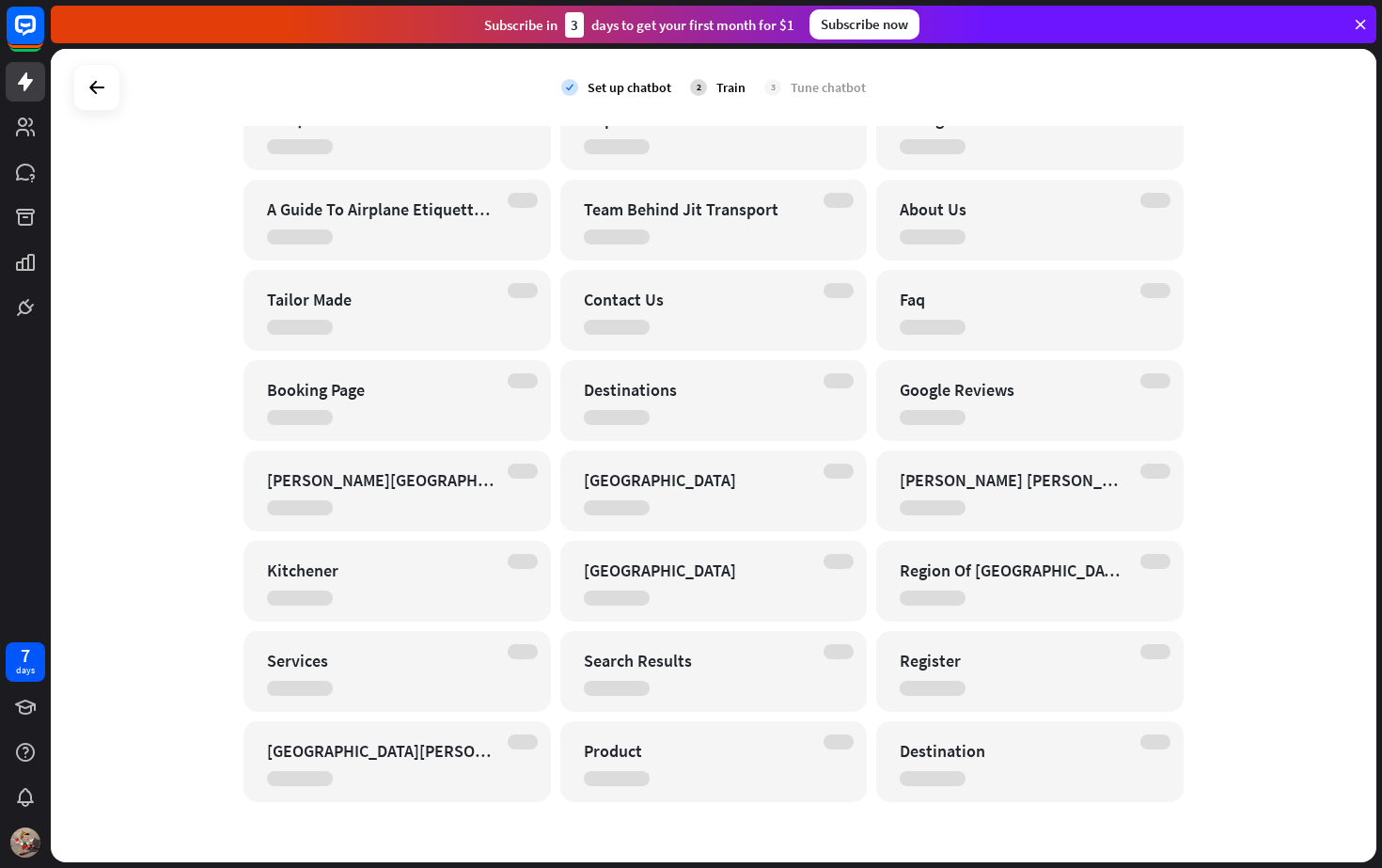
scroll to position [658, 0]
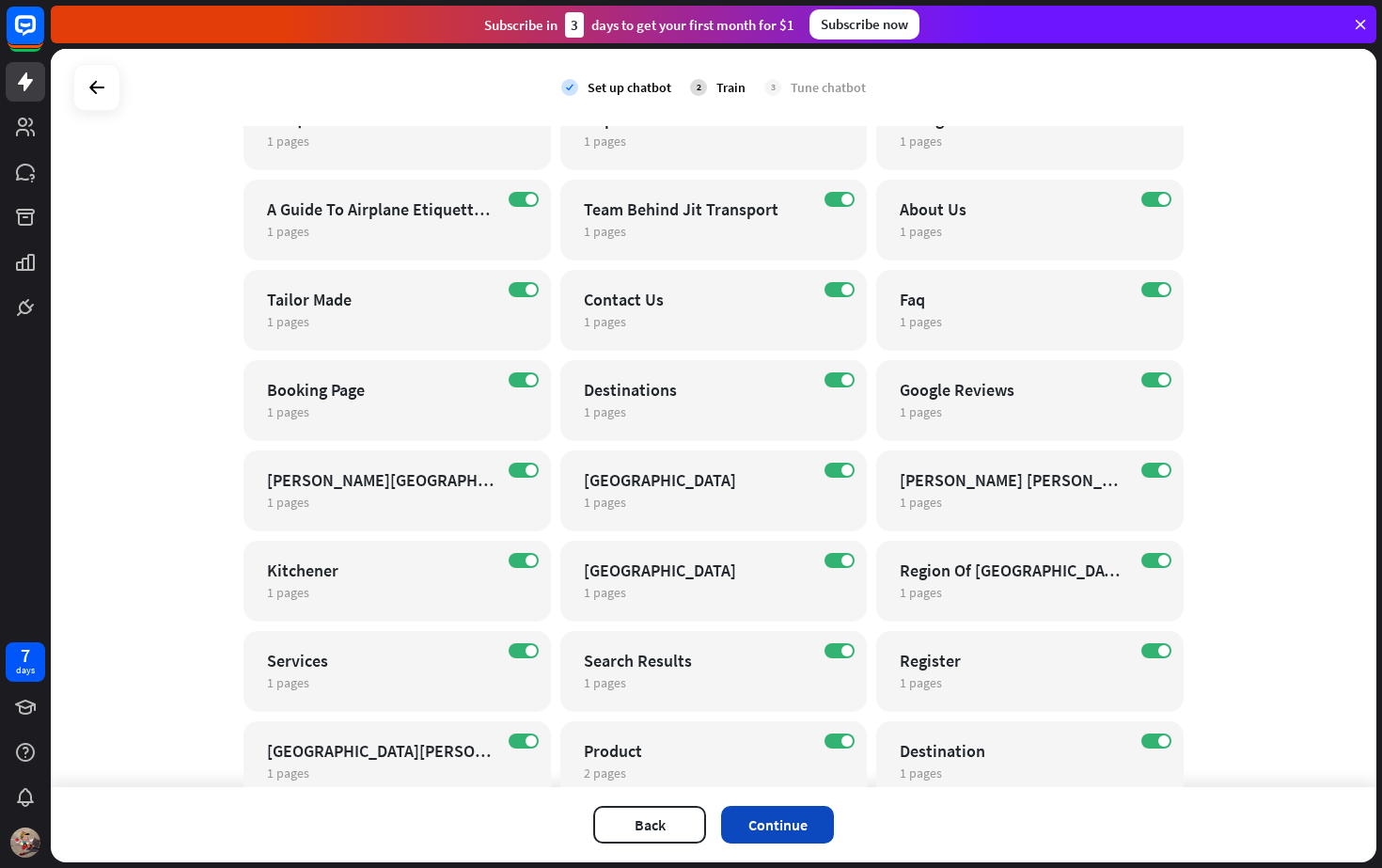
click at [779, 823] on button "Continue" at bounding box center [777, 825] width 113 height 38
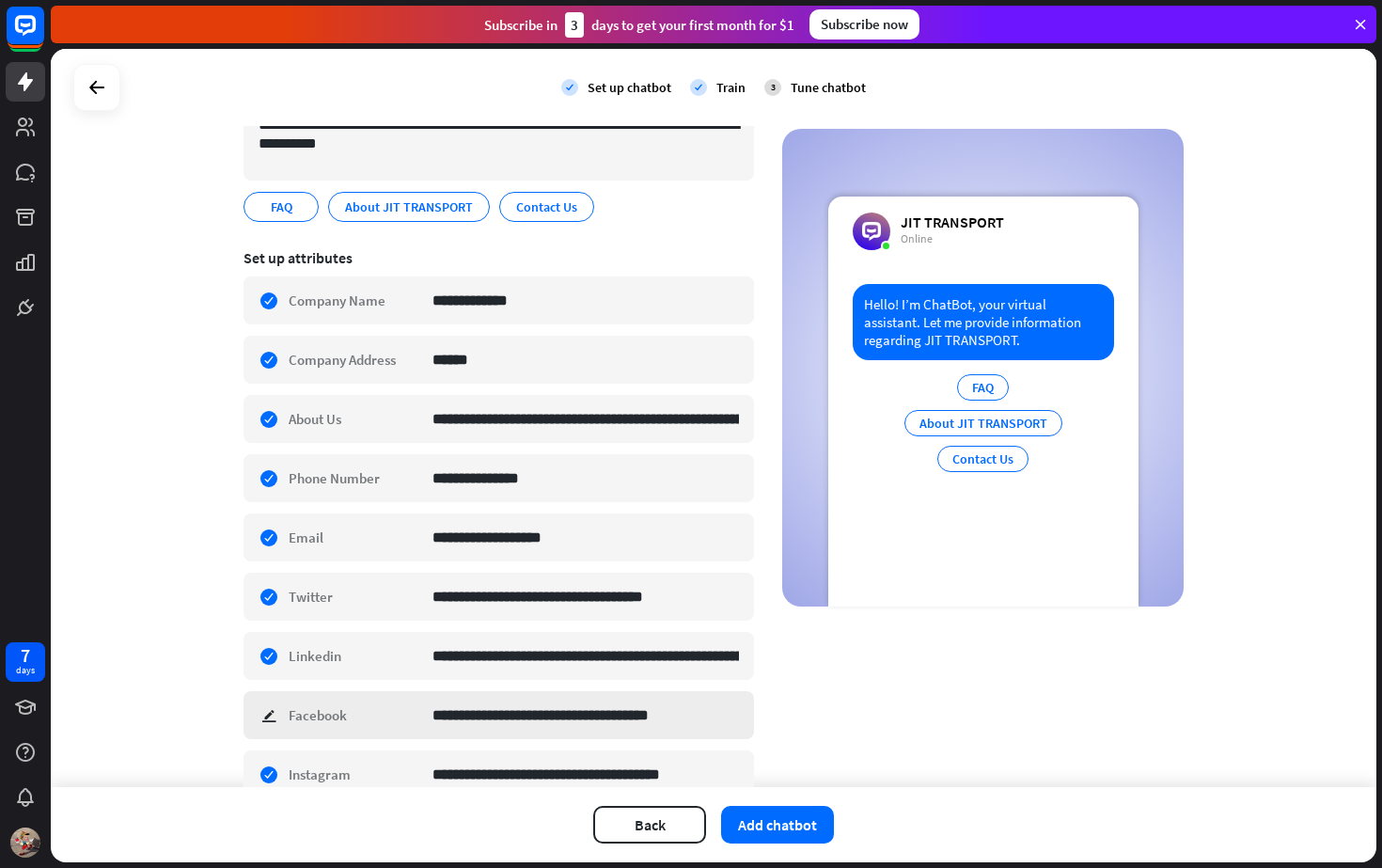
scroll to position [347, 0]
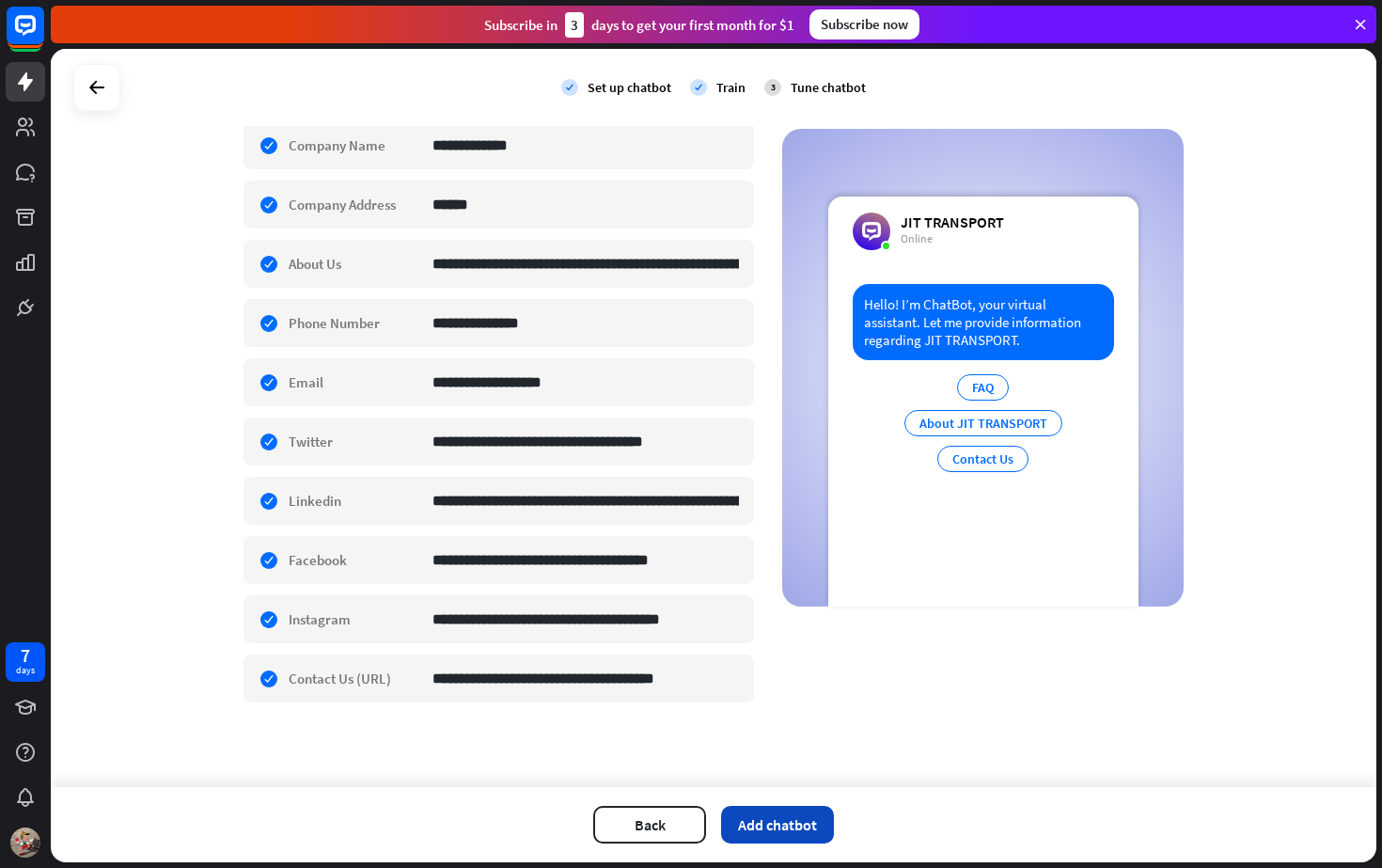
click at [775, 816] on button "Add chatbot" at bounding box center [777, 825] width 113 height 38
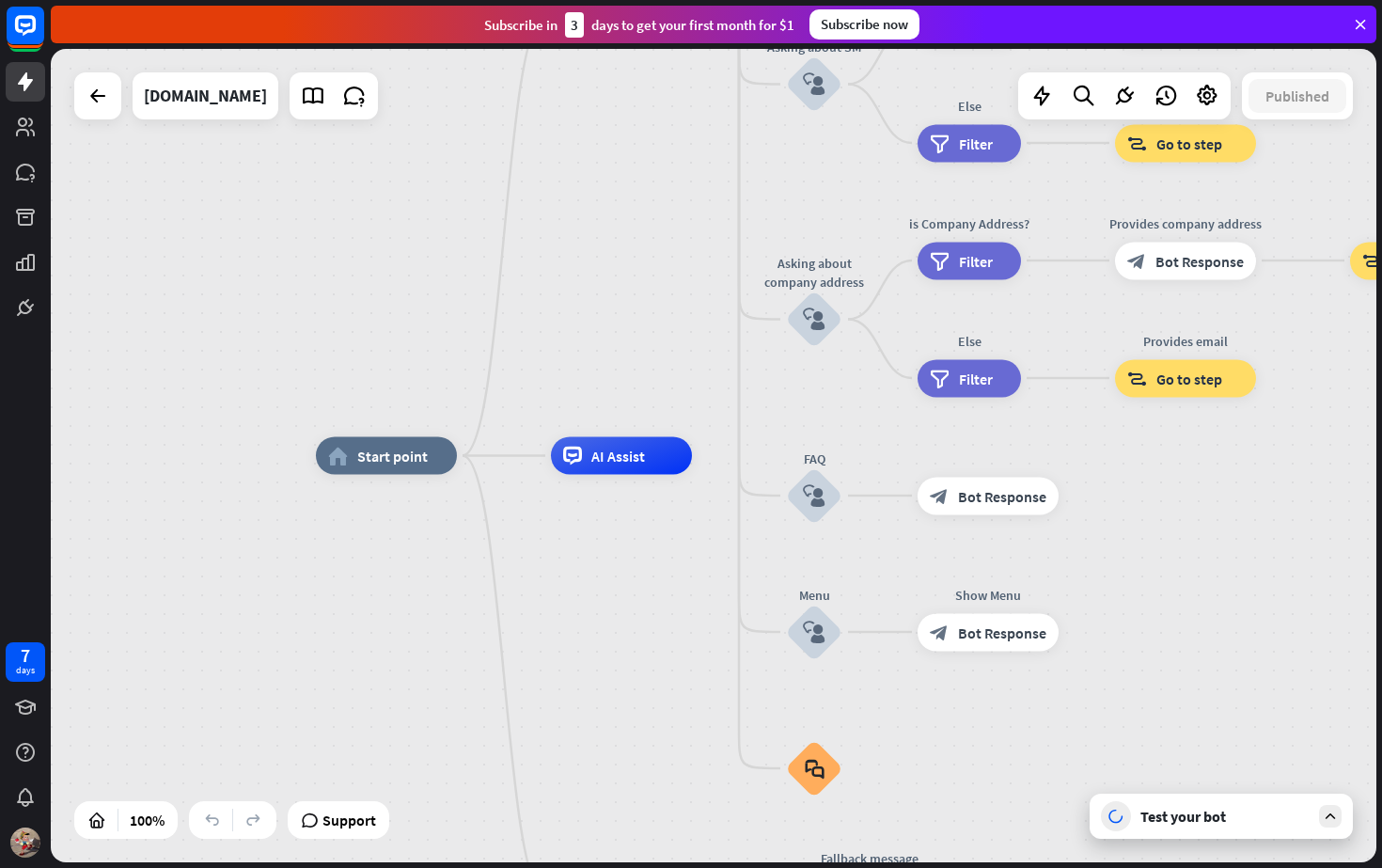
click at [1229, 815] on div "Test your bot" at bounding box center [1224, 816] width 169 height 19
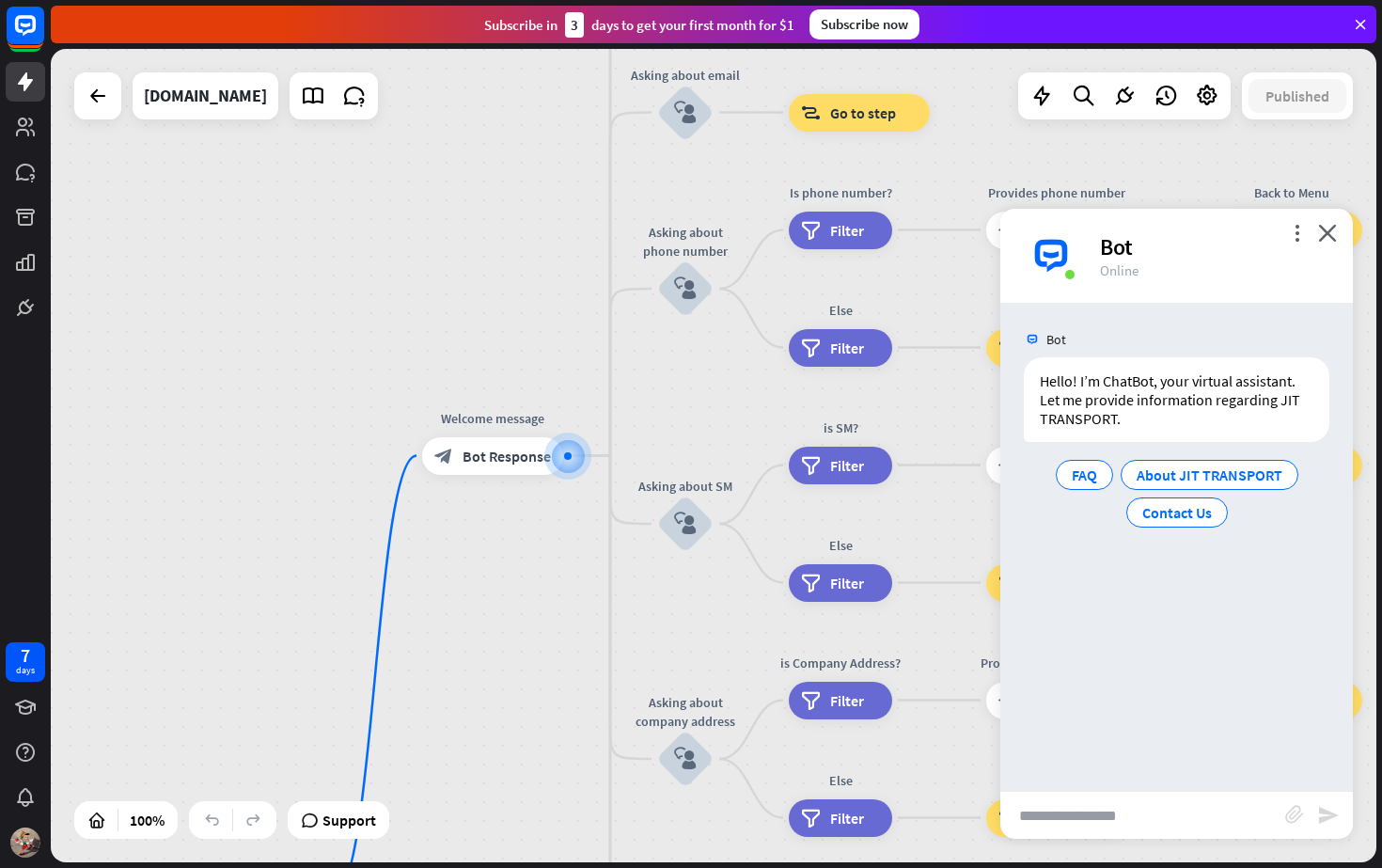
click at [1124, 804] on input "text" at bounding box center [1142, 815] width 285 height 47
type input "**********"
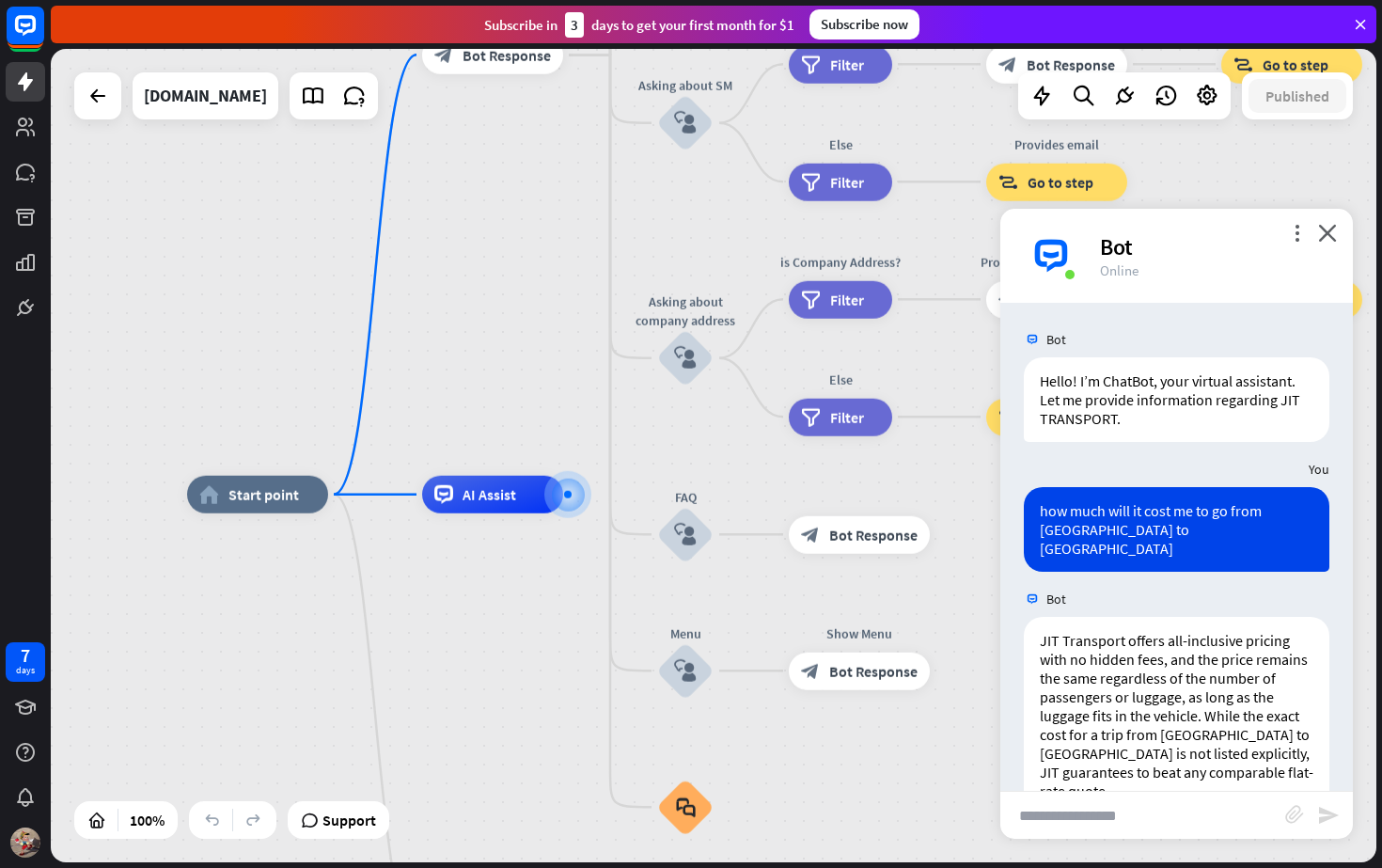
scroll to position [221, 0]
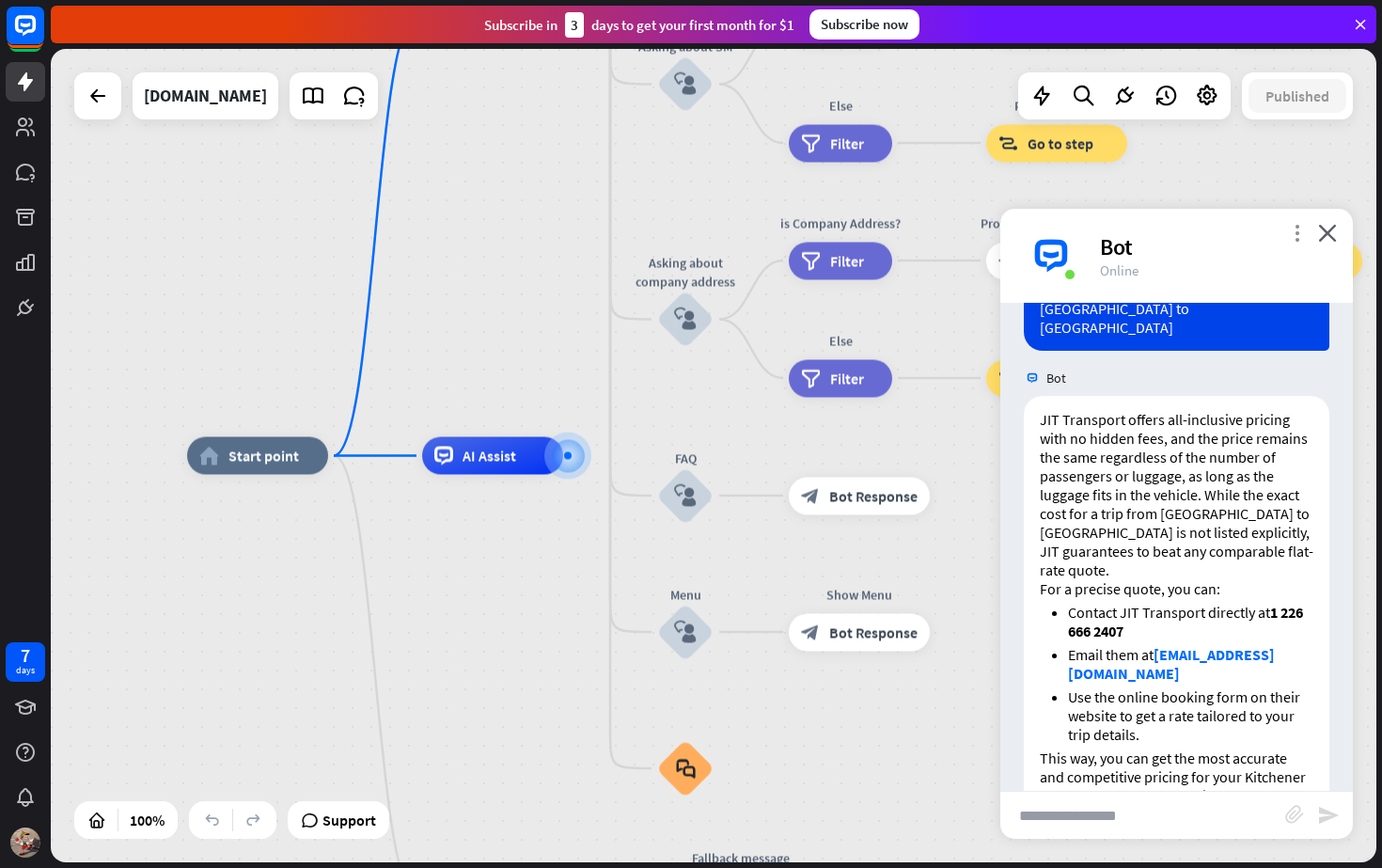
click at [1288, 234] on icon "more_vert" at bounding box center [1296, 232] width 18 height 18
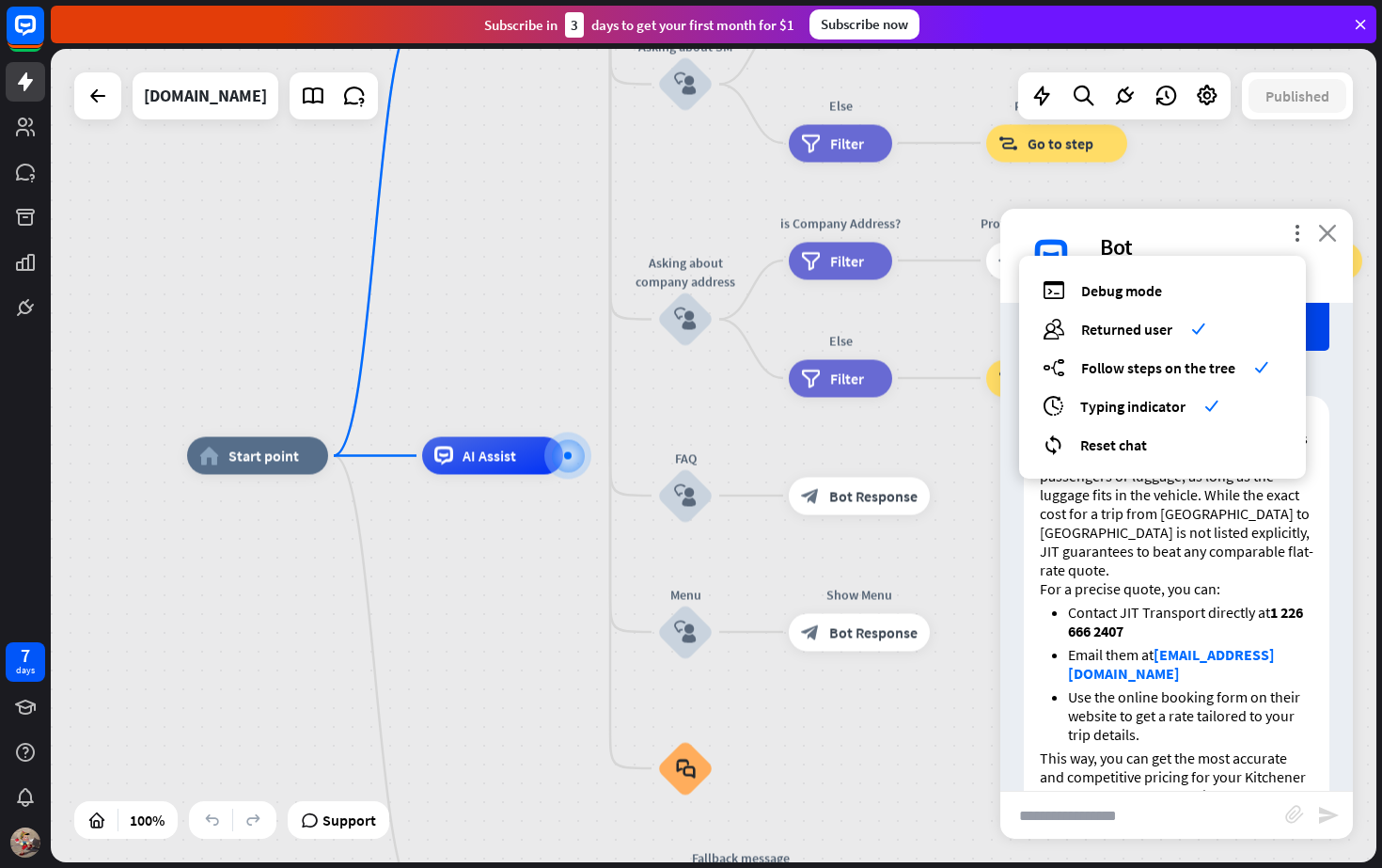
click at [1328, 234] on icon "close" at bounding box center [1327, 232] width 19 height 18
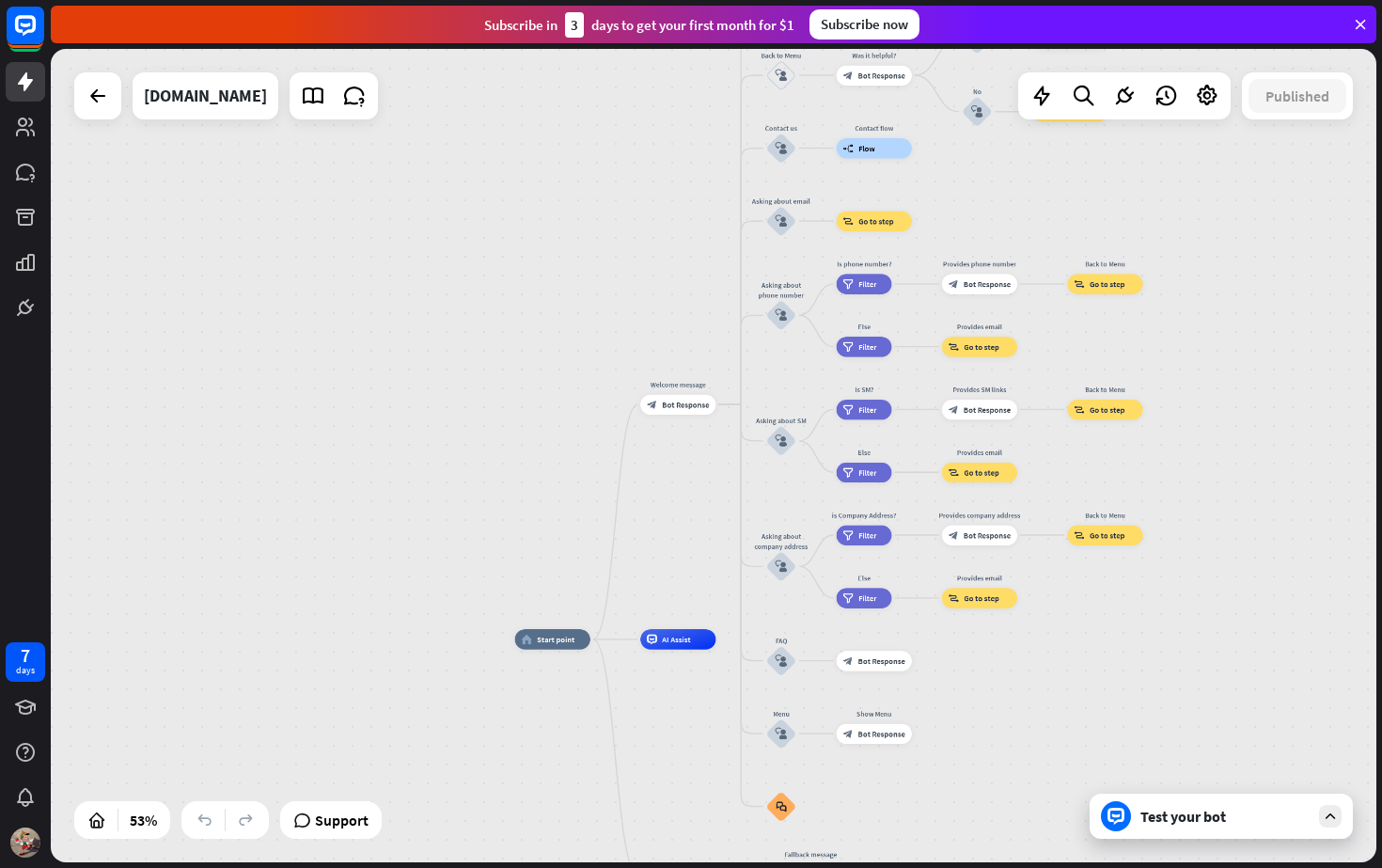
drag, startPoint x: 1112, startPoint y: 505, endPoint x: 1010, endPoint y: 700, distance: 220.1
click at [1010, 700] on div "home_2 Start point Welcome message block_bot_response Bot Response About us blo…" at bounding box center [869, 857] width 708 height 434
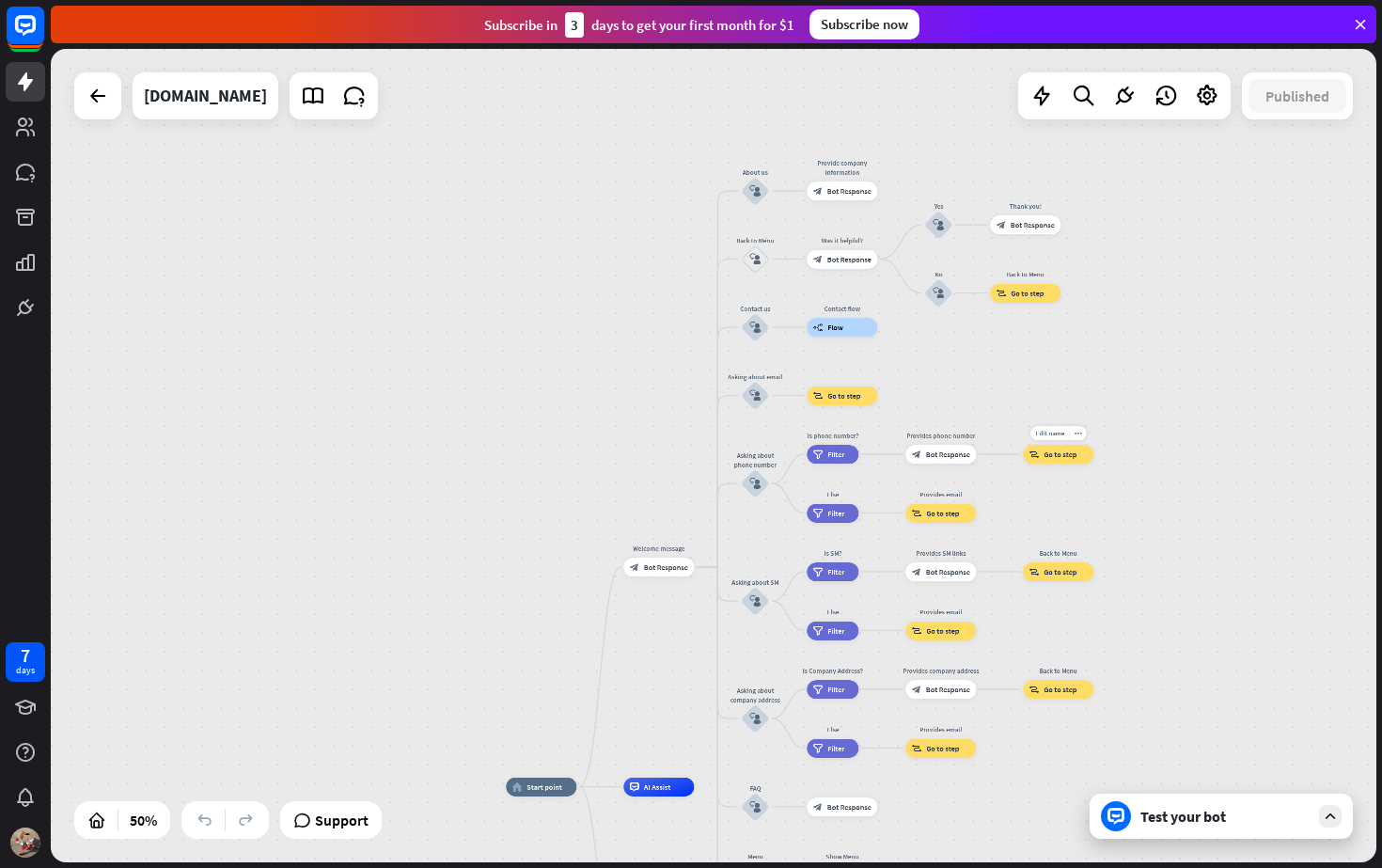
drag, startPoint x: 1122, startPoint y: 308, endPoint x: 1103, endPoint y: 431, distance: 124.5
click at [1103, 431] on div "home_2 Start point Welcome message block_bot_response Bot Response About us blo…" at bounding box center [713, 456] width 1325 height 813
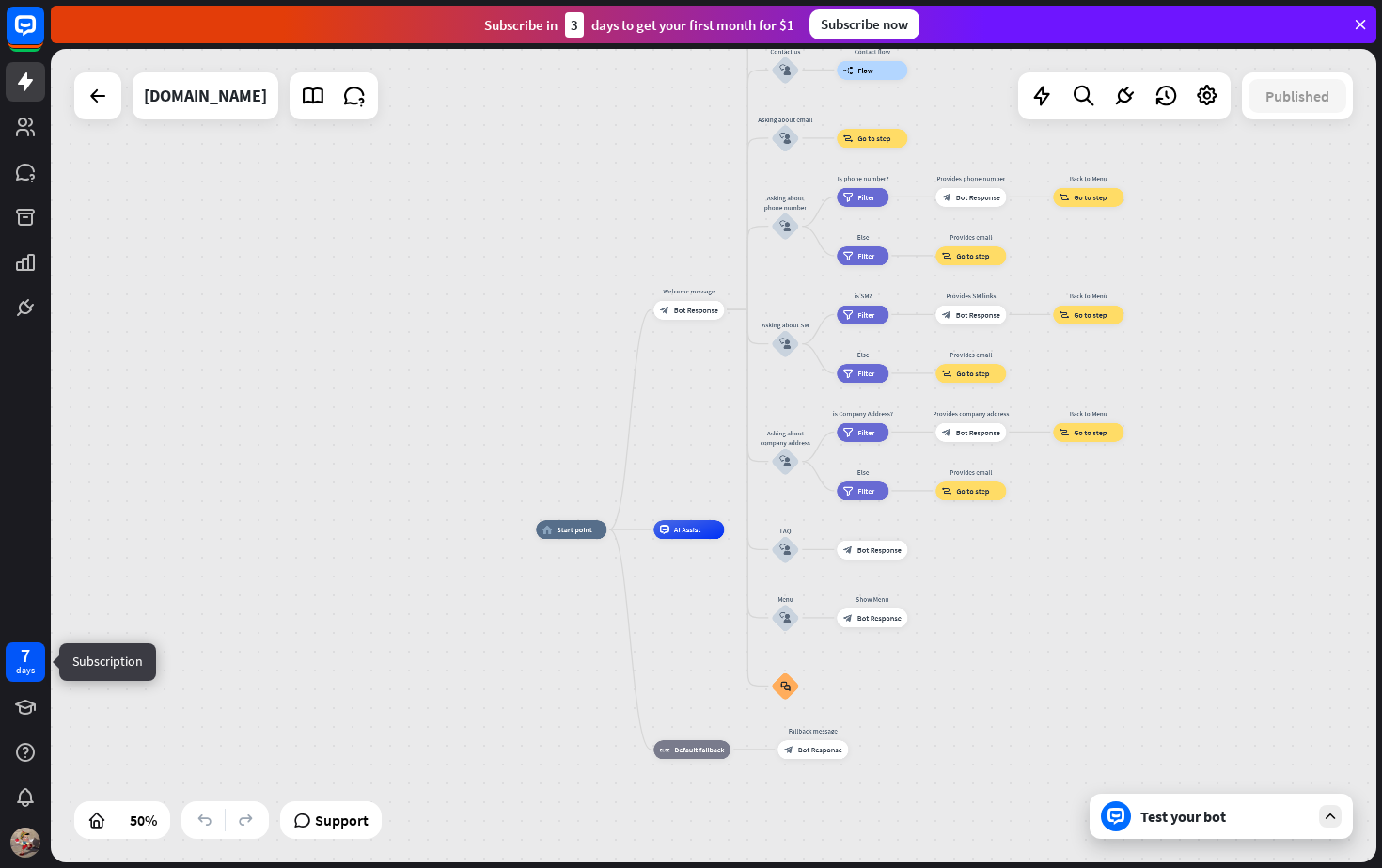
click at [38, 676] on div "7 days" at bounding box center [25, 662] width 40 height 40
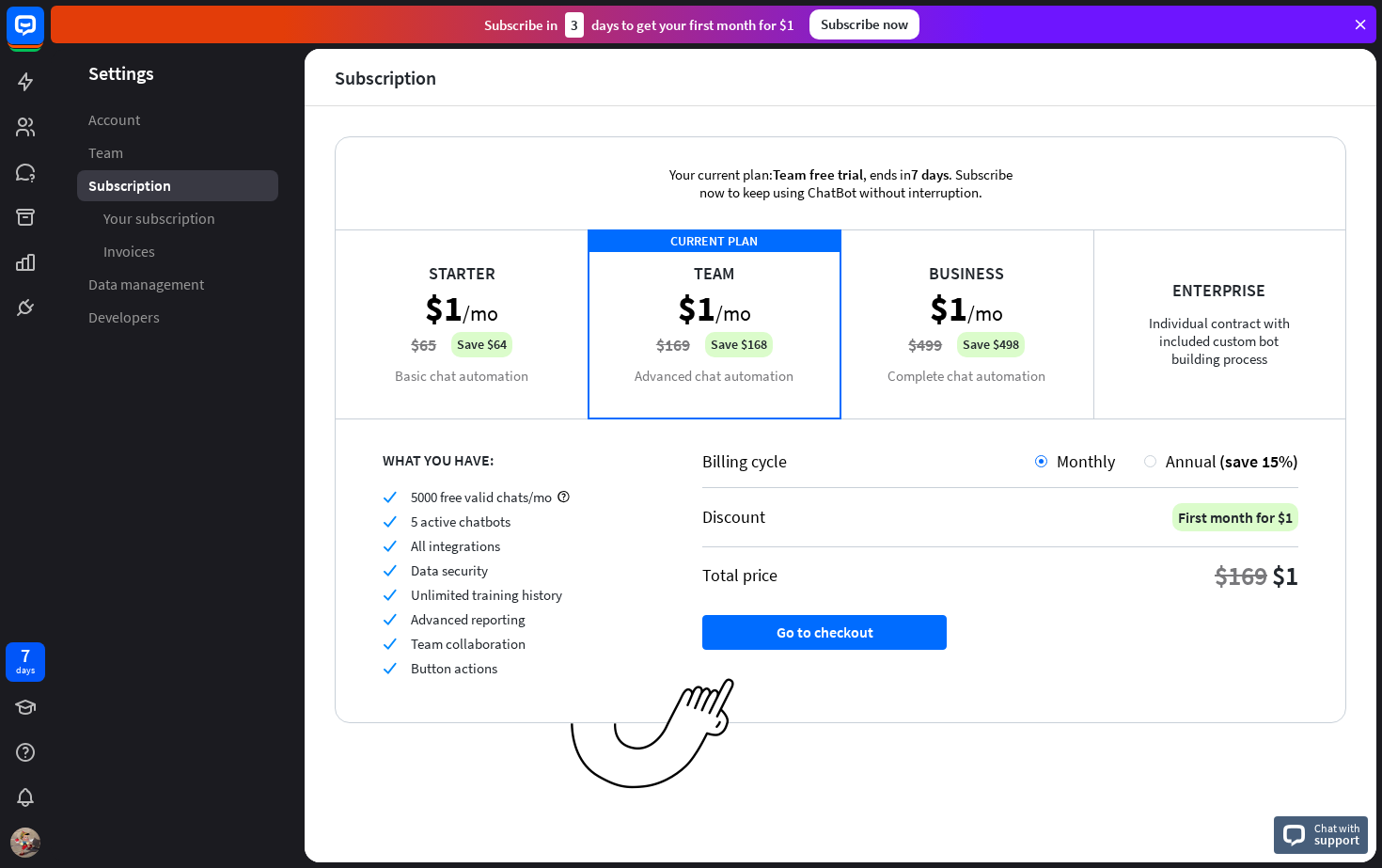
click at [470, 525] on span "5 active chatbots" at bounding box center [461, 521] width 100 height 18
click at [863, 337] on div "Business $1 /mo $499 Save $498 Complete chat automation" at bounding box center [967, 323] width 253 height 188
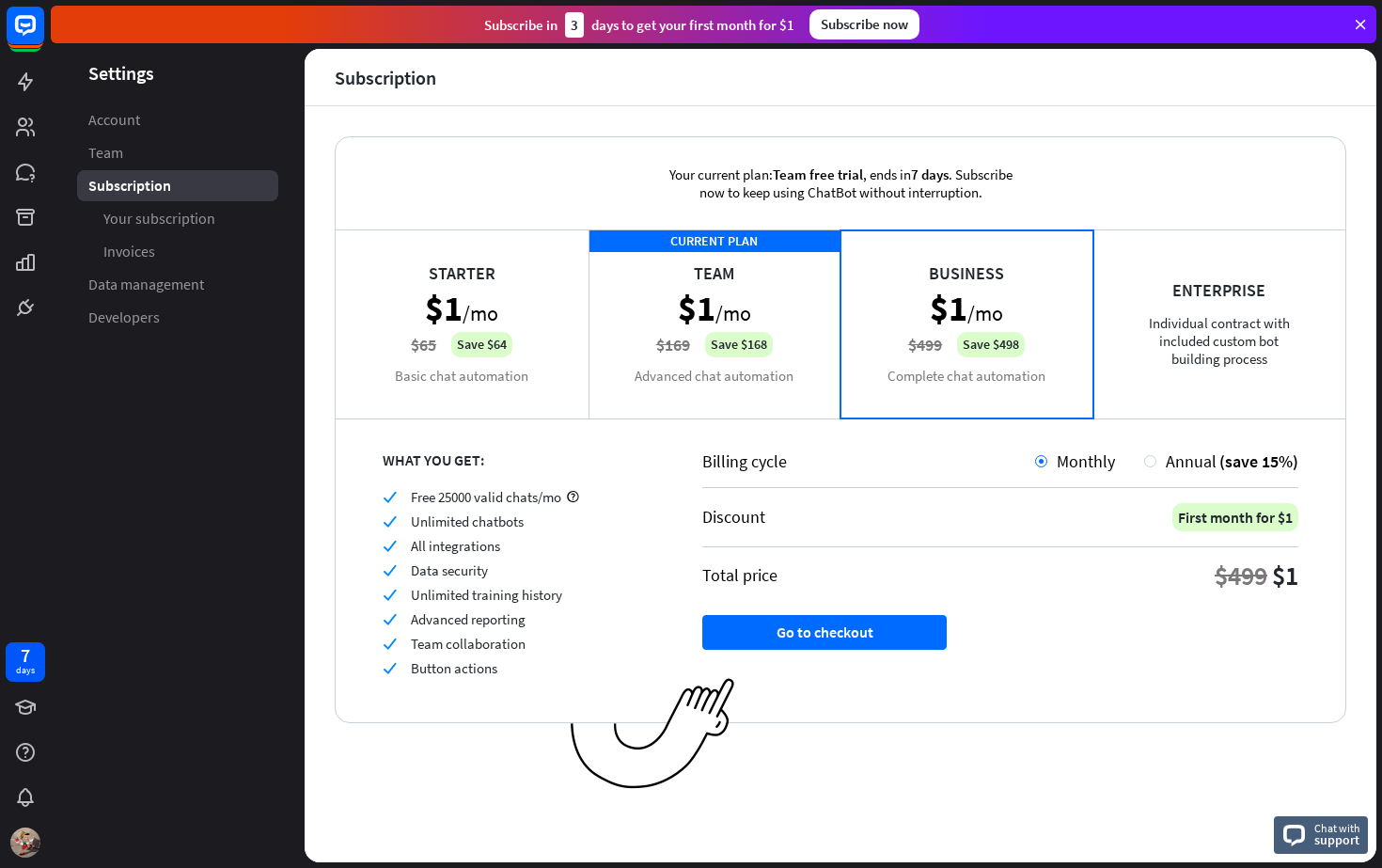
click at [774, 319] on div "CURRENT PLAN Team $1 /mo $169 Save $168 Advanced chat automation" at bounding box center [715, 323] width 253 height 188
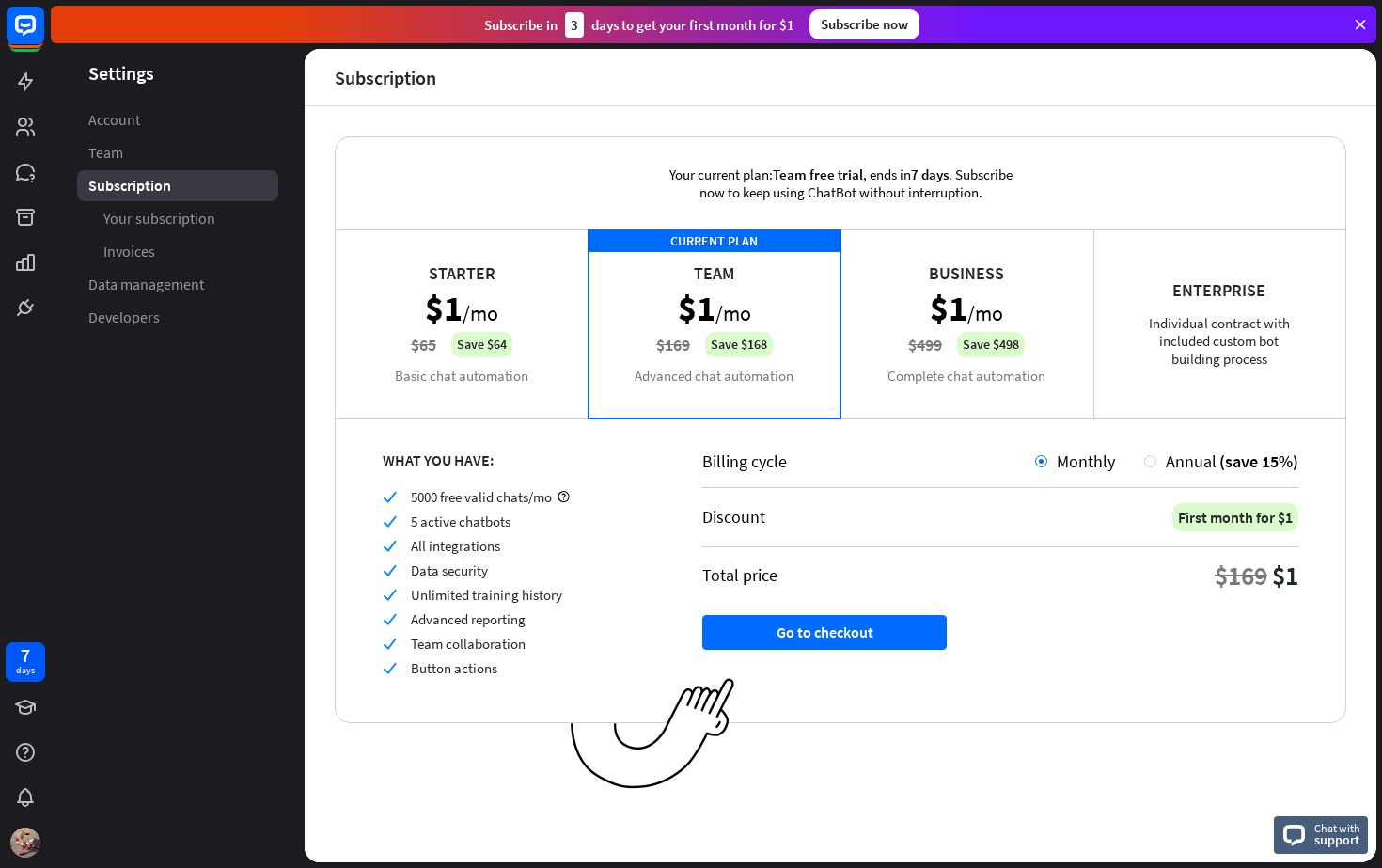
click at [920, 292] on div "Business $1 /mo $499 Save $498 Complete chat automation" at bounding box center [967, 323] width 253 height 188
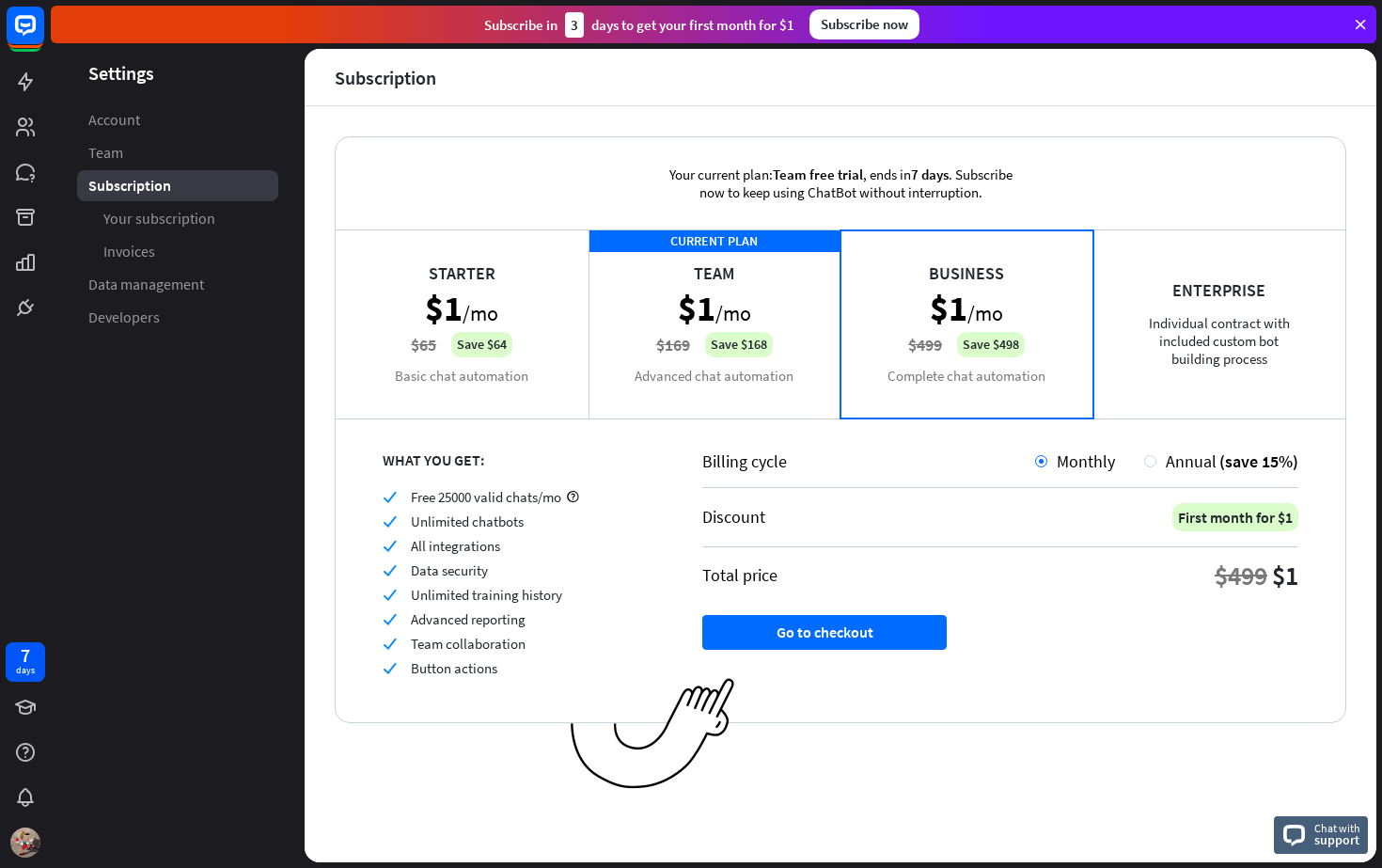
click at [744, 305] on div "CURRENT PLAN Team $1 /mo $169 Save $168 Advanced chat automation" at bounding box center [715, 323] width 253 height 188
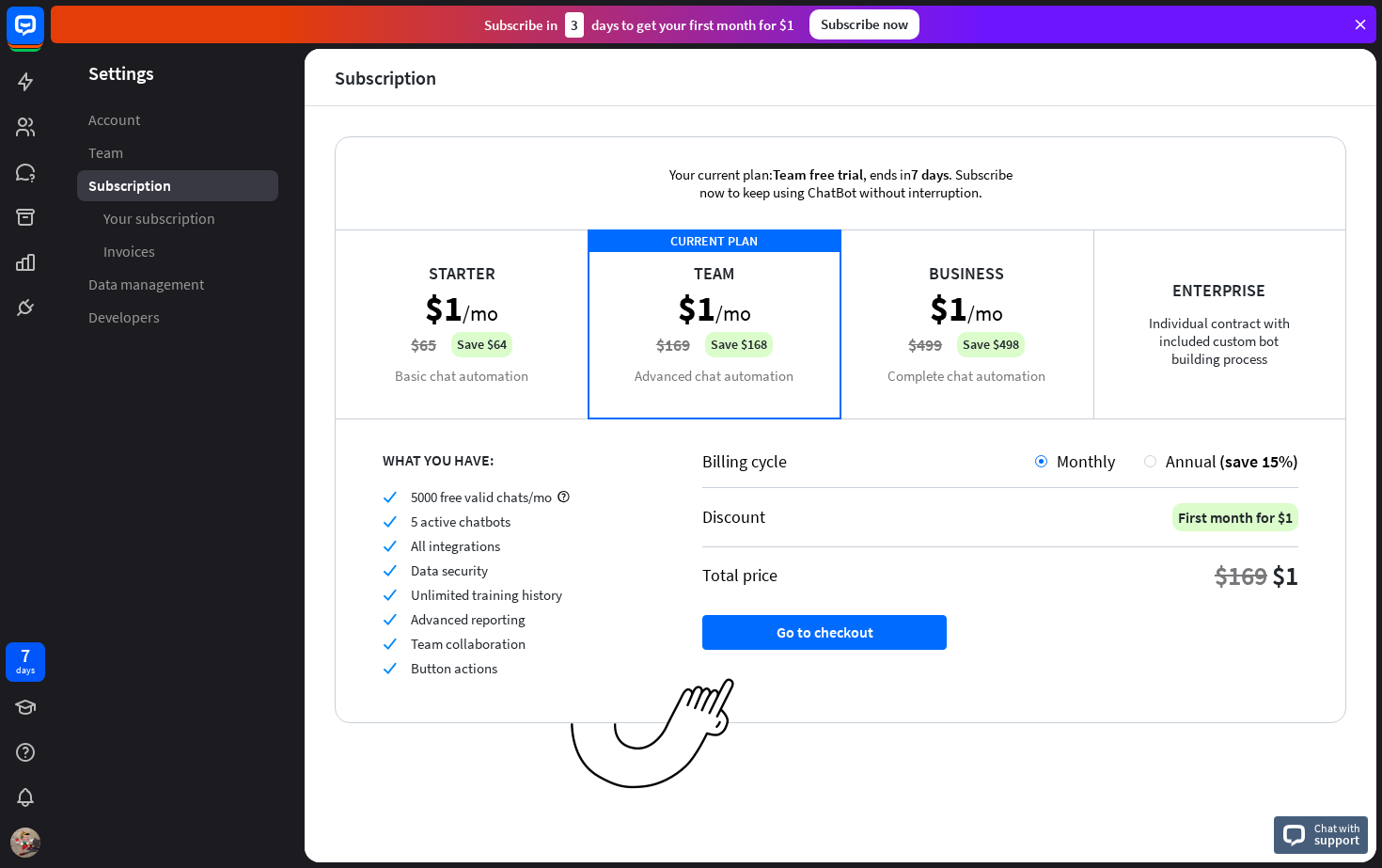
click at [953, 298] on div "Business $1 /mo $499 Save $498 Complete chat automation" at bounding box center [967, 323] width 253 height 188
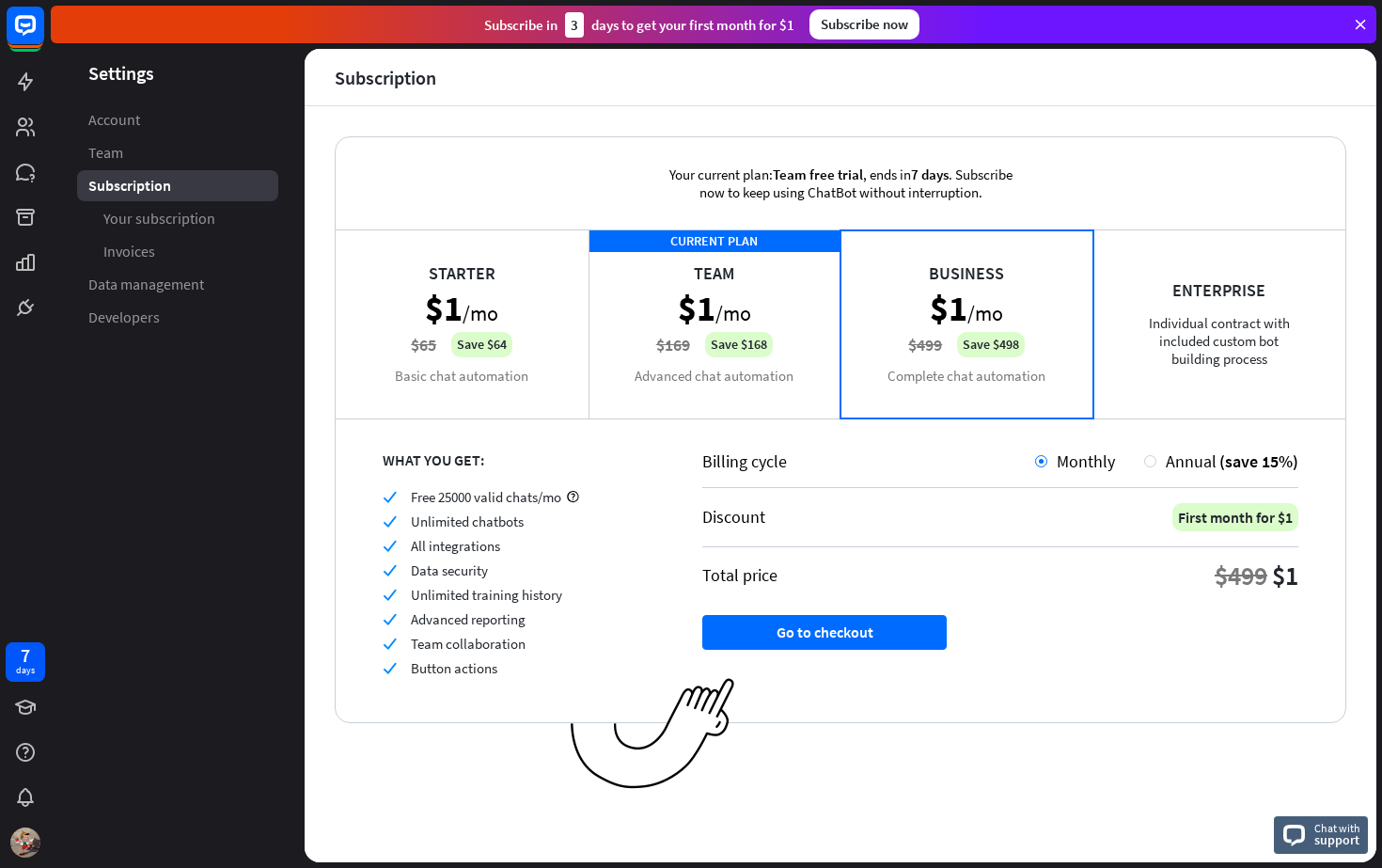
click at [823, 295] on div "CURRENT PLAN Team $1 /mo $169 Save $168 Advanced chat automation" at bounding box center [715, 323] width 253 height 188
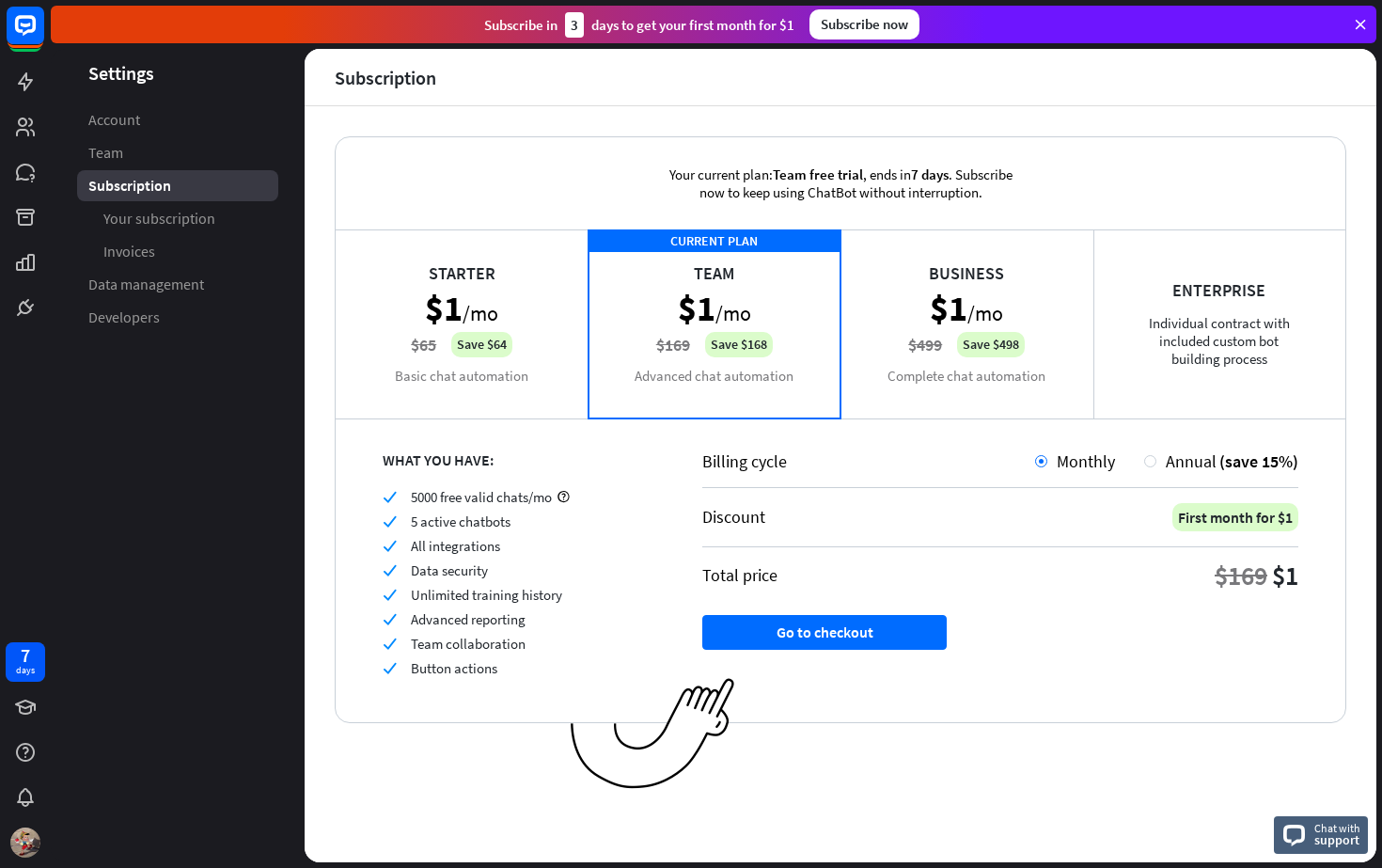
click at [508, 282] on div "Starter $1 /mo $65 Save $64 Basic chat automation" at bounding box center [462, 323] width 253 height 188
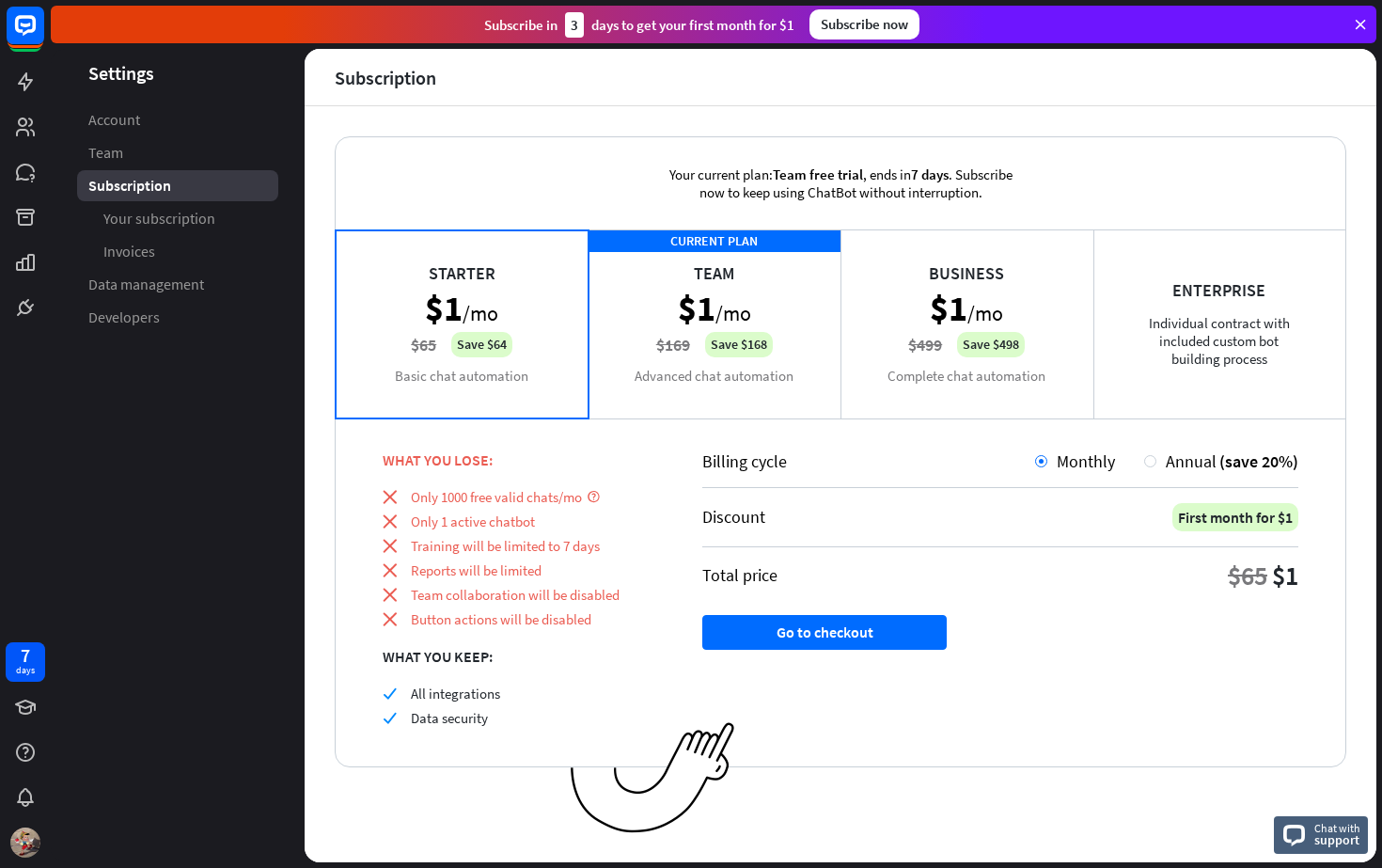
click at [666, 316] on div "CURRENT PLAN Team $1 /mo $169 Save $168 Advanced chat automation" at bounding box center [715, 323] width 253 height 188
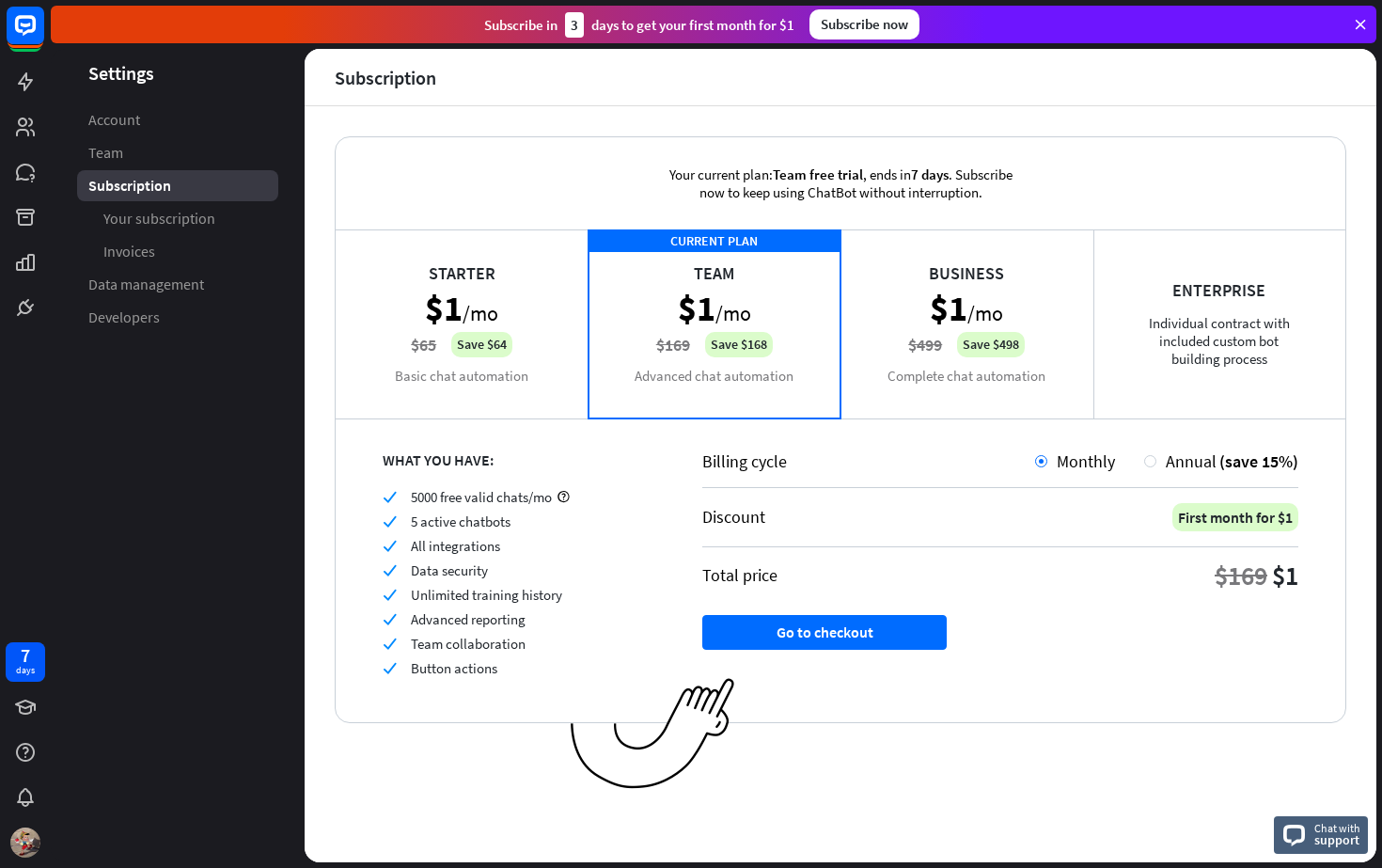
click at [1205, 271] on div "Enterprise Individual contract with included custom bot building process" at bounding box center [1220, 323] width 253 height 188
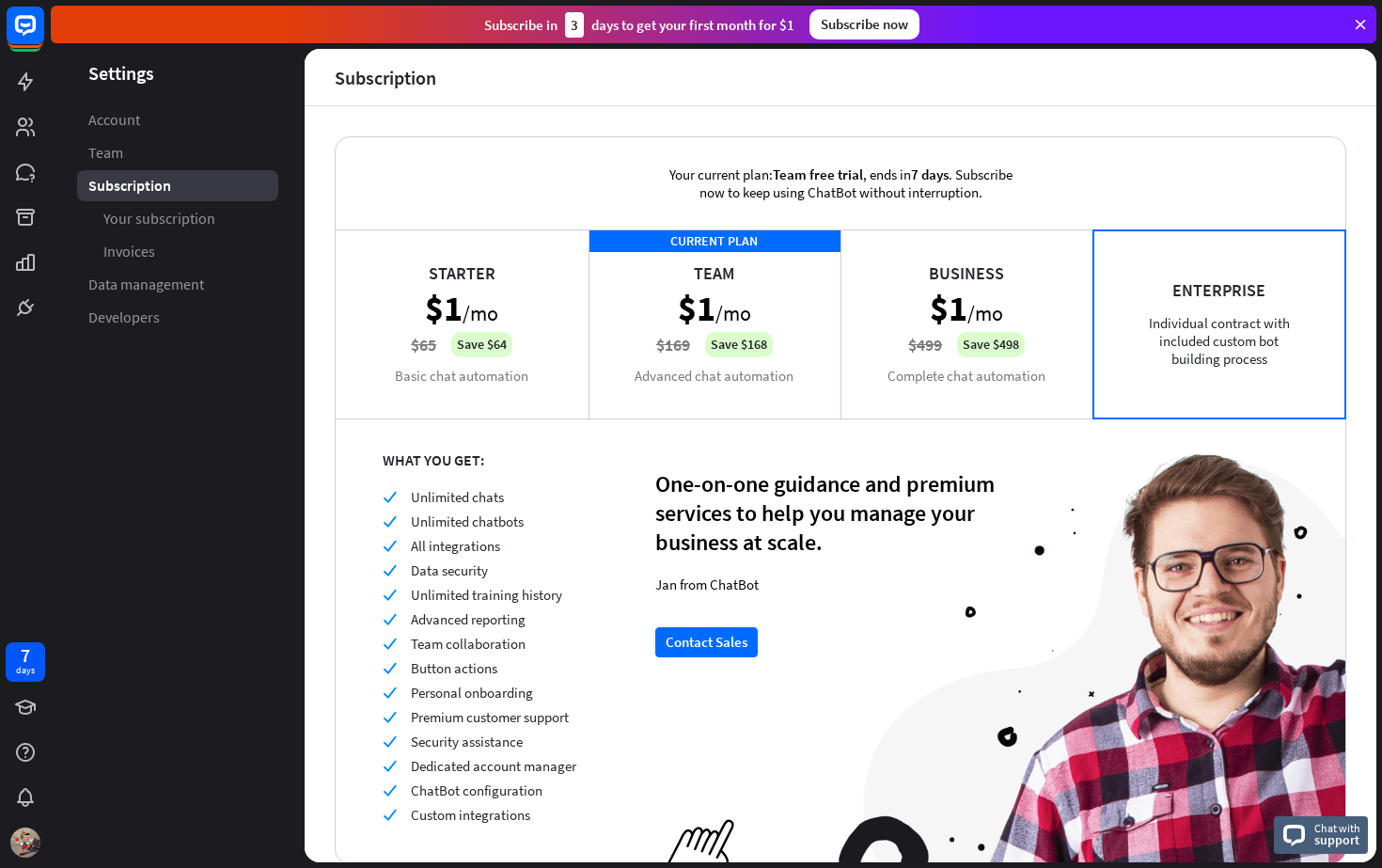
click at [707, 302] on div "CURRENT PLAN Team $1 /mo $169 Save $168 Advanced chat automation" at bounding box center [715, 323] width 253 height 188
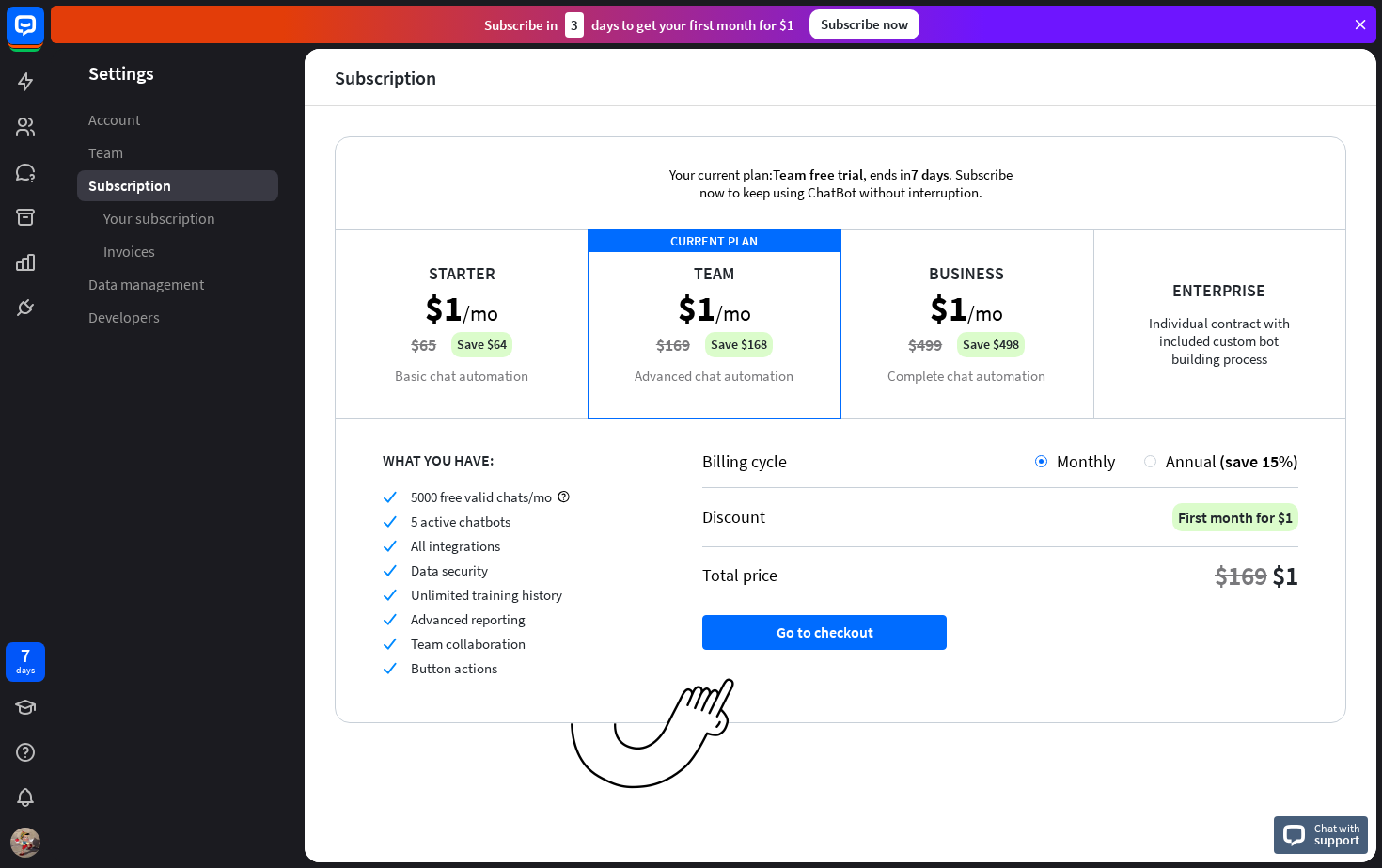
click at [908, 339] on div "Business $1 /mo $499 Save $498 Complete chat automation" at bounding box center [967, 323] width 253 height 188
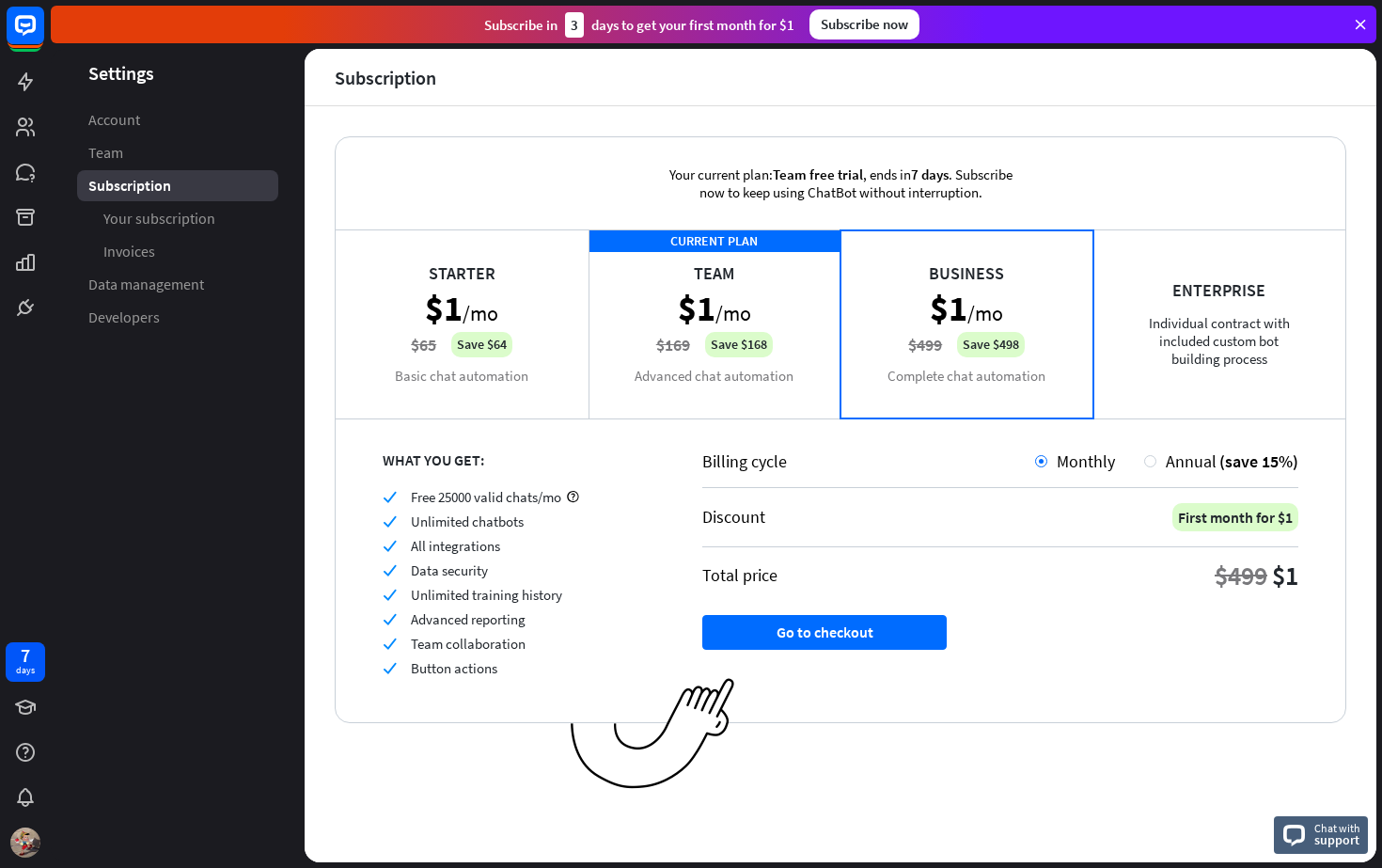
click at [750, 335] on div "CURRENT PLAN Team $1 /mo $169 Save $168 Advanced chat automation" at bounding box center [715, 323] width 253 height 188
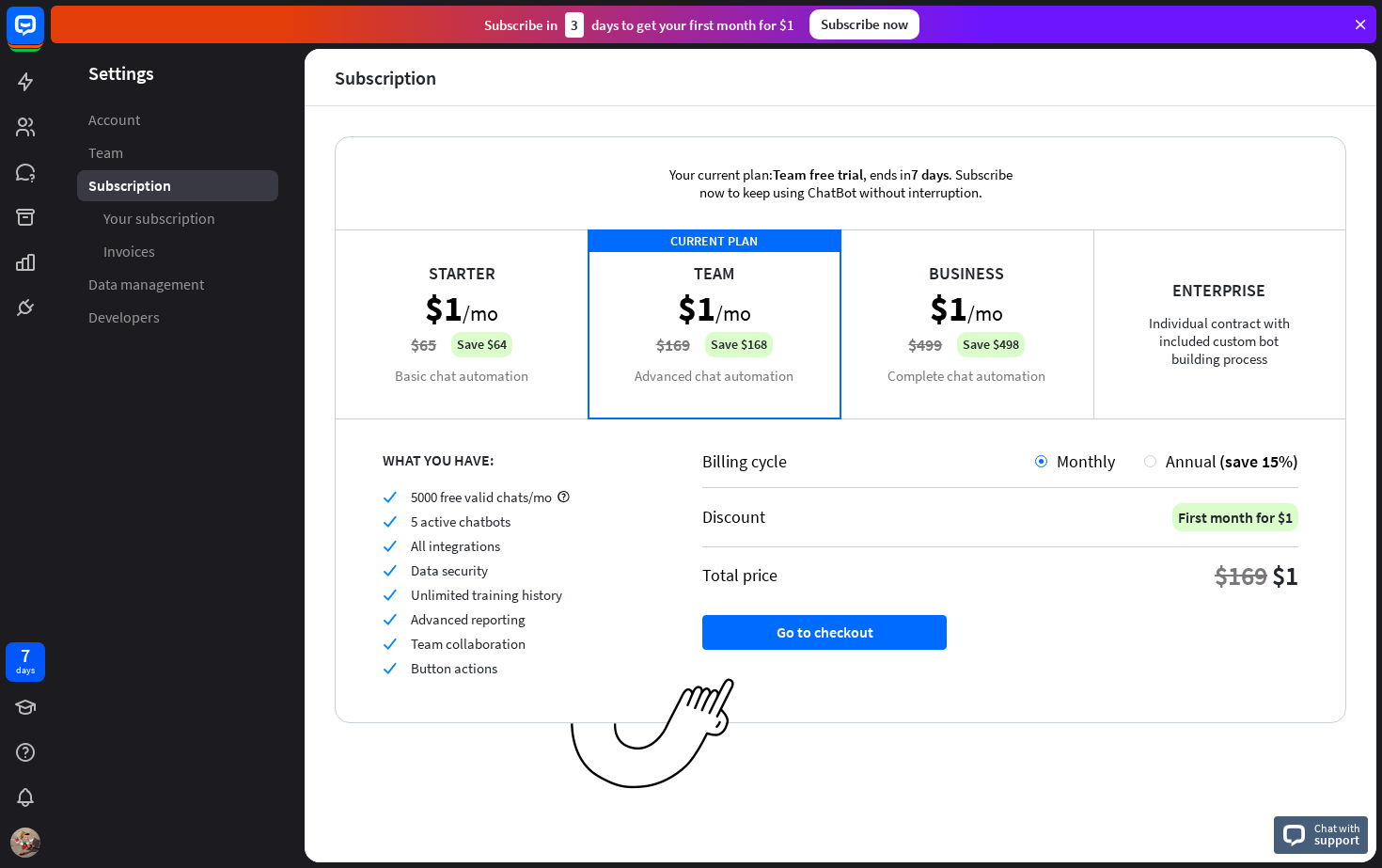
click at [909, 324] on div "Business $1 /mo $499 Save $498 Complete chat automation" at bounding box center [967, 323] width 253 height 188
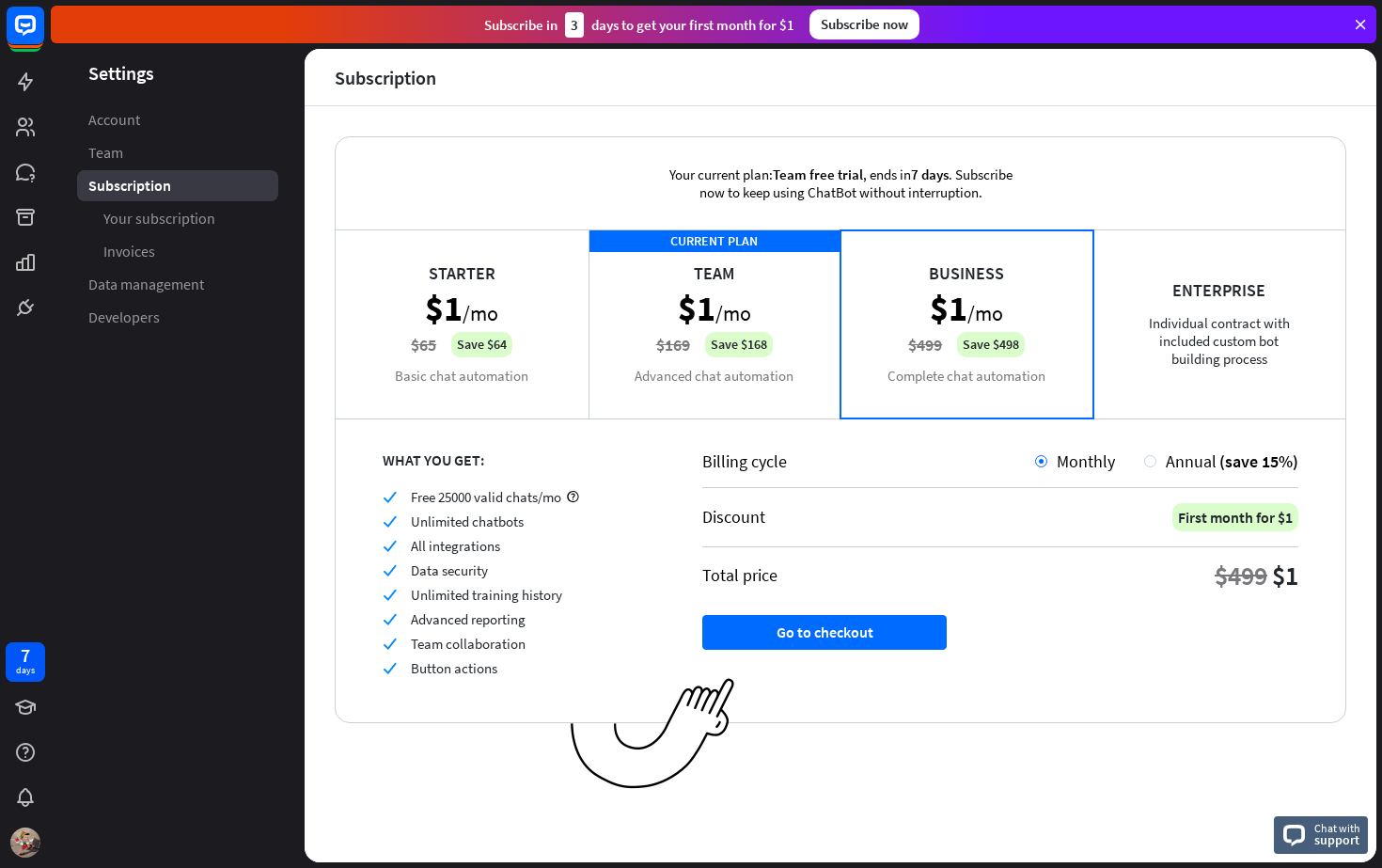
click at [762, 322] on div "CURRENT PLAN Team $1 /mo $169 Save $168 Advanced chat automation" at bounding box center [715, 323] width 253 height 188
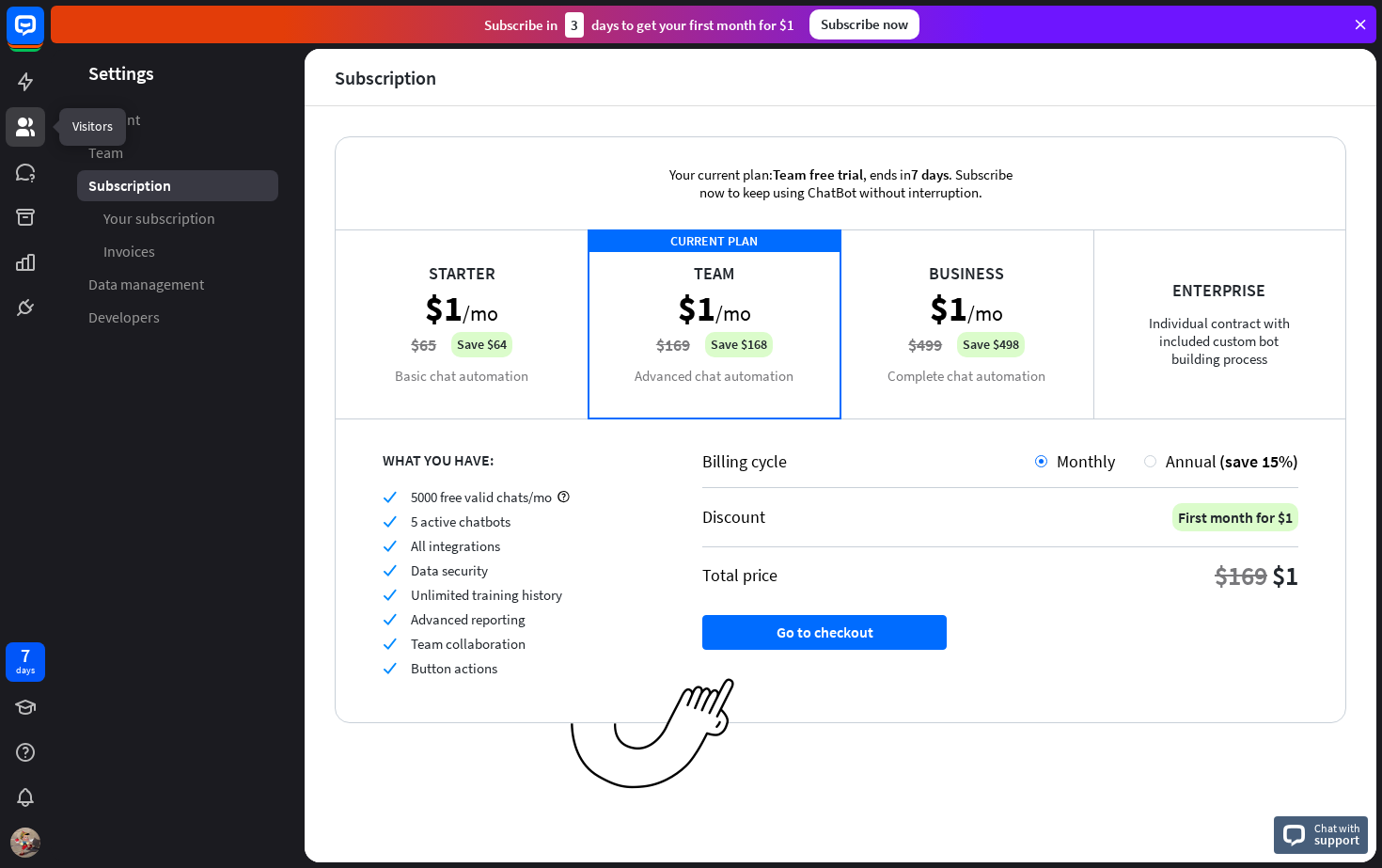
click at [35, 132] on icon at bounding box center [25, 127] width 23 height 23
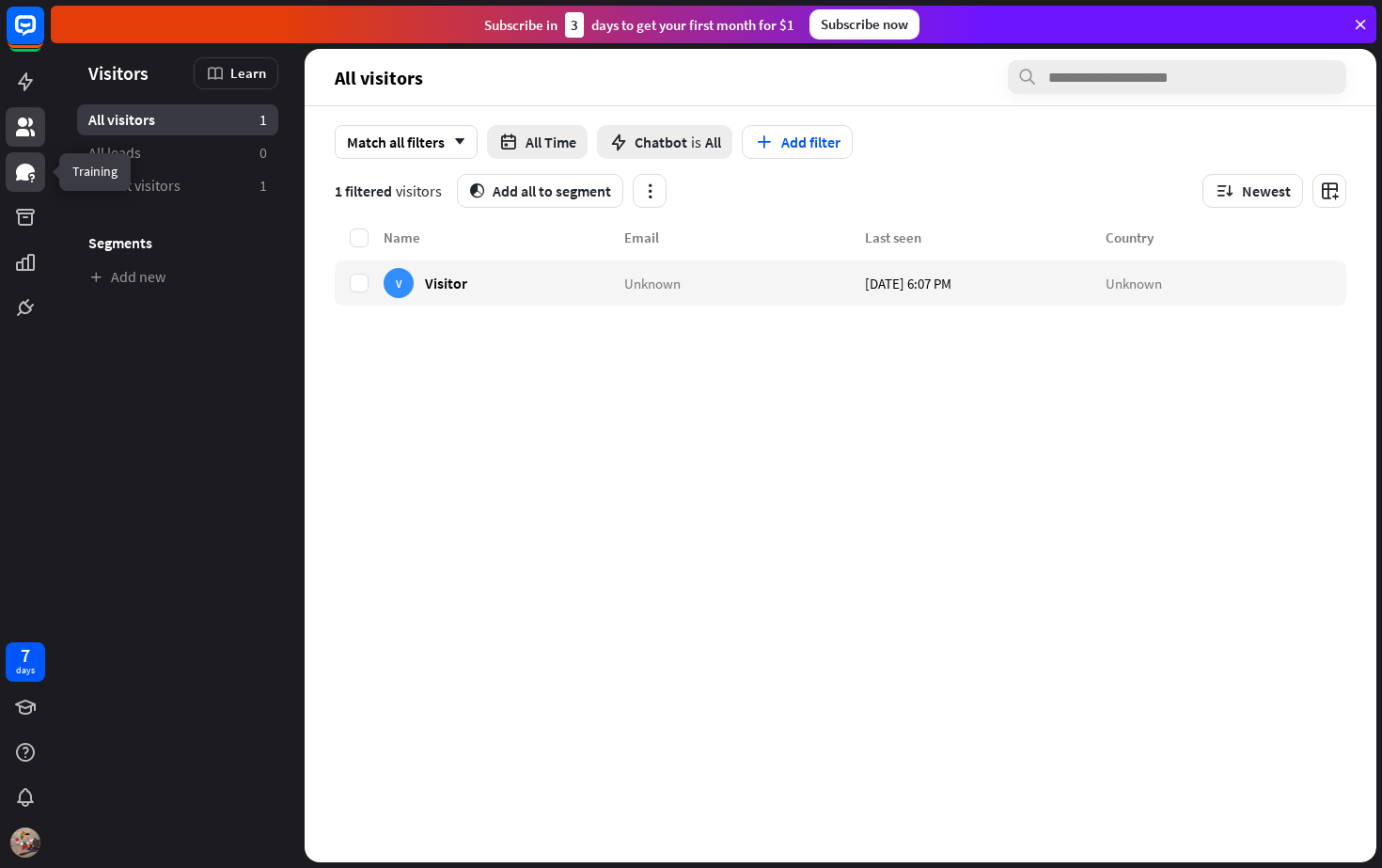
click at [22, 172] on icon at bounding box center [25, 172] width 19 height 17
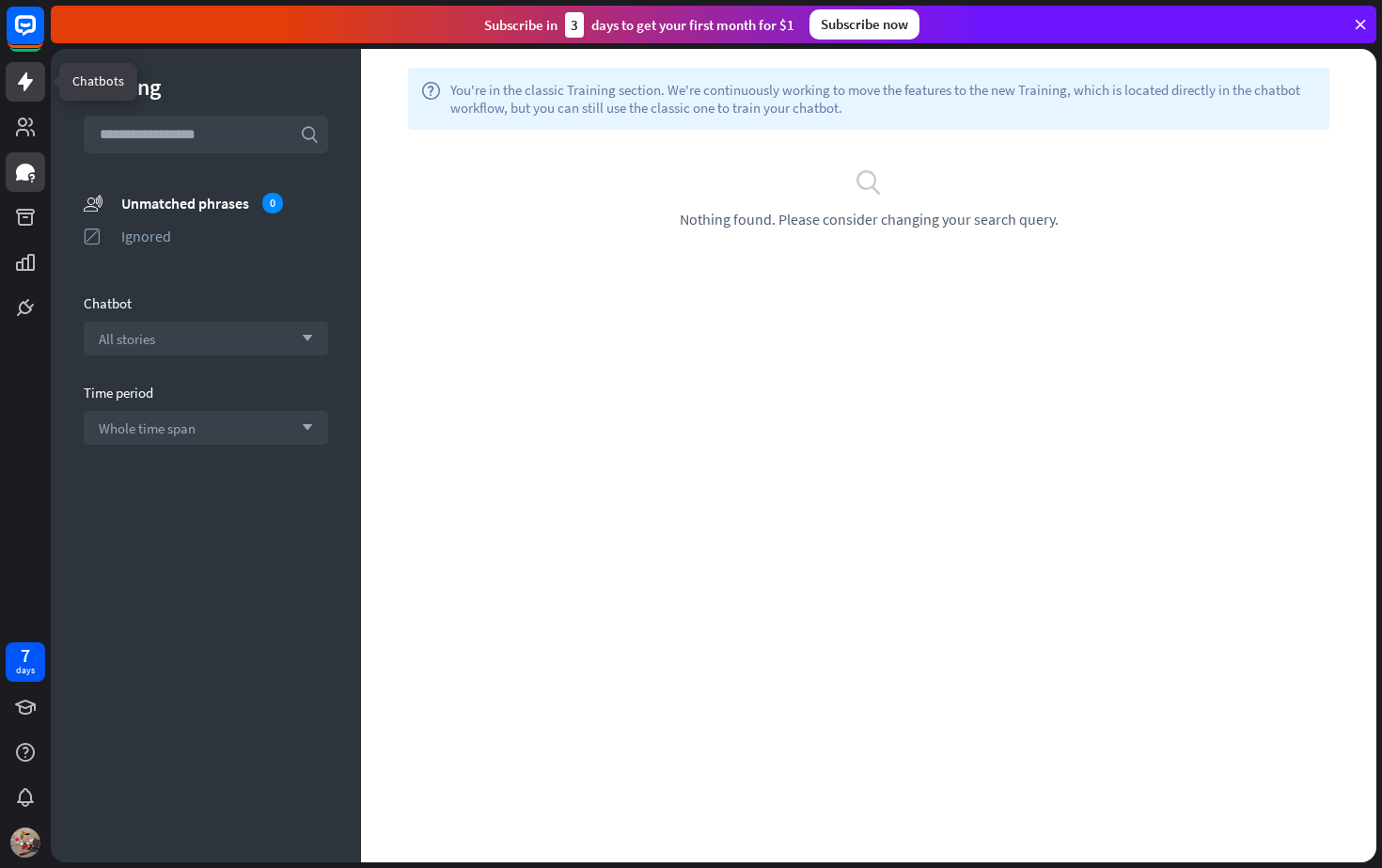
click at [26, 90] on icon at bounding box center [25, 82] width 23 height 23
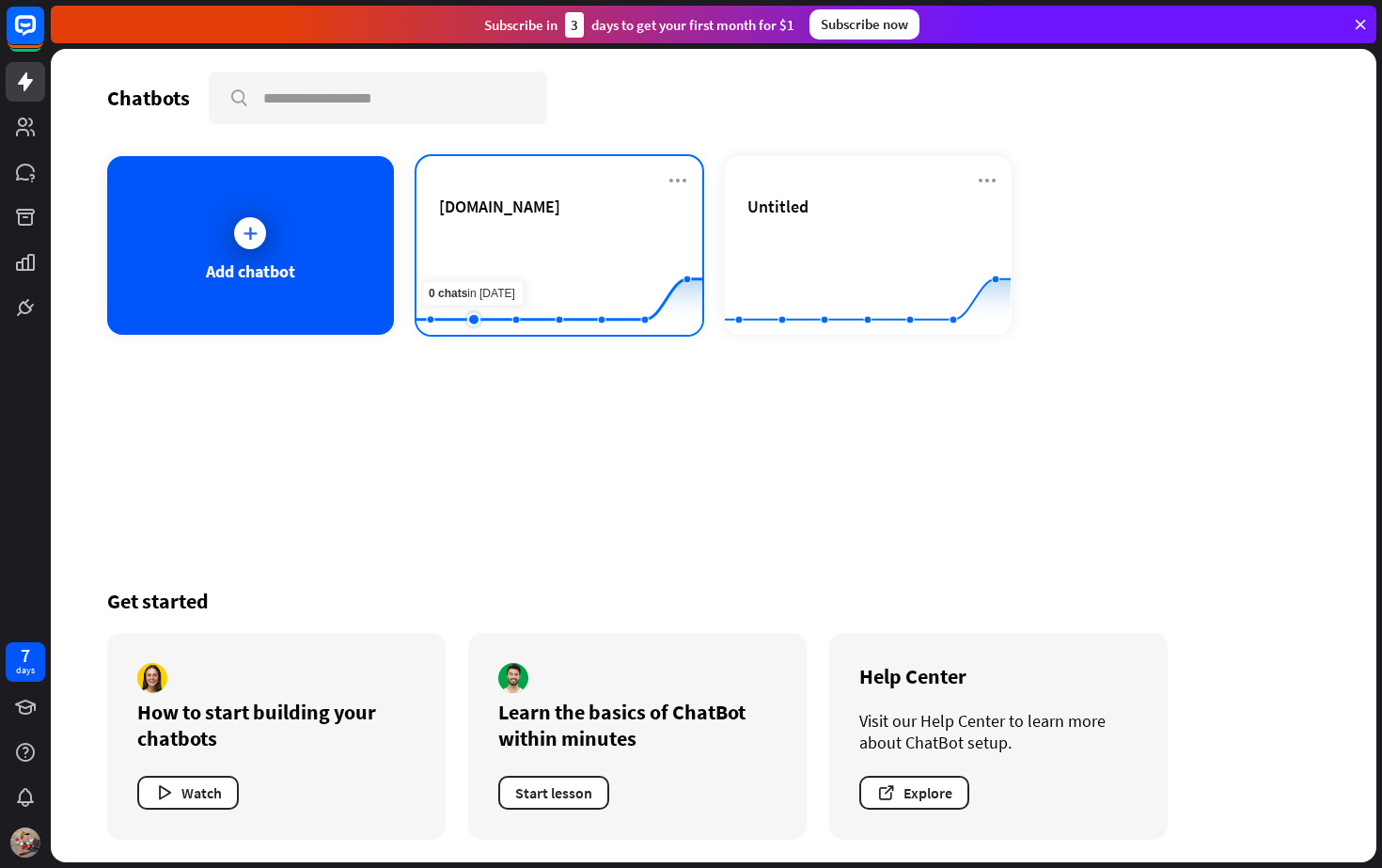
click at [487, 260] on rect at bounding box center [558, 288] width 286 height 118
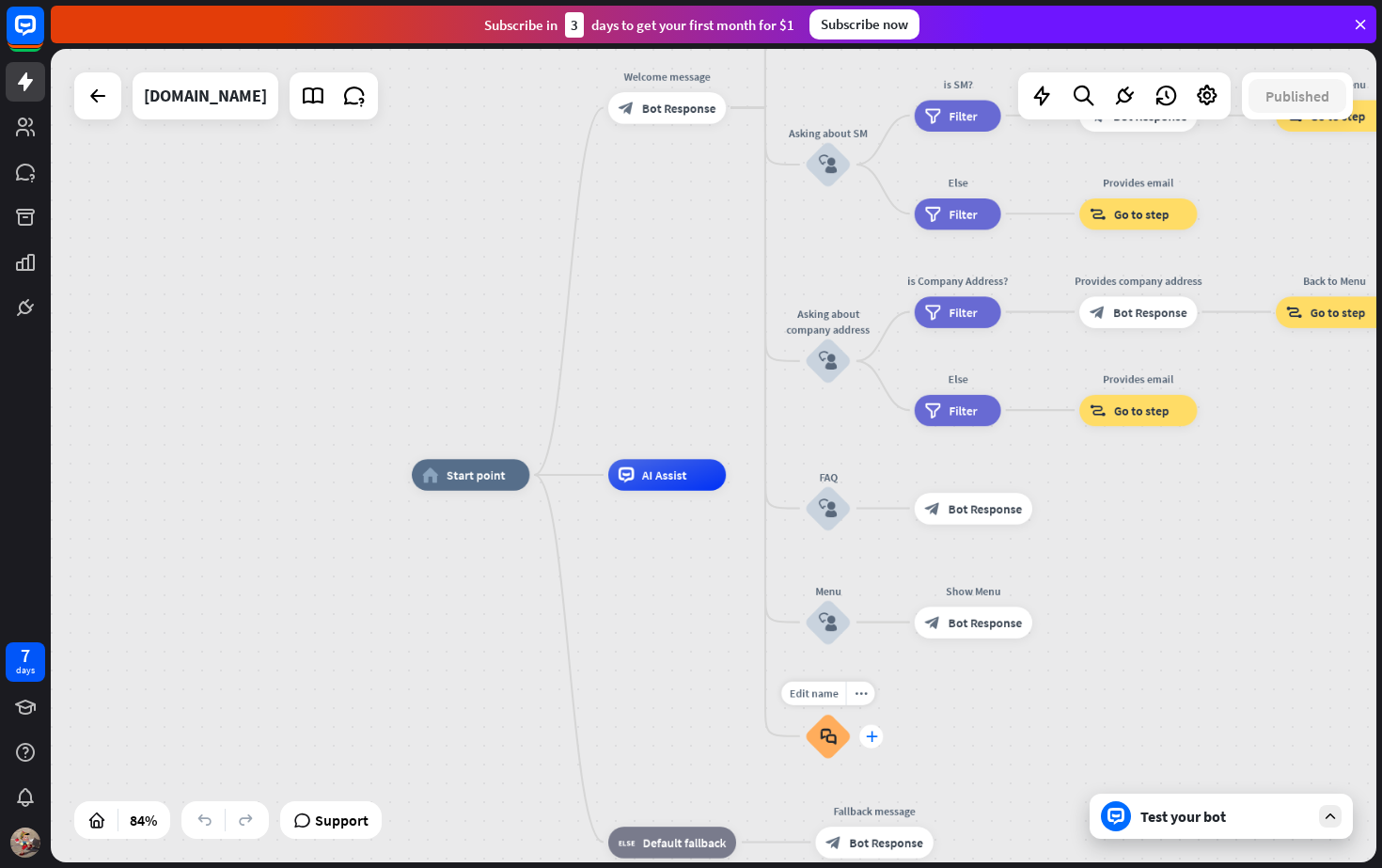
click at [873, 739] on icon "plus" at bounding box center [871, 736] width 12 height 11
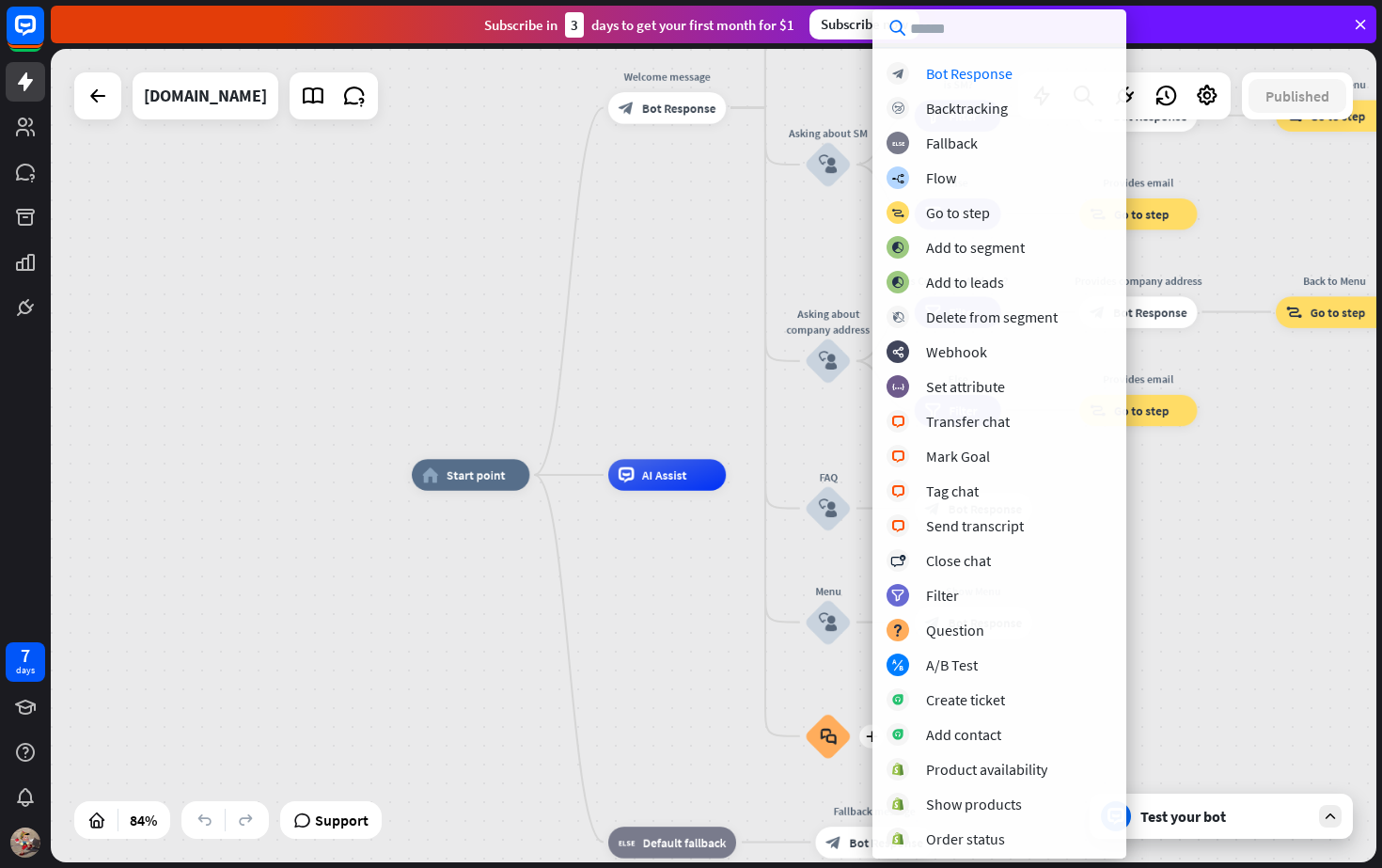
click at [760, 710] on div "home_2 Start point Welcome message block_bot_response Bot Response About us blo…" at bounding box center [966, 814] width 1107 height 680
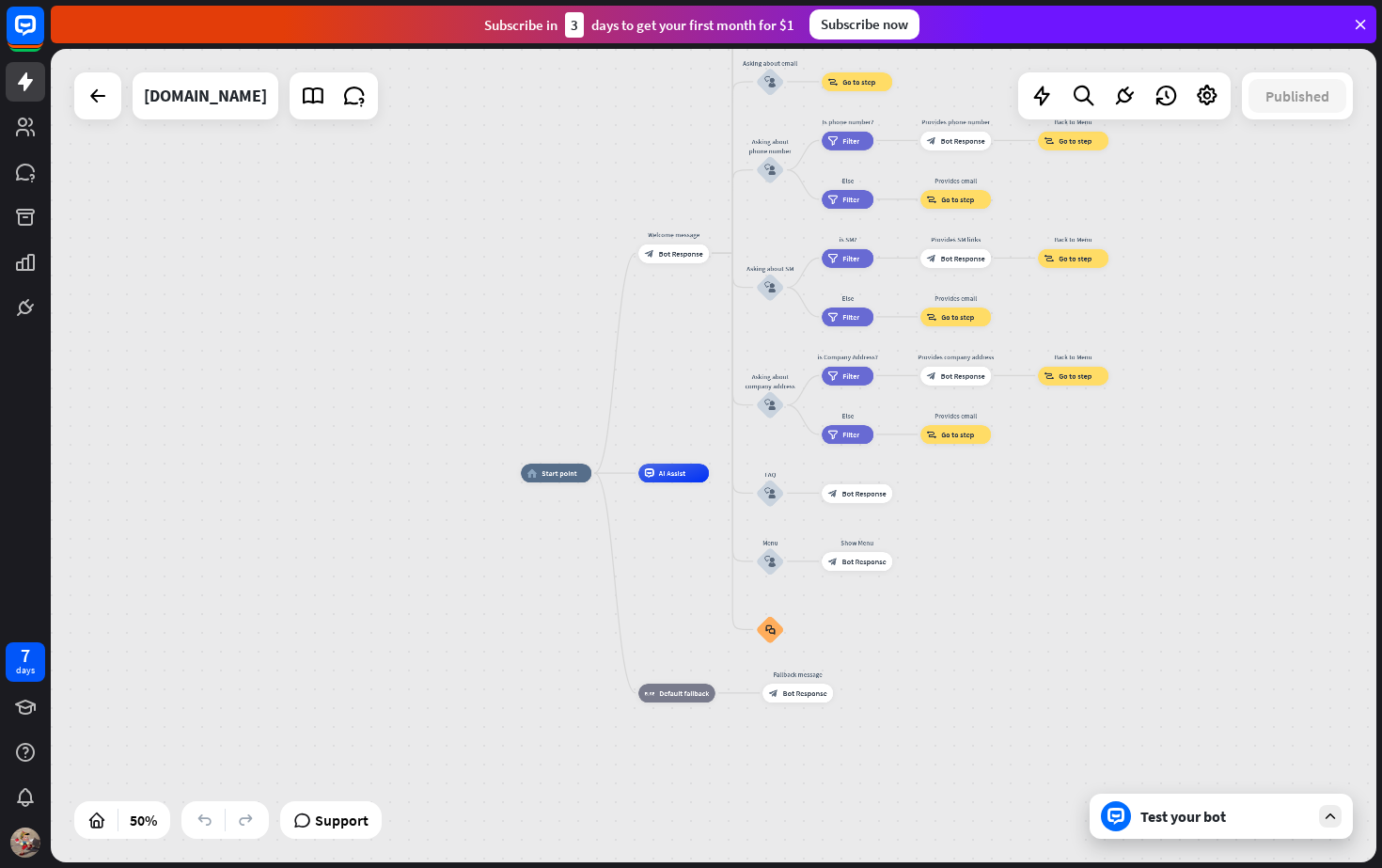
drag, startPoint x: 1140, startPoint y: 497, endPoint x: 1065, endPoint y: 698, distance: 214.5
click at [1065, 698] on div "home_2 Start point Welcome message block_bot_response Bot Response About us blo…" at bounding box center [852, 676] width 663 height 408
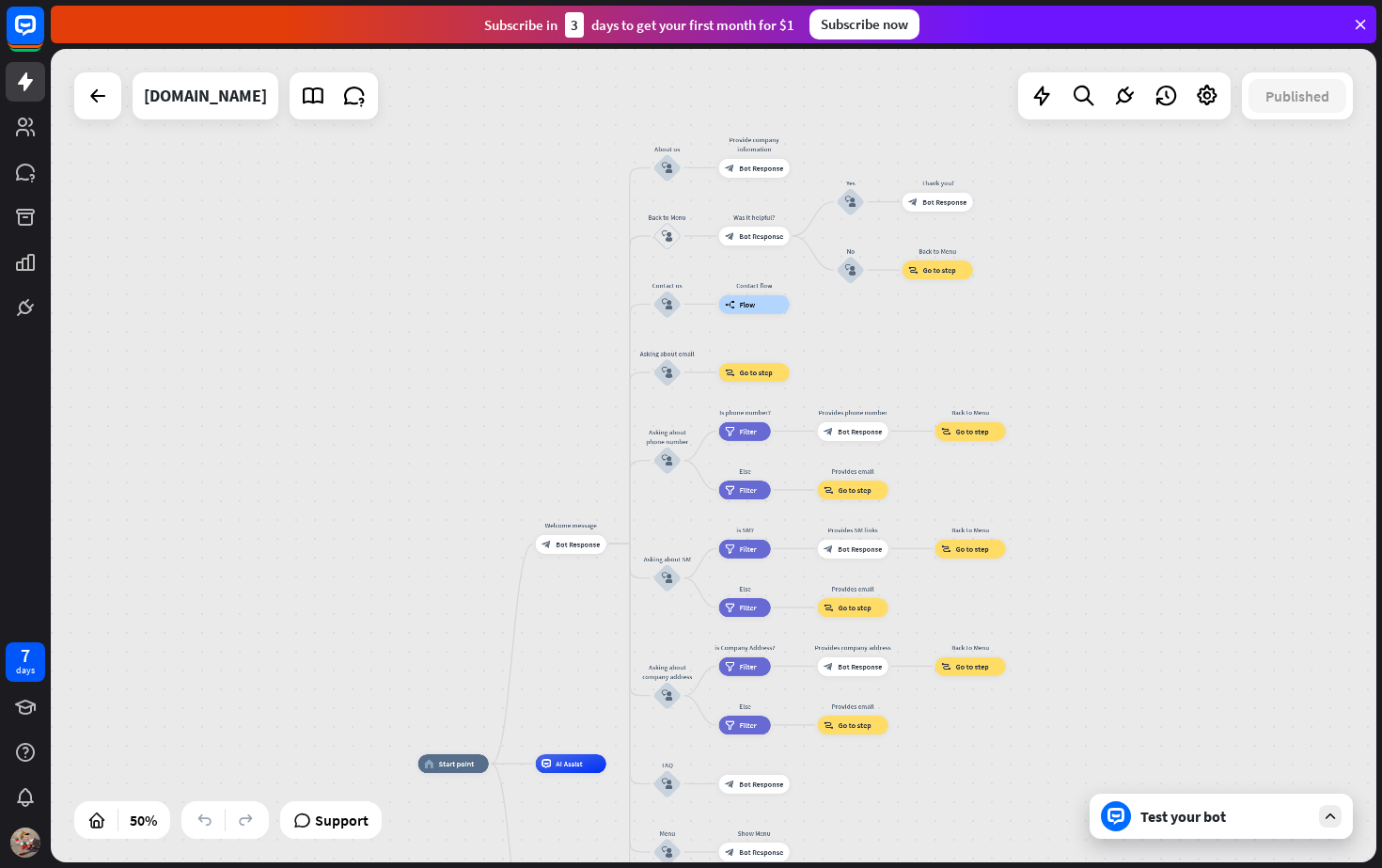
click at [1203, 829] on div "Test your bot" at bounding box center [1221, 816] width 263 height 45
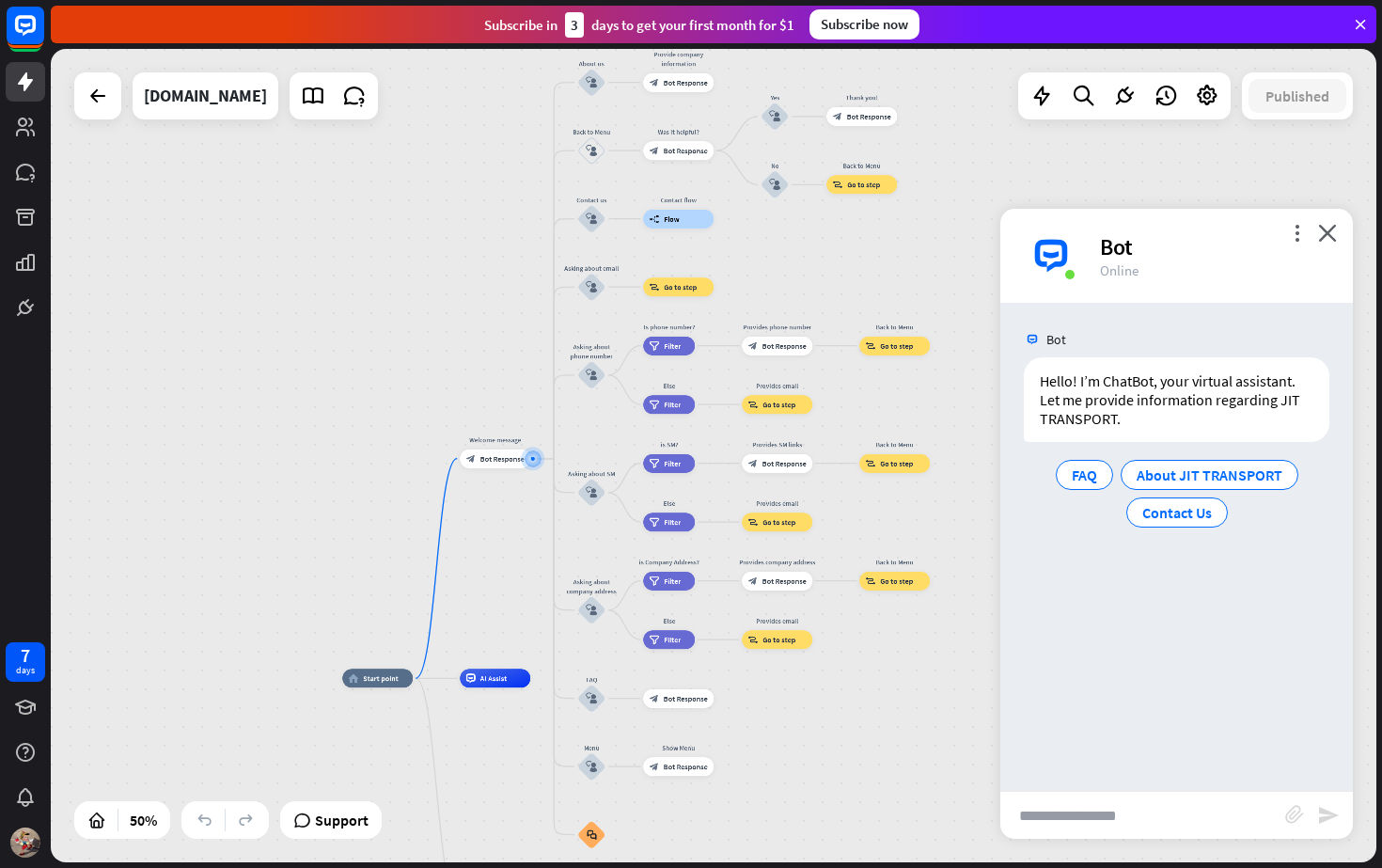
click at [1148, 800] on input "text" at bounding box center [1142, 815] width 285 height 47
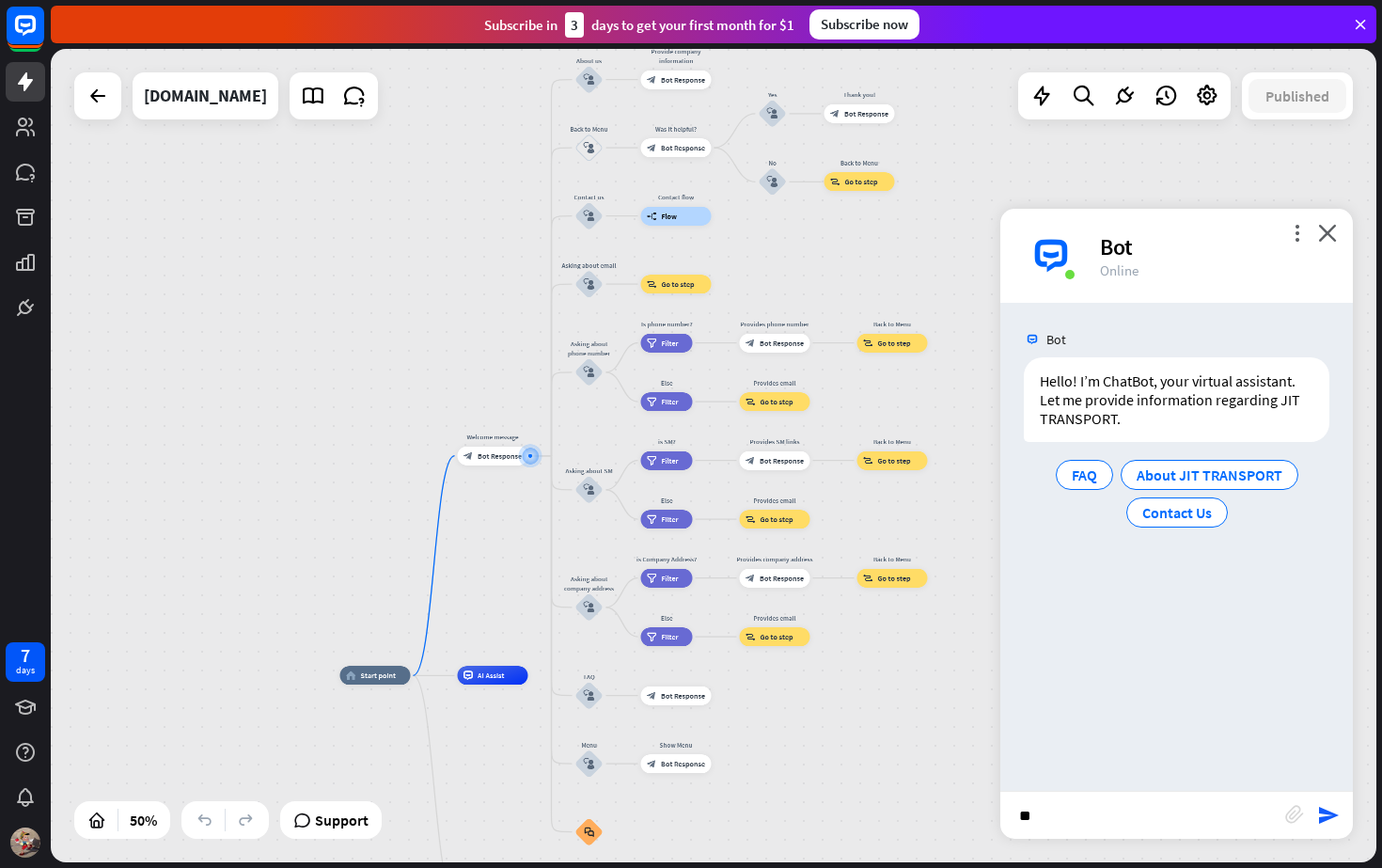
type input "*"
click at [1292, 234] on icon "more_vert" at bounding box center [1296, 232] width 18 height 18
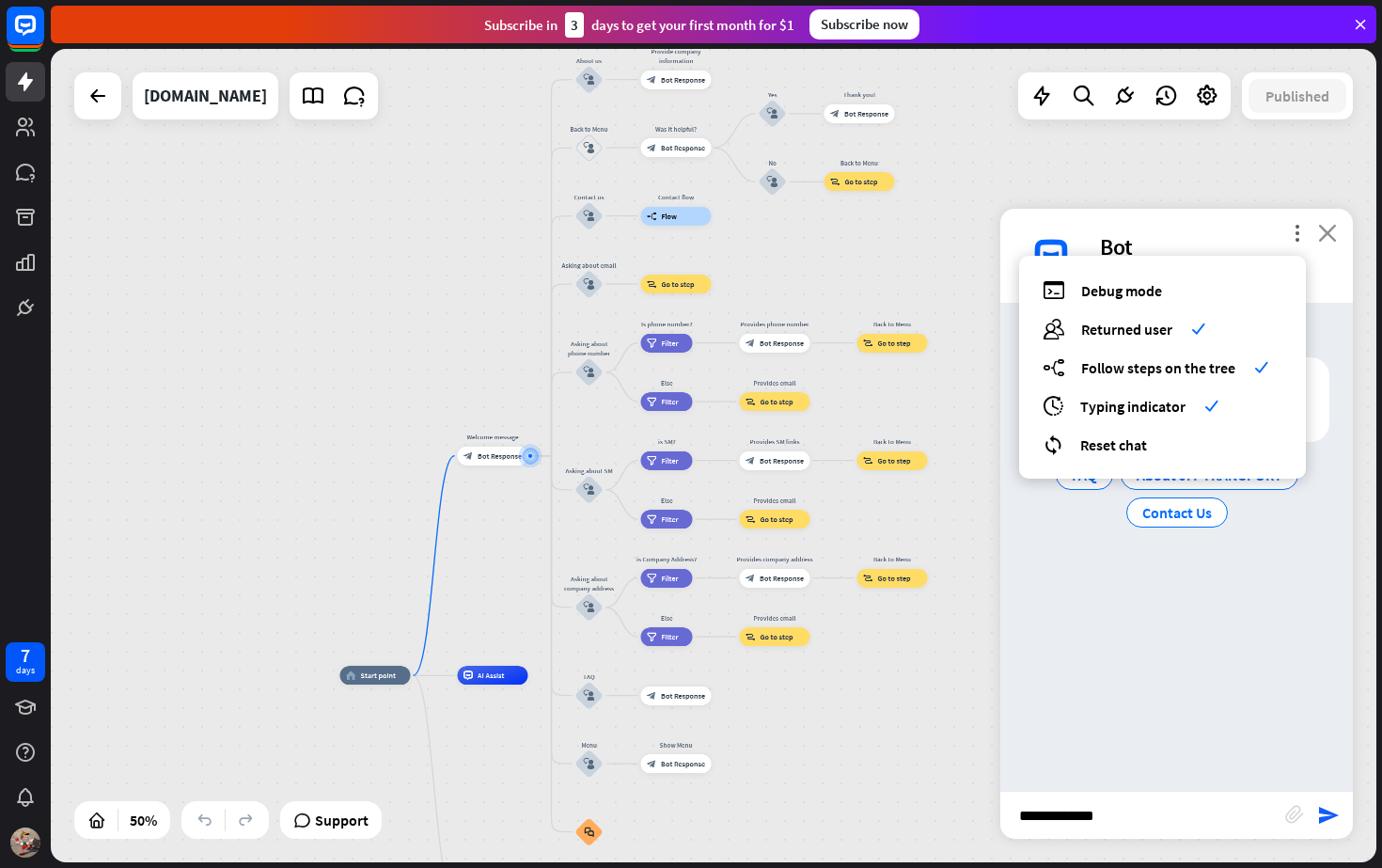
click at [1330, 232] on icon "close" at bounding box center [1327, 232] width 19 height 18
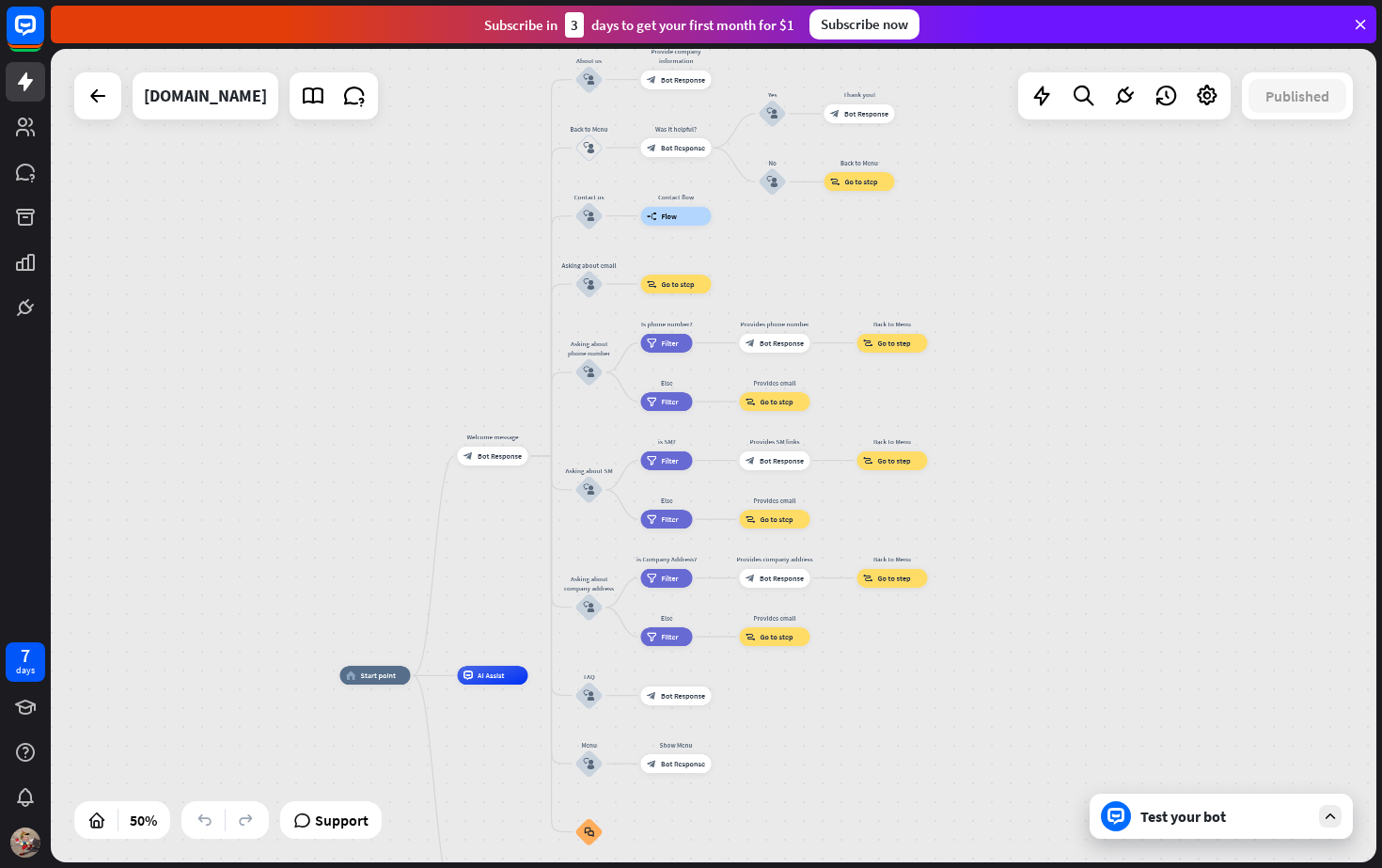
click at [1188, 827] on div "Test your bot" at bounding box center [1221, 816] width 263 height 45
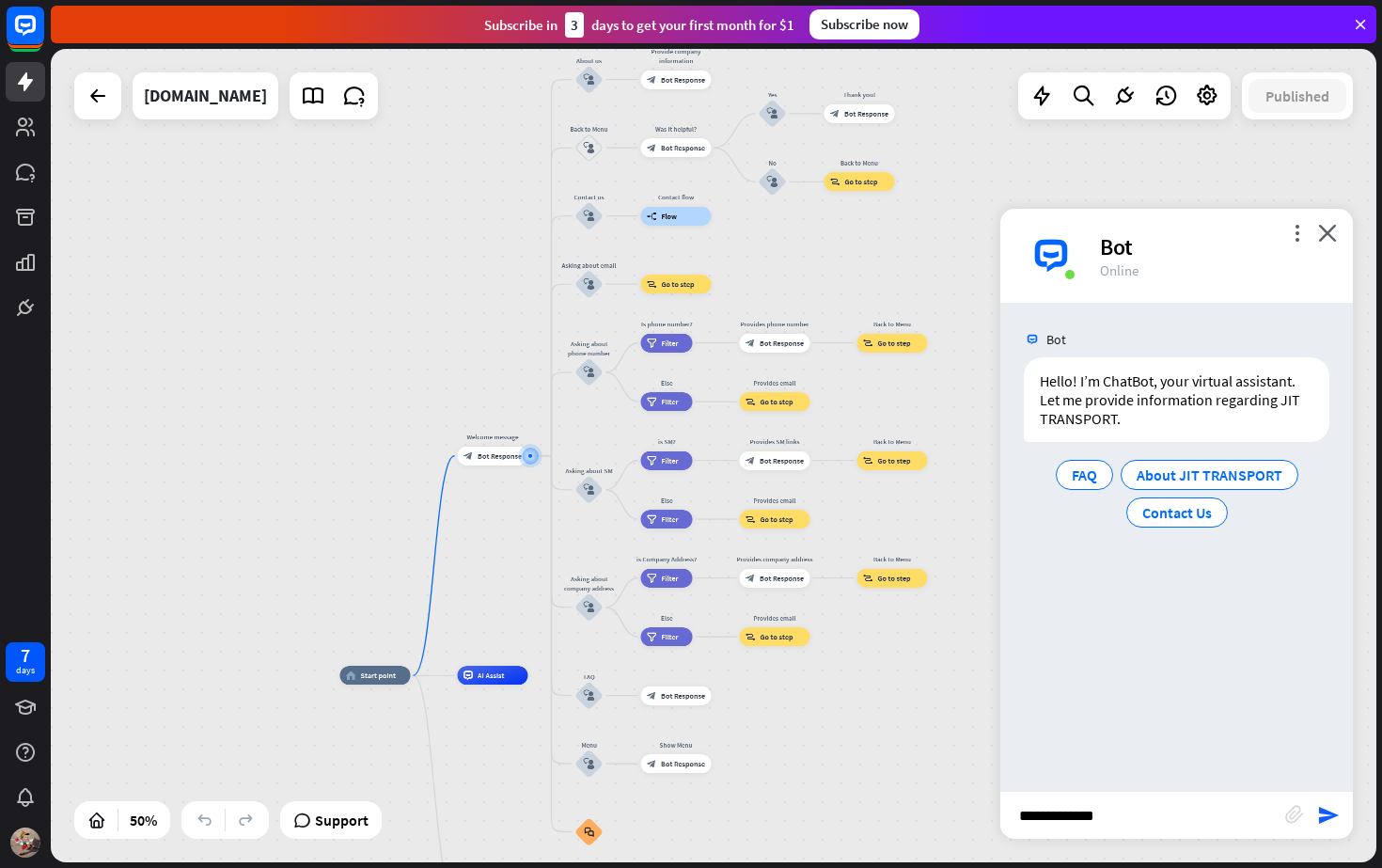
click at [1118, 820] on input "**********" at bounding box center [1142, 815] width 285 height 47
type input "**********"
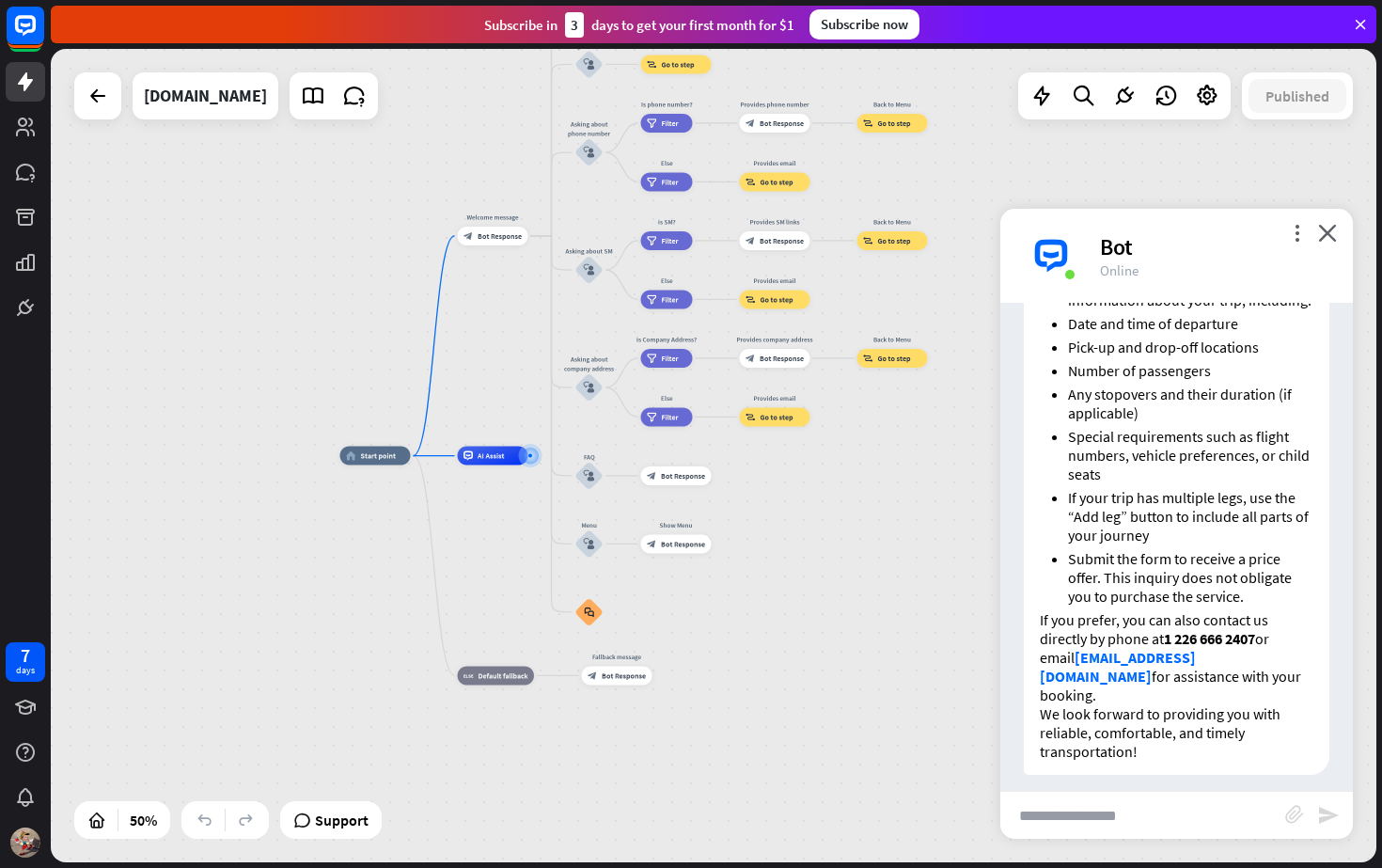
scroll to position [493, 0]
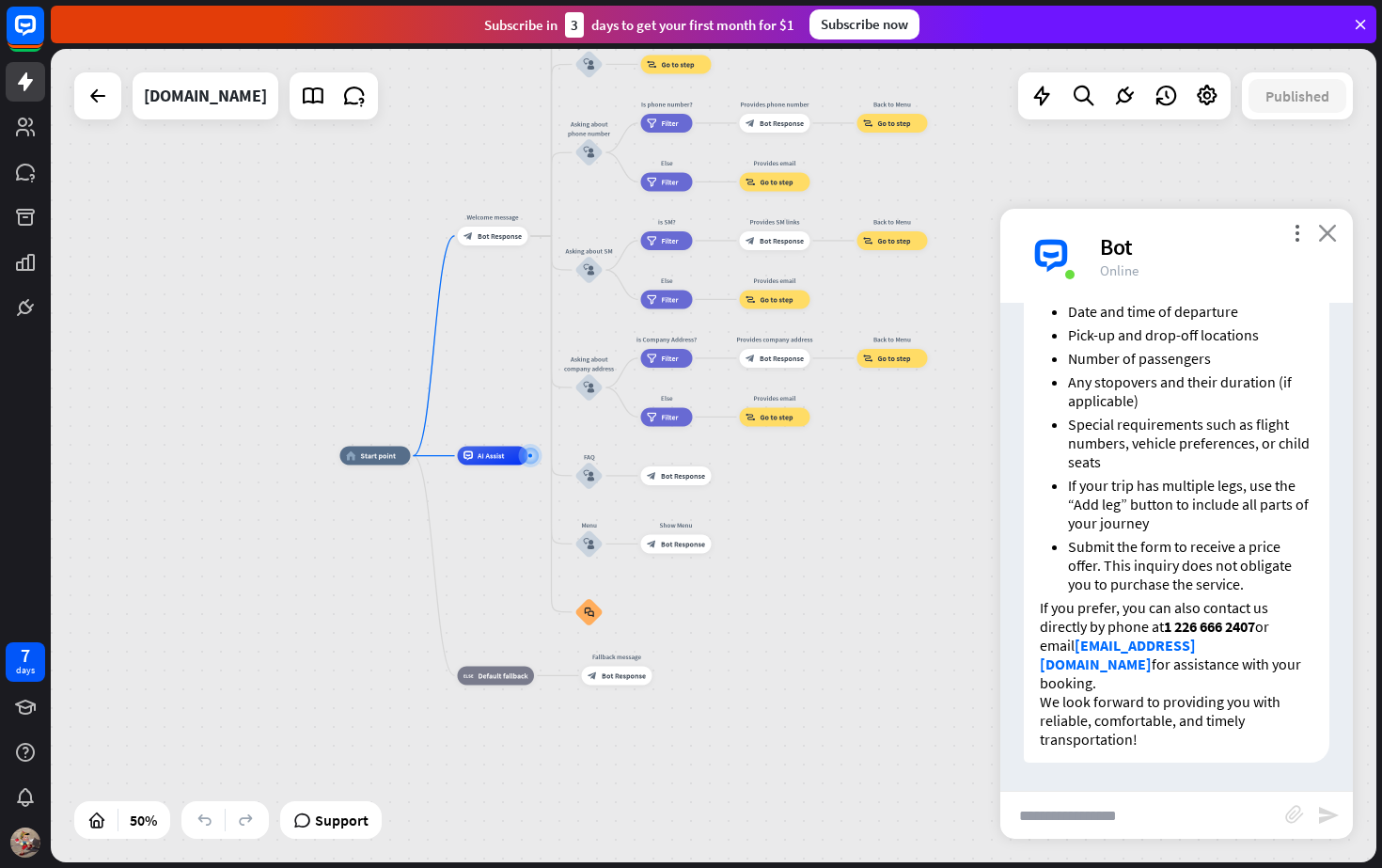
click at [1335, 225] on icon "close" at bounding box center [1327, 232] width 19 height 18
